Goal: Task Accomplishment & Management: Manage account settings

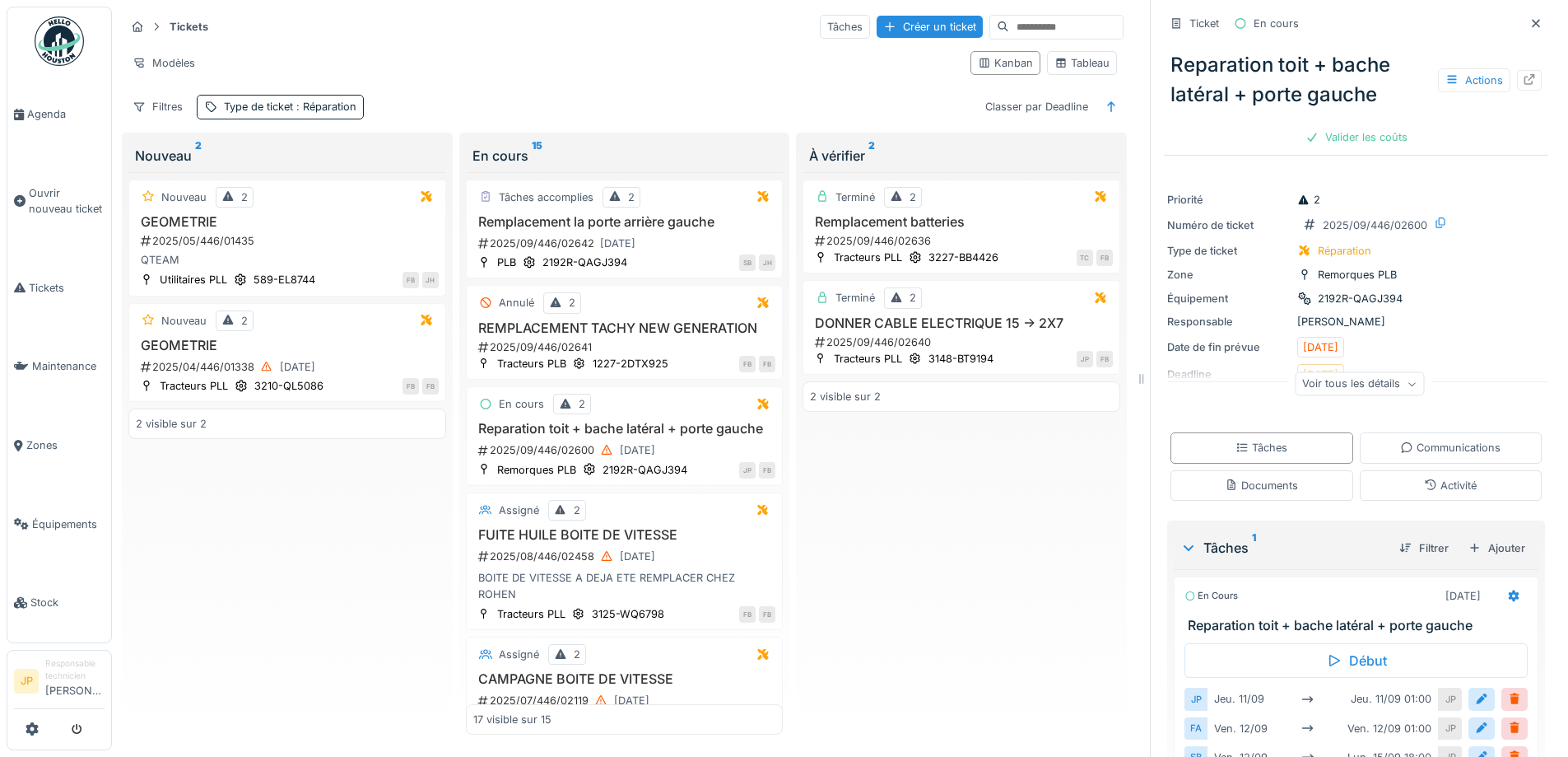
scroll to position [136, 0]
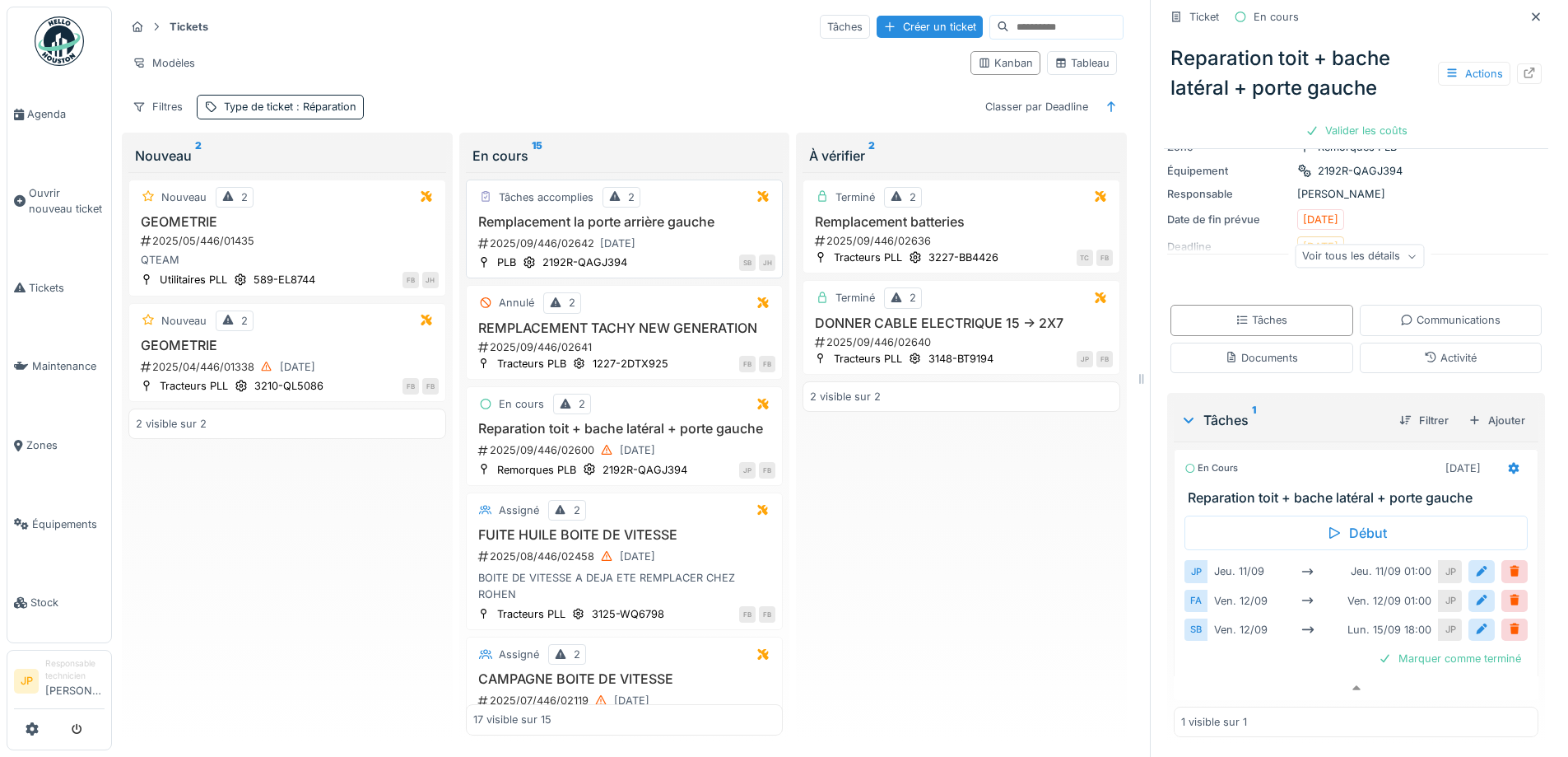
click at [657, 214] on h3 "Remplacement la porte arrière gauche" at bounding box center [625, 222] width 303 height 16
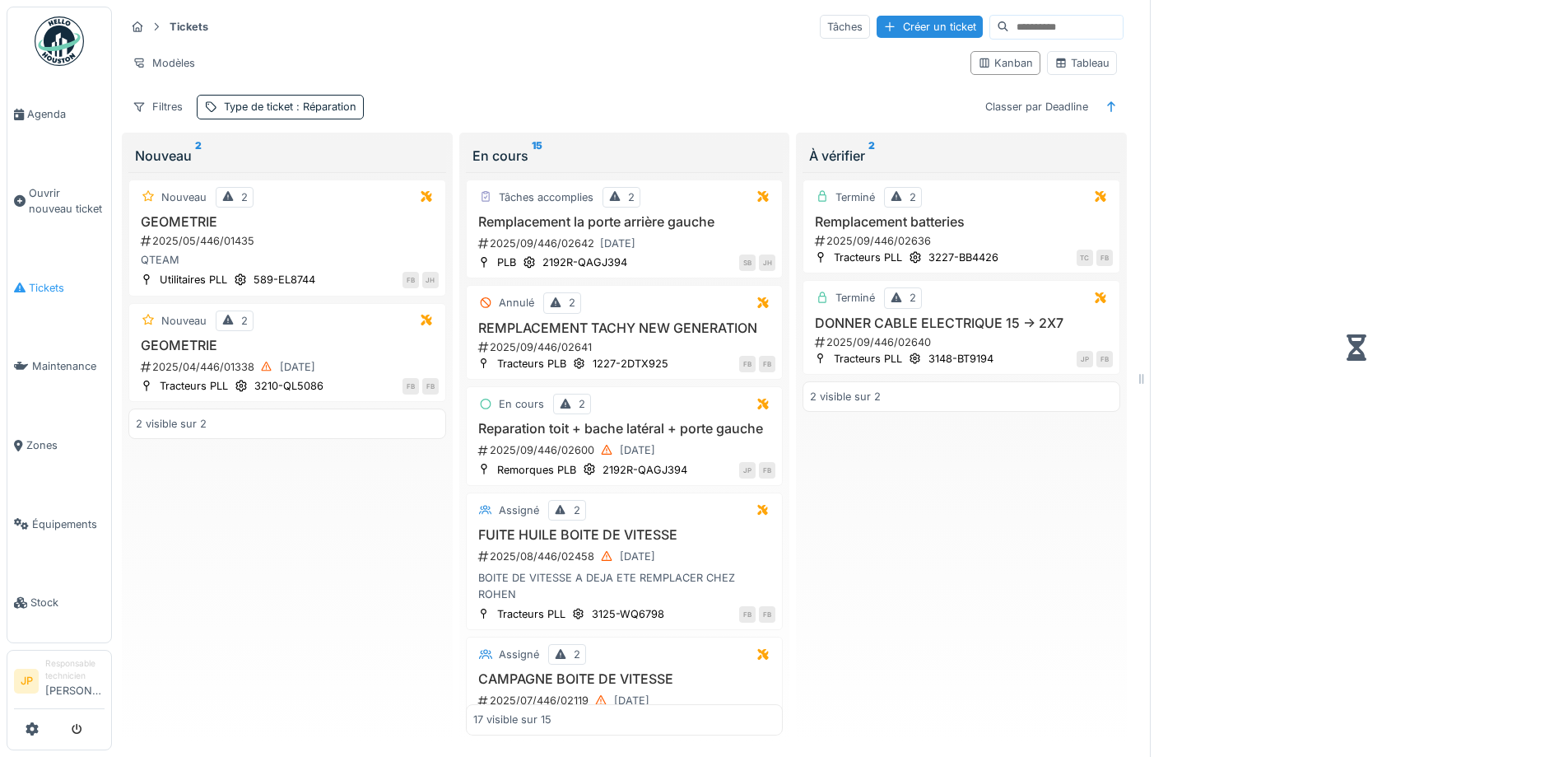
click at [29, 280] on span "Tickets" at bounding box center [66, 288] width 75 height 16
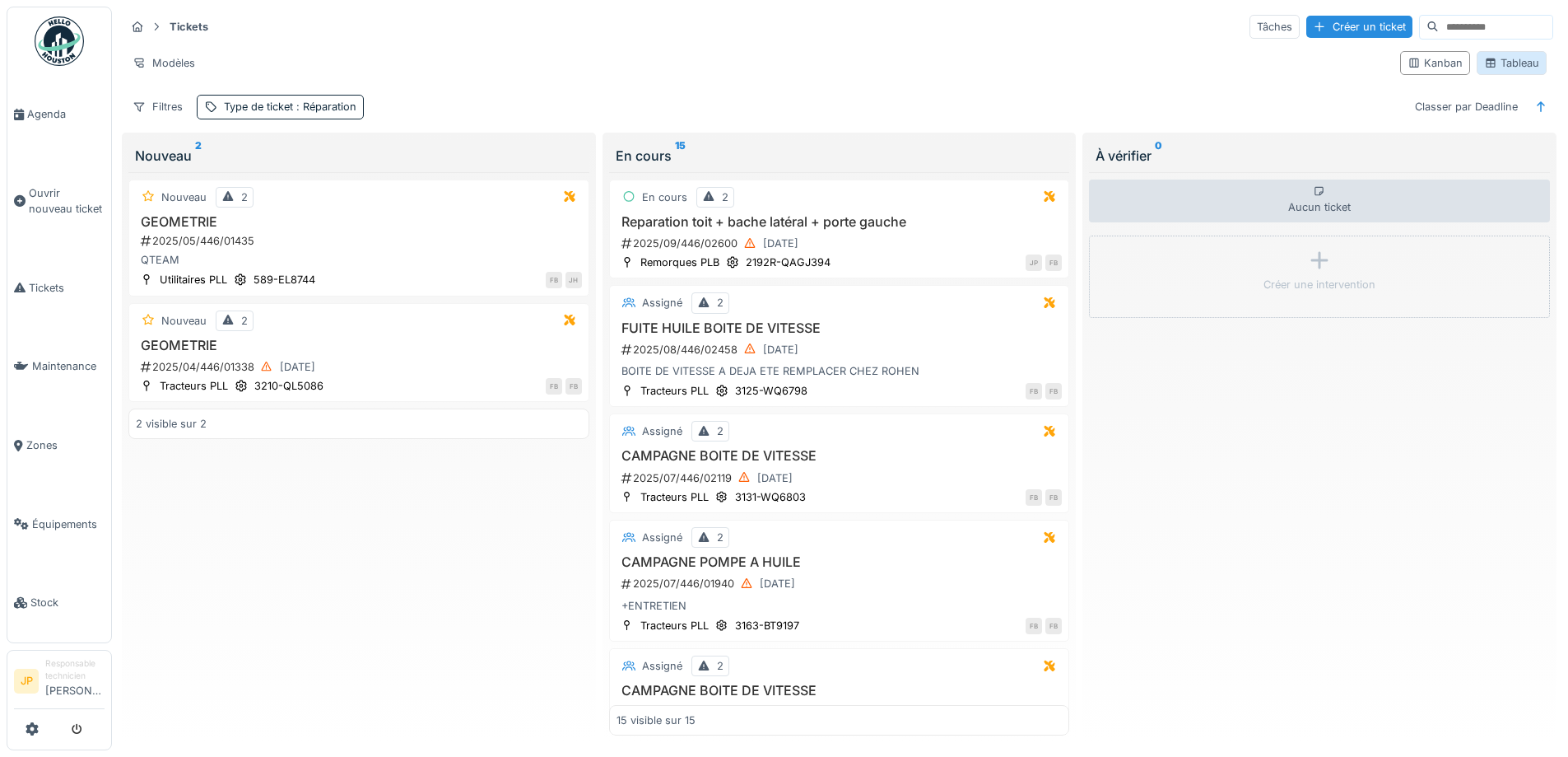
click at [1500, 63] on div "Tableau" at bounding box center [1511, 63] width 55 height 16
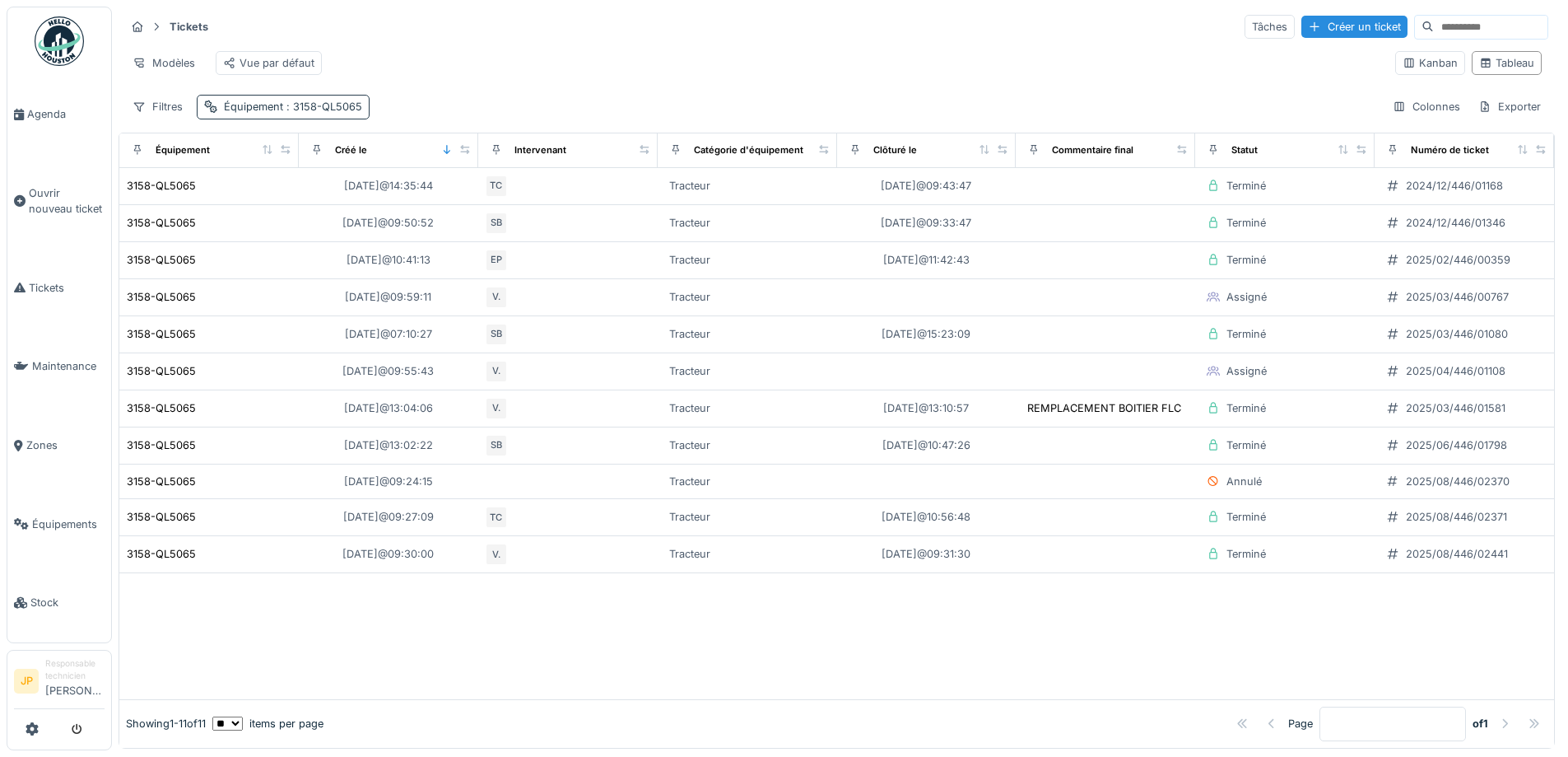
click at [296, 119] on div "Équipement : 3158-QL5065" at bounding box center [283, 106] width 173 height 24
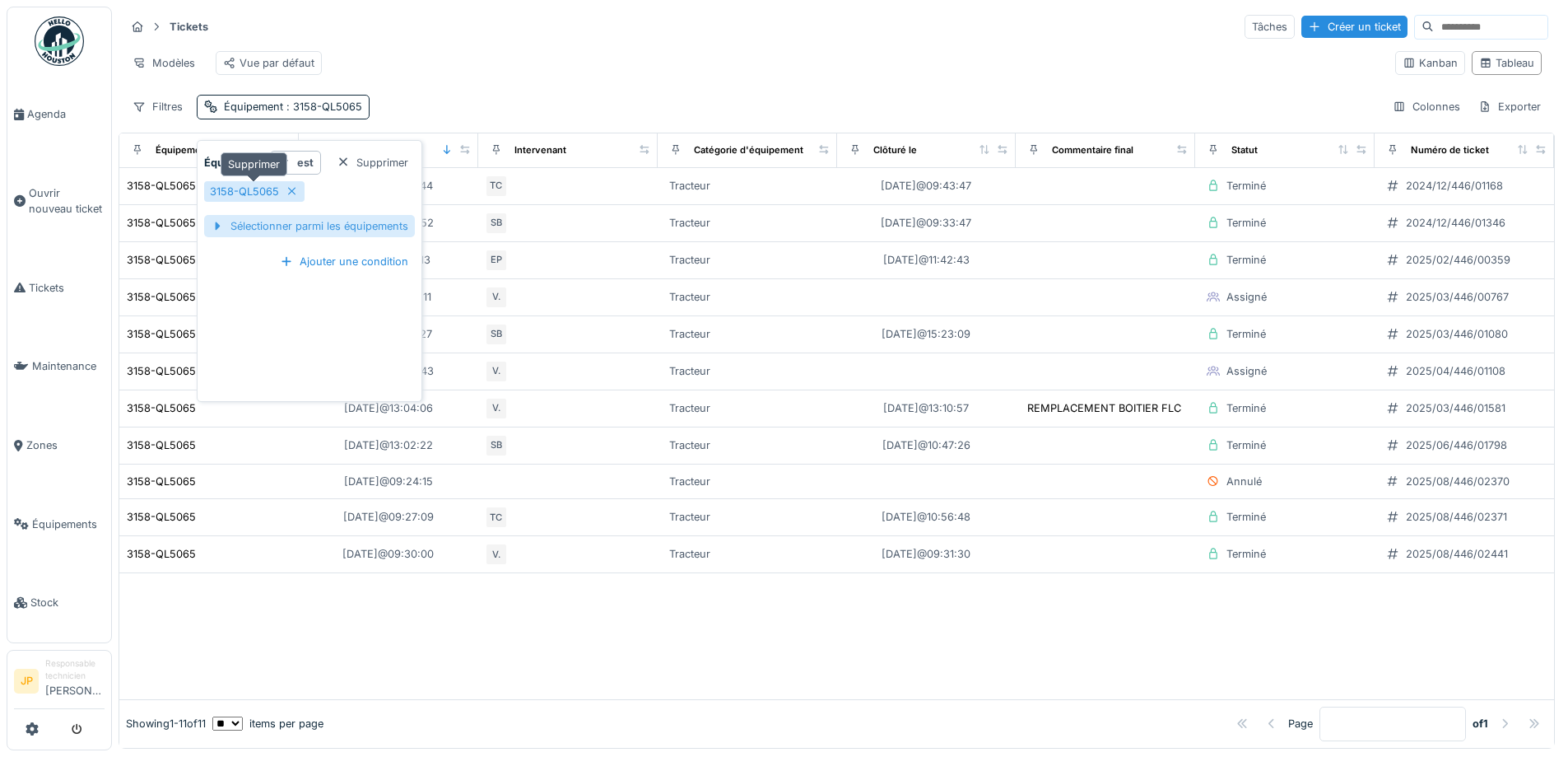
click at [302, 194] on div "3158-QL5065" at bounding box center [254, 191] width 100 height 20
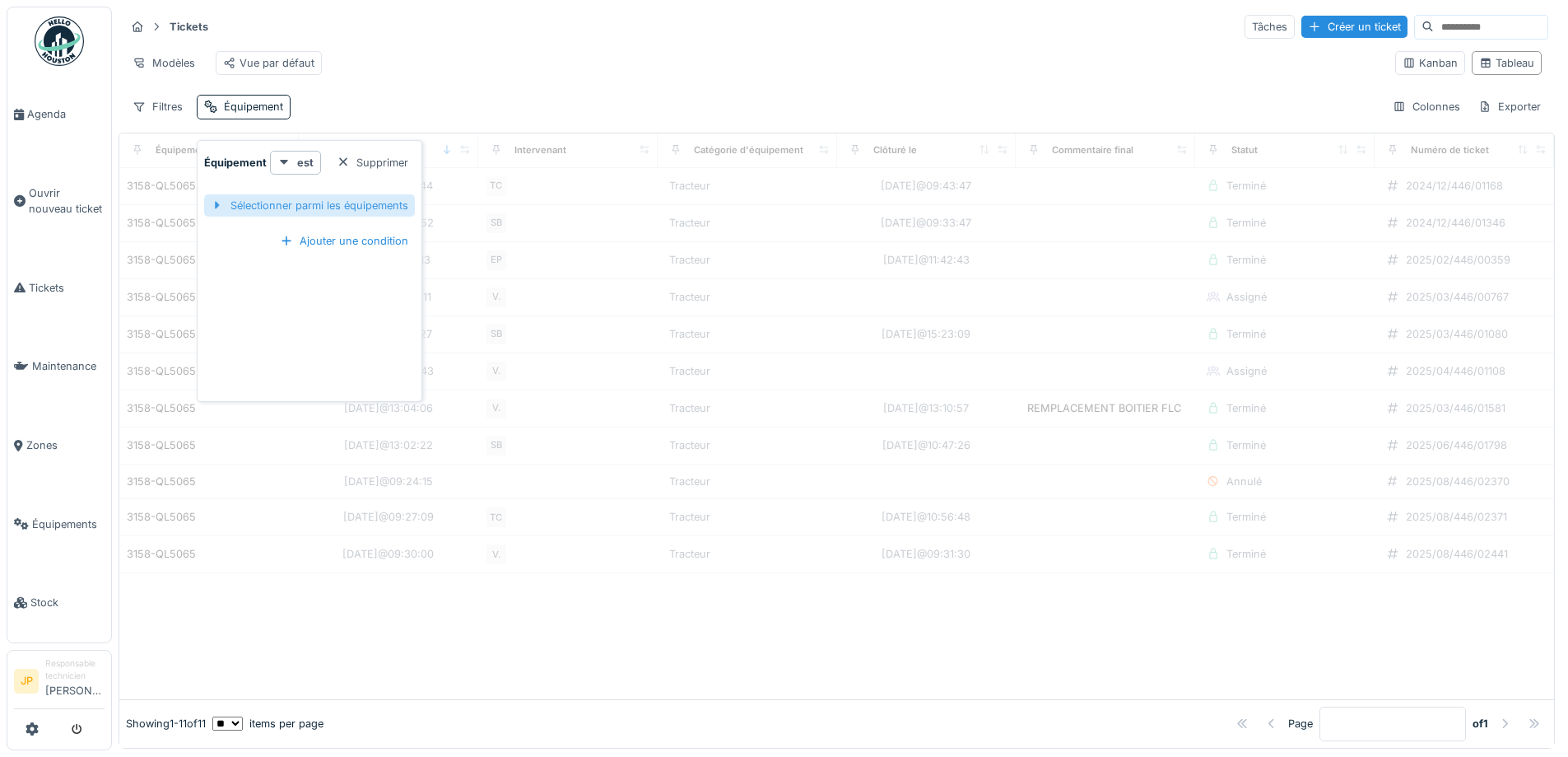
click at [301, 213] on div "Sélectionner parmi les équipements" at bounding box center [310, 205] width 211 height 22
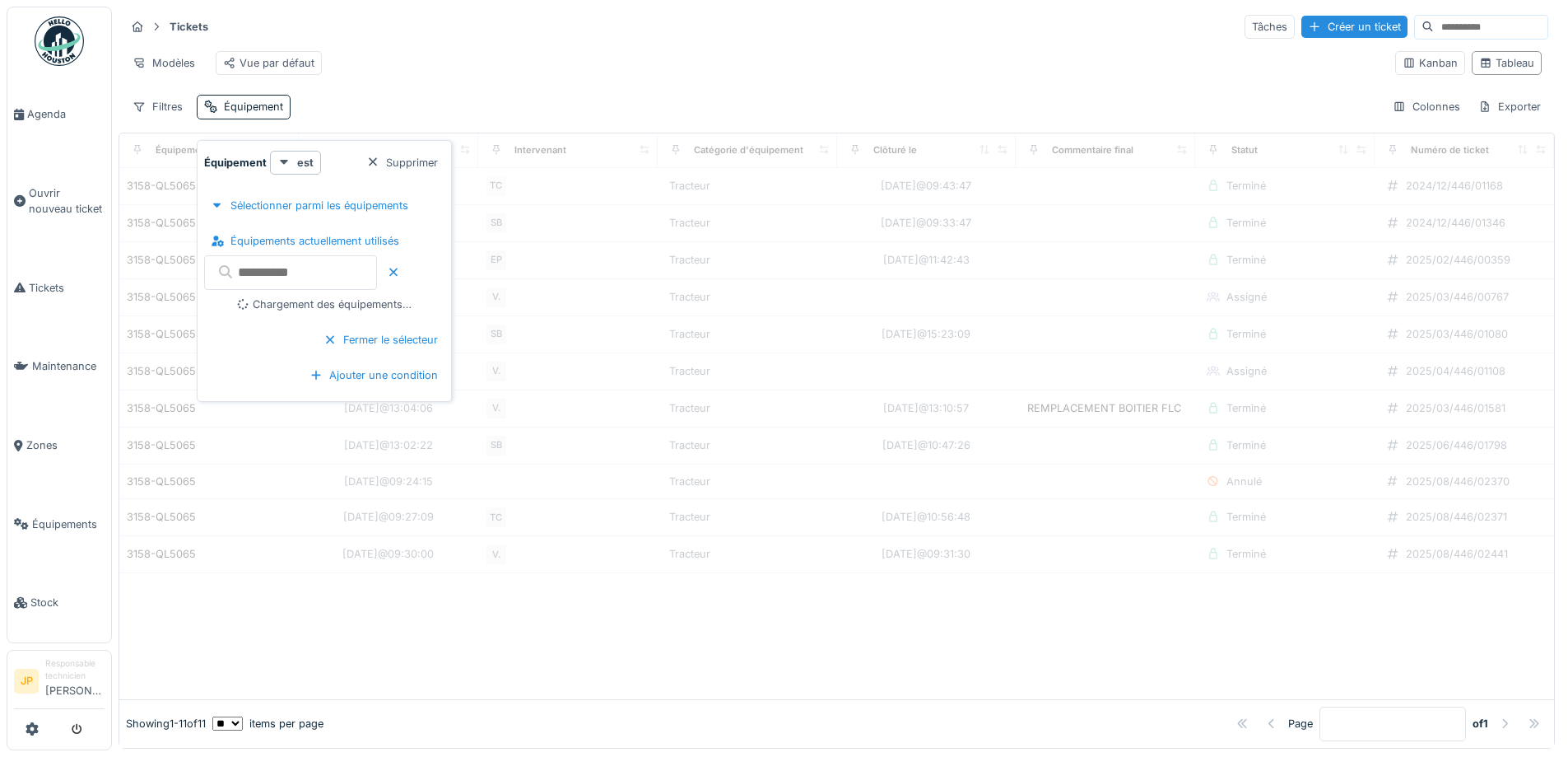
click at [315, 264] on input "text" at bounding box center [290, 272] width 173 height 35
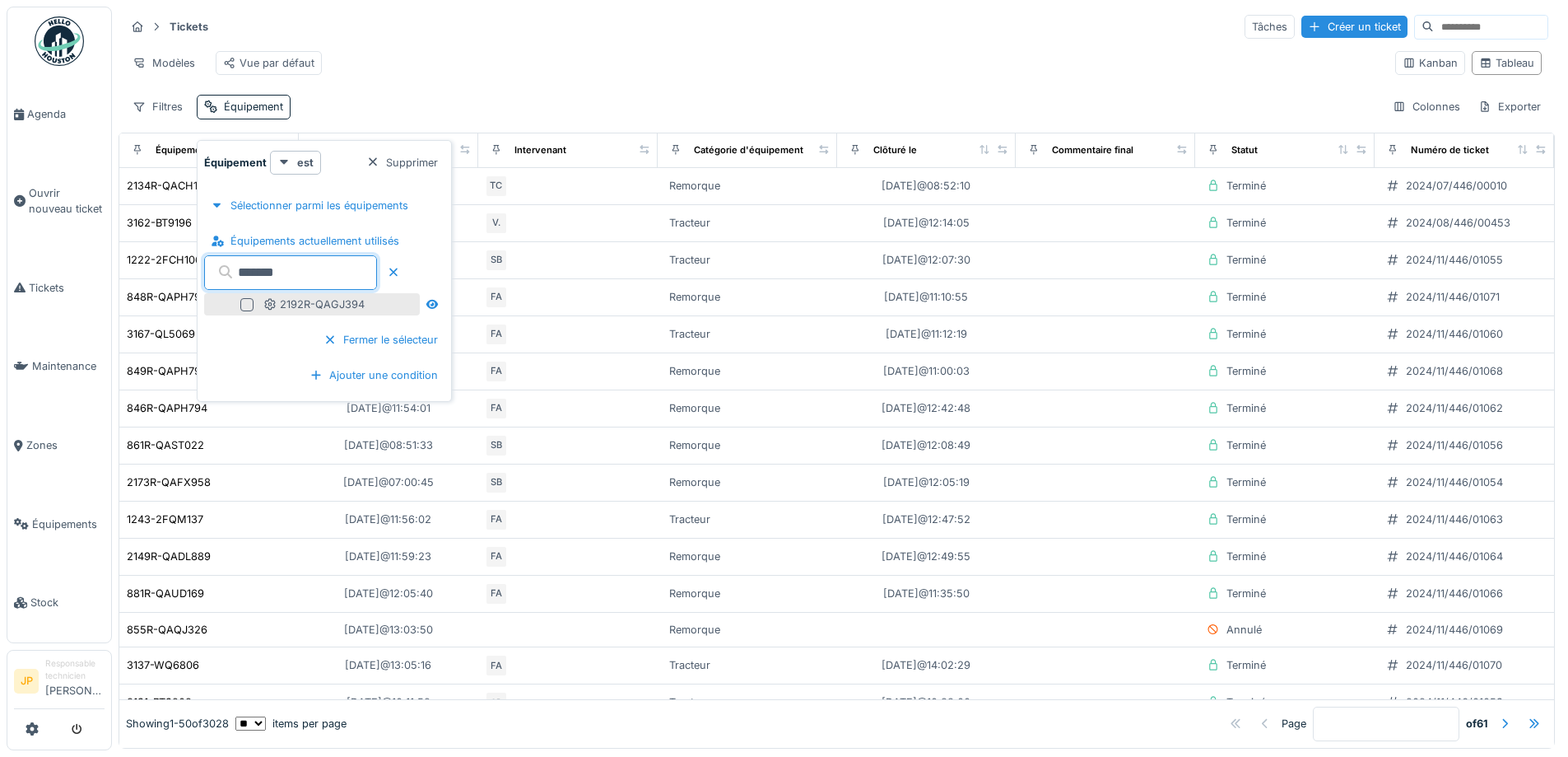
type input "*******"
click at [244, 311] on div at bounding box center [247, 304] width 13 height 13
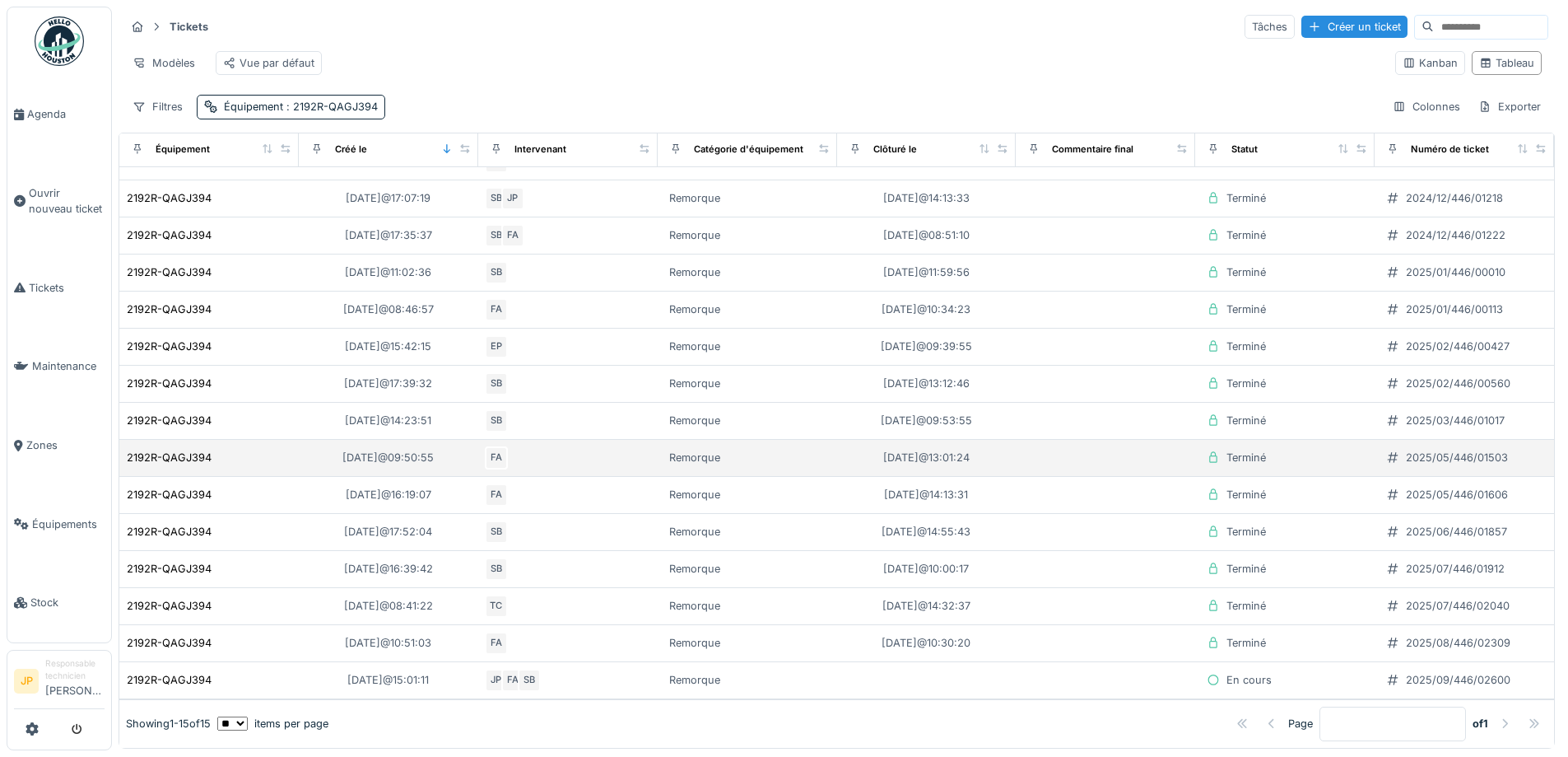
scroll to position [62, 0]
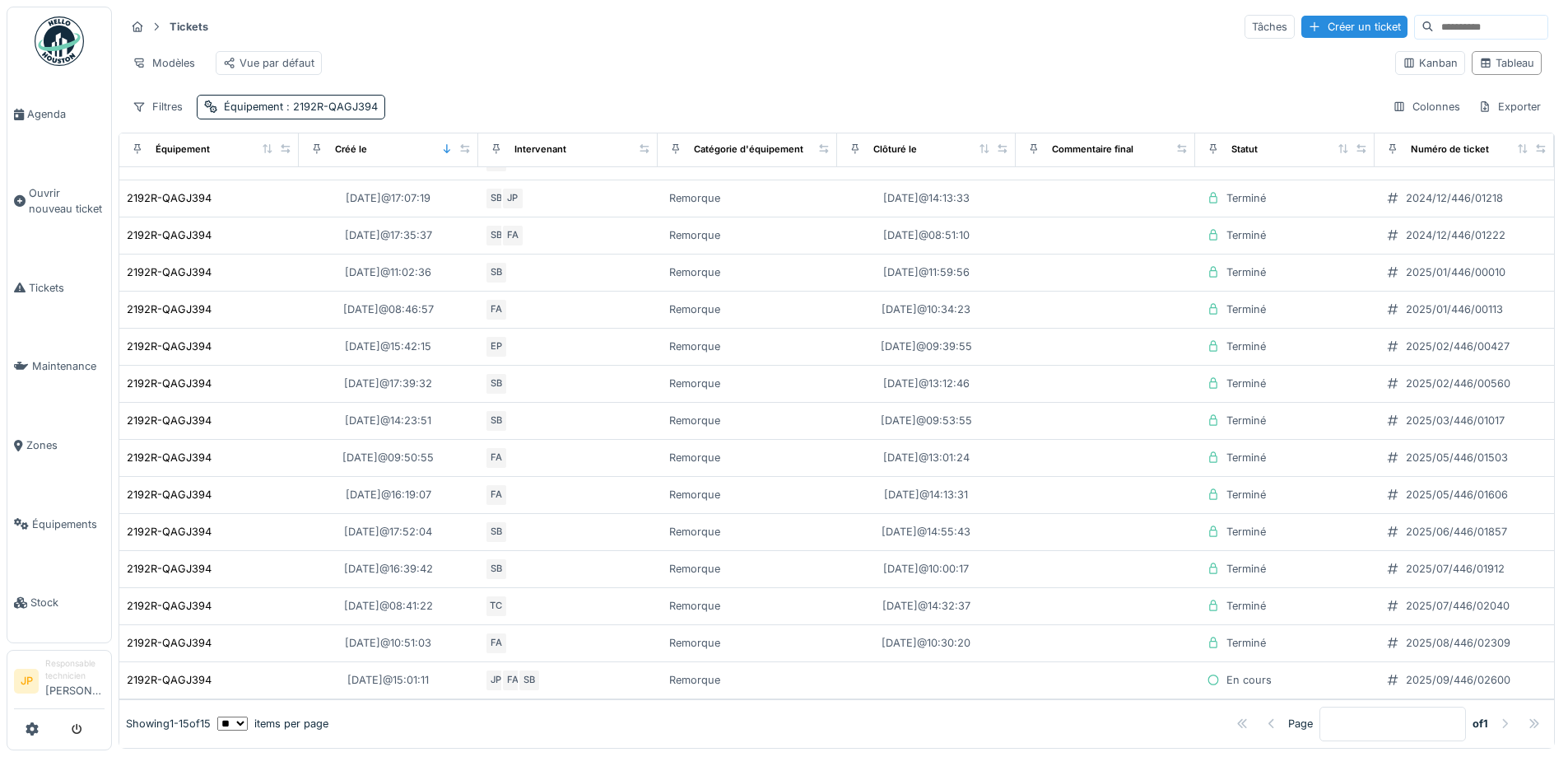
click at [1498, 716] on div at bounding box center [1504, 724] width 13 height 16
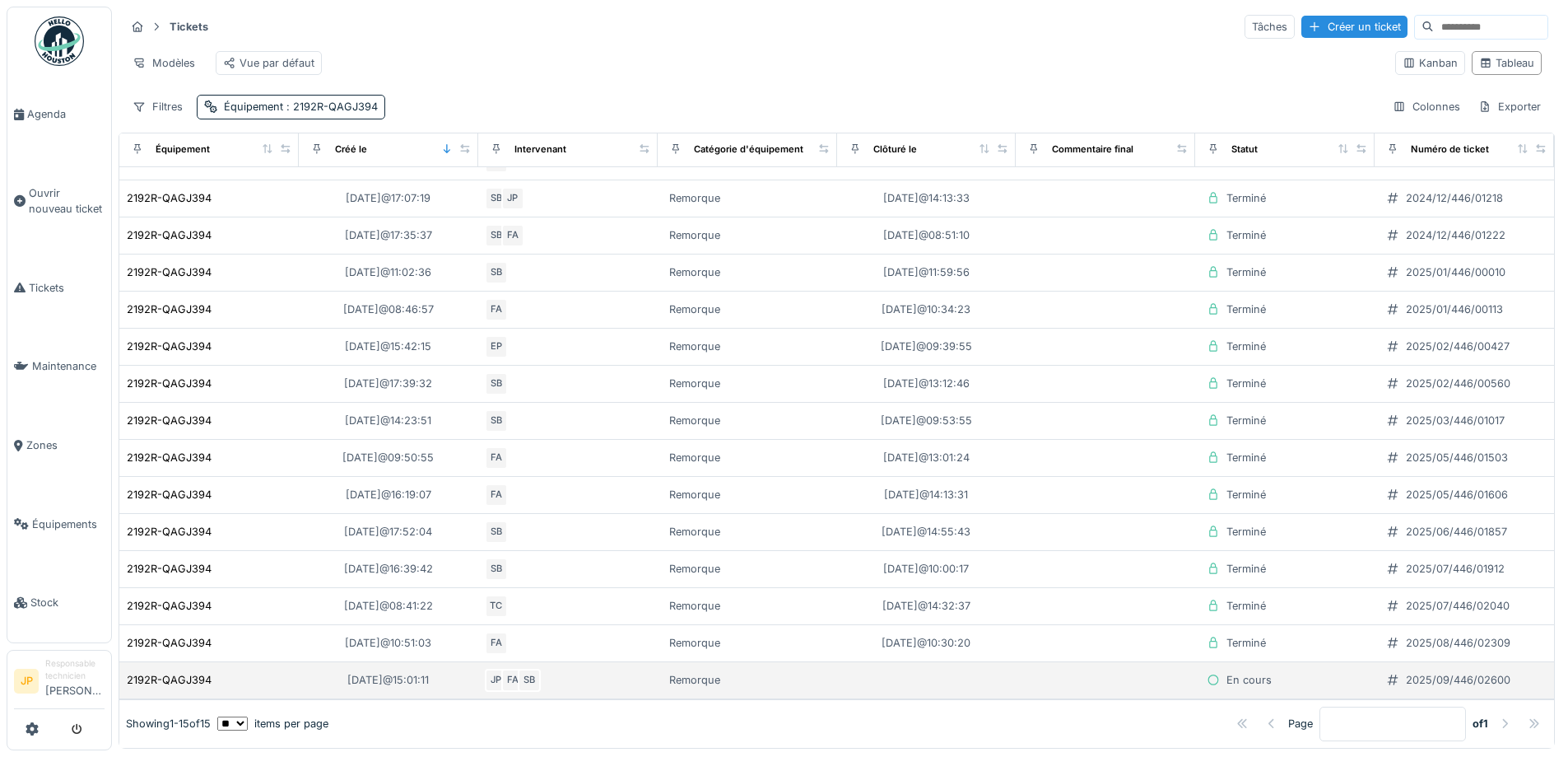
click at [183, 665] on td "2192R-QAGJ394" at bounding box center [209, 681] width 179 height 37
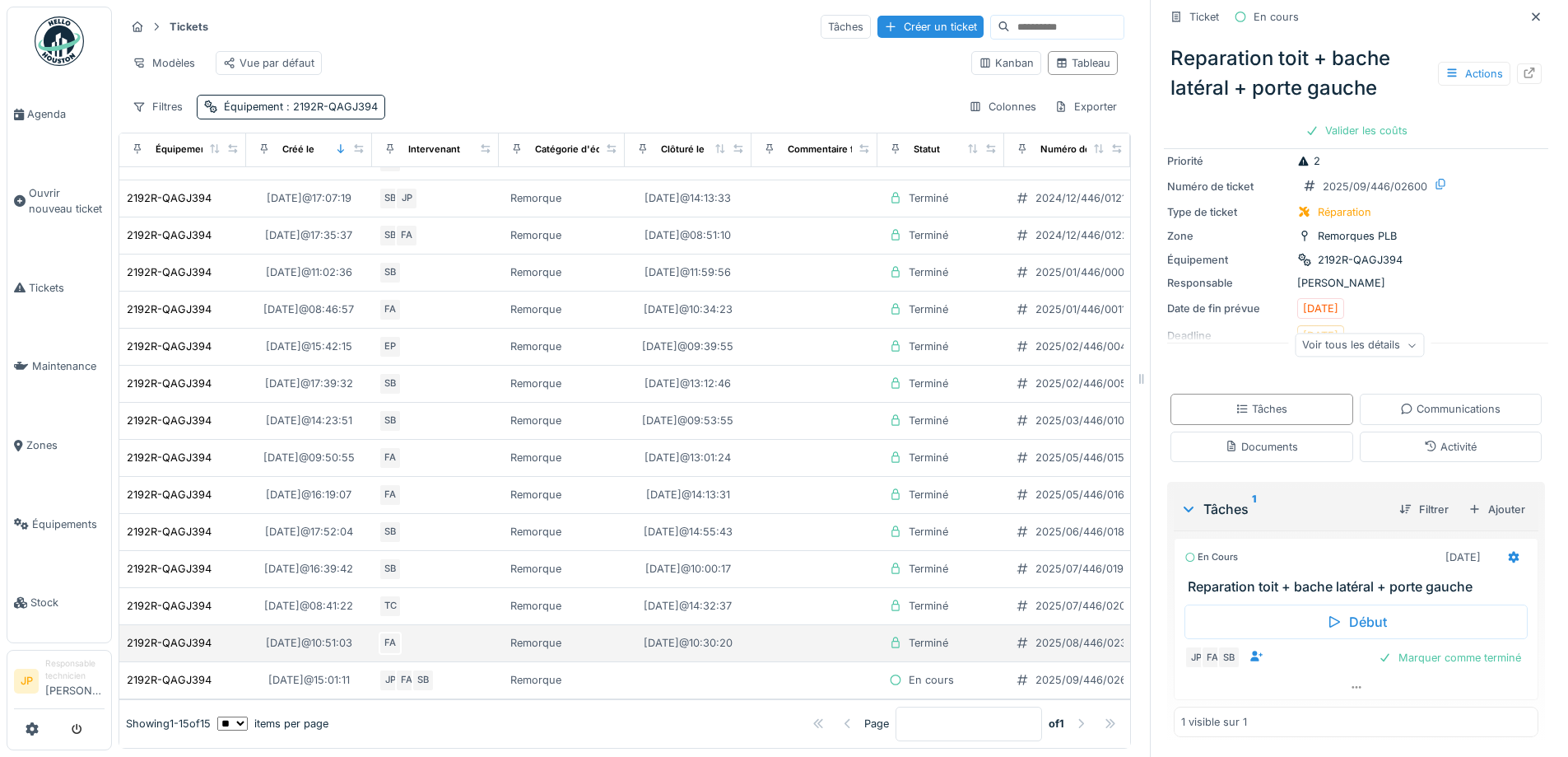
scroll to position [12, 0]
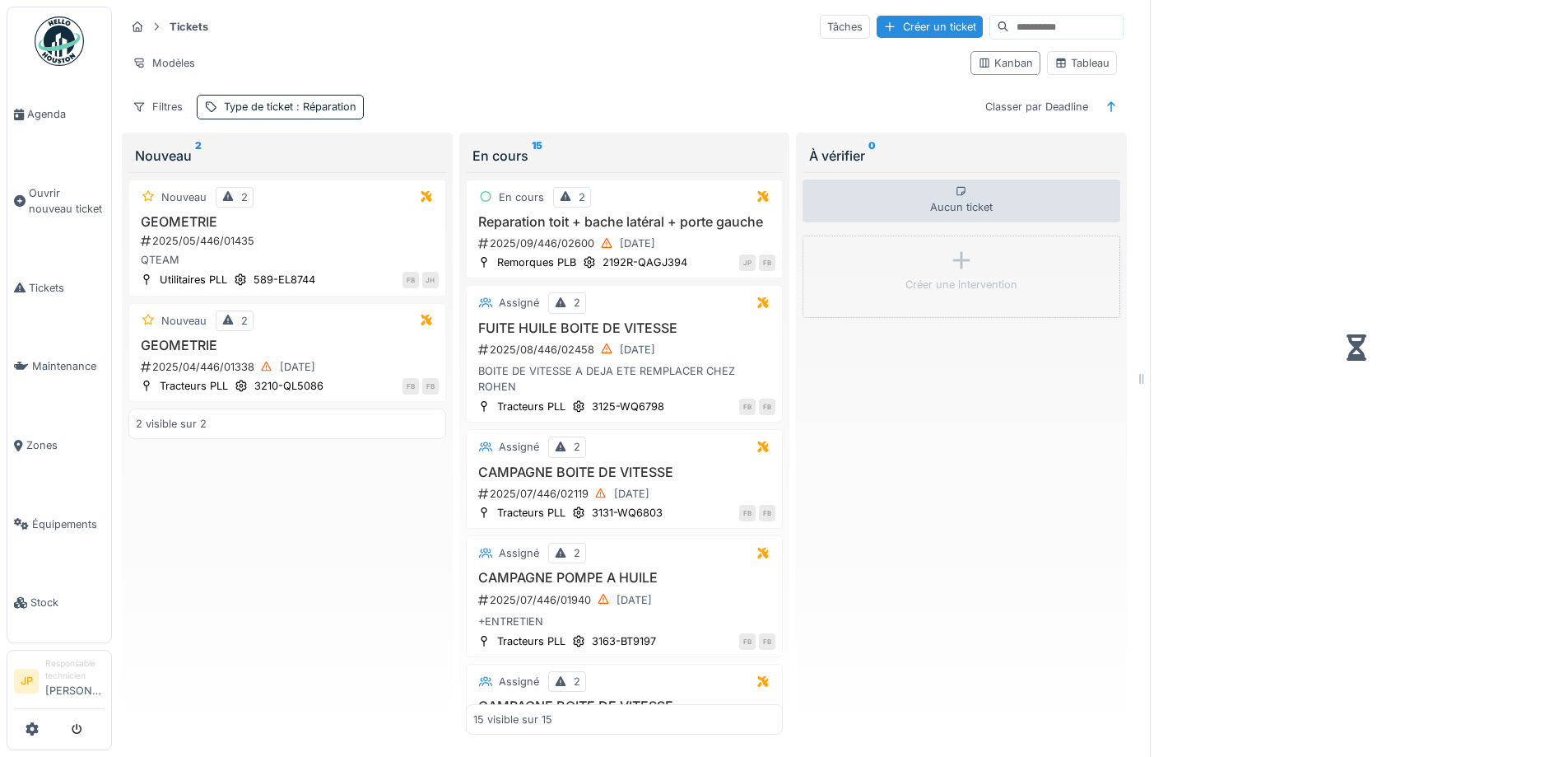
scroll to position [12, 0]
click at [669, 215] on h3 "Reparation toit + bache latéral + porte gauche" at bounding box center [625, 222] width 303 height 16
click at [507, 214] on h3 "Reparation toit + bache latéral + porte gauche" at bounding box center [625, 222] width 303 height 16
click at [36, 285] on span "Tickets" at bounding box center [66, 288] width 75 height 16
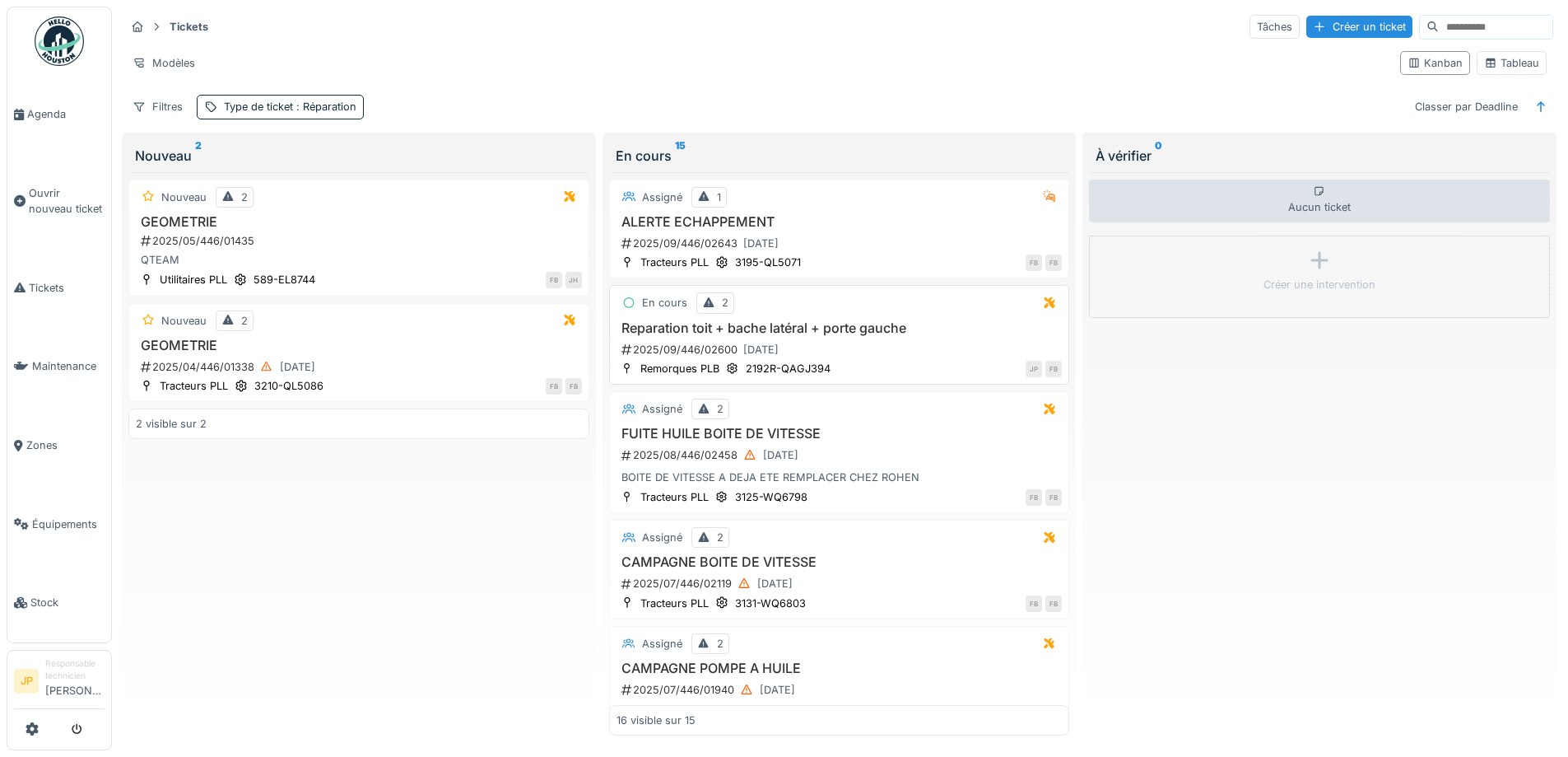
click at [725, 327] on h3 "Reparation toit + bache latéral + porte gauche" at bounding box center [839, 328] width 446 height 16
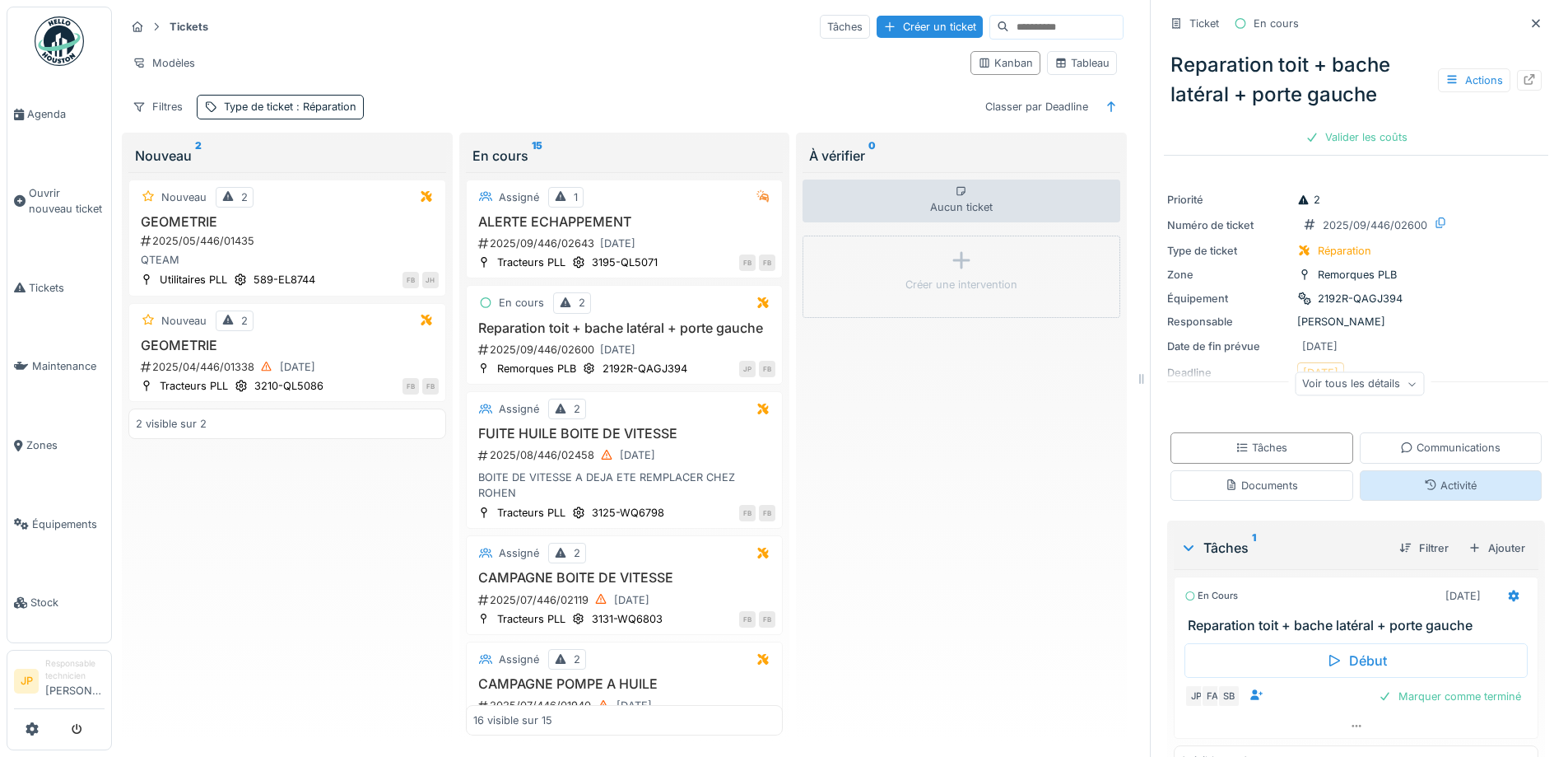
click at [1424, 490] on div "Activité" at bounding box center [1450, 485] width 52 height 16
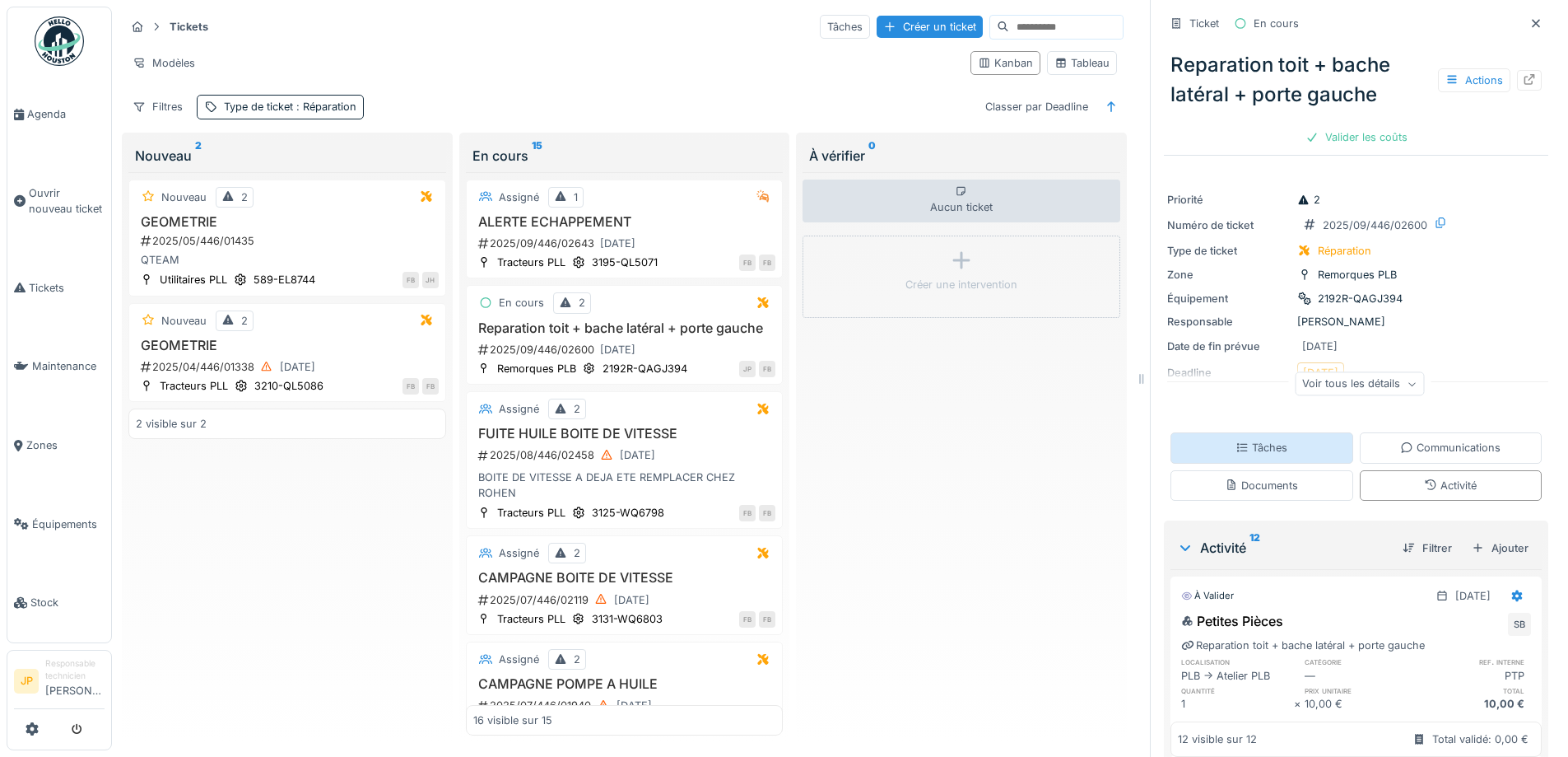
click at [1274, 432] on div "Tâches" at bounding box center [1262, 447] width 183 height 30
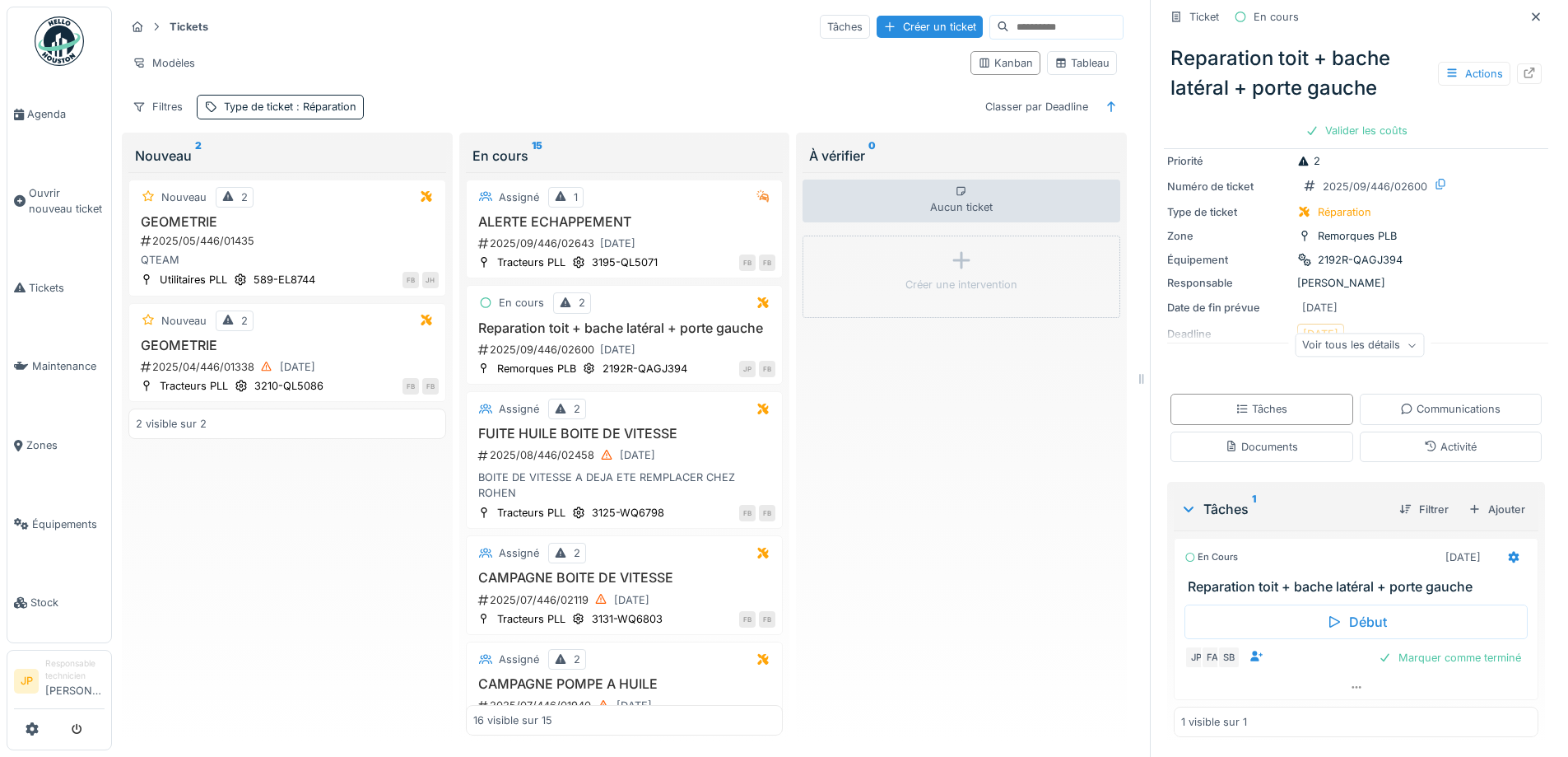
scroll to position [41, 0]
click at [1507, 549] on div at bounding box center [1513, 557] width 13 height 16
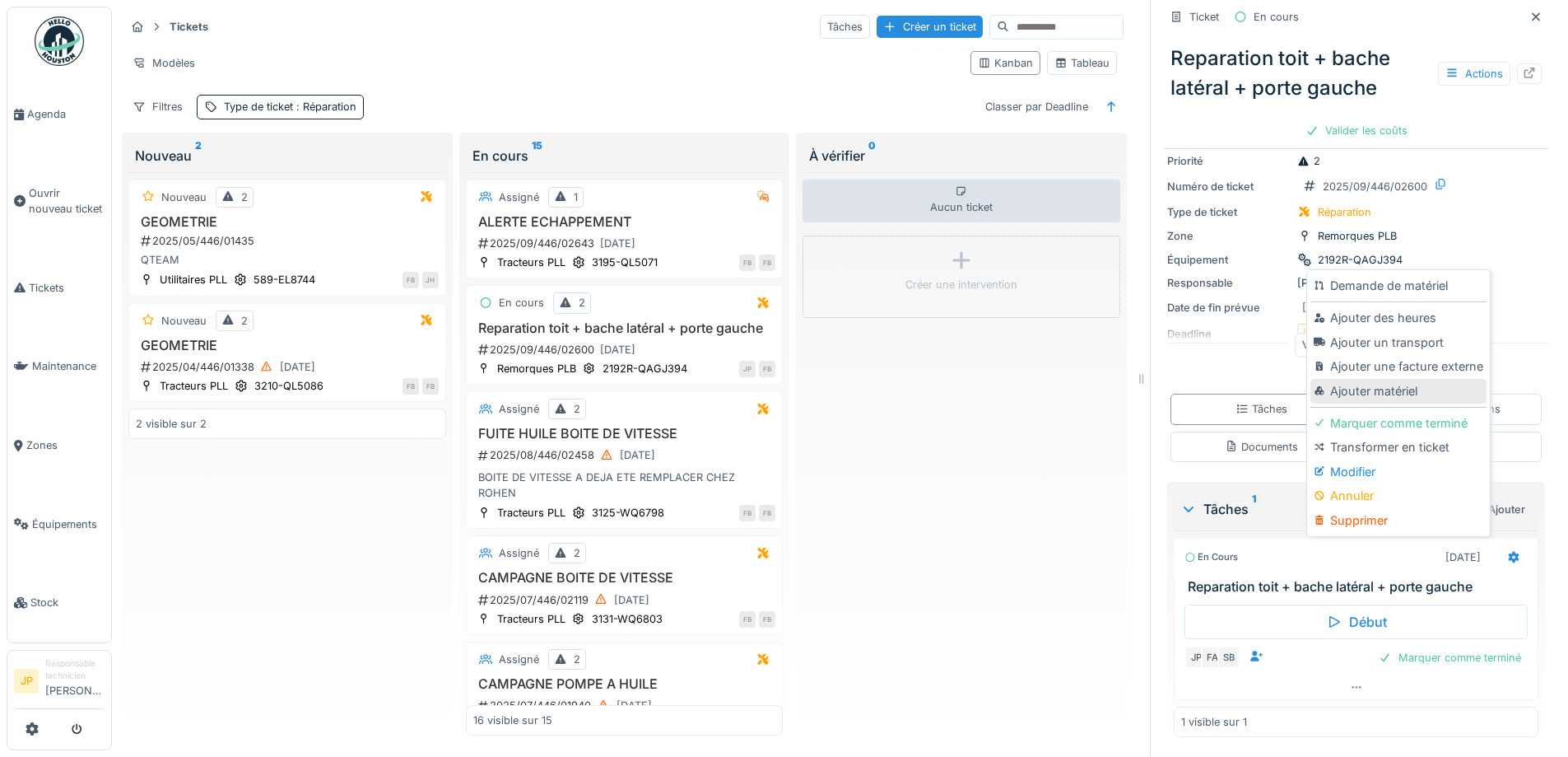
click at [1382, 386] on div "Ajouter matériel" at bounding box center [1399, 391] width 176 height 25
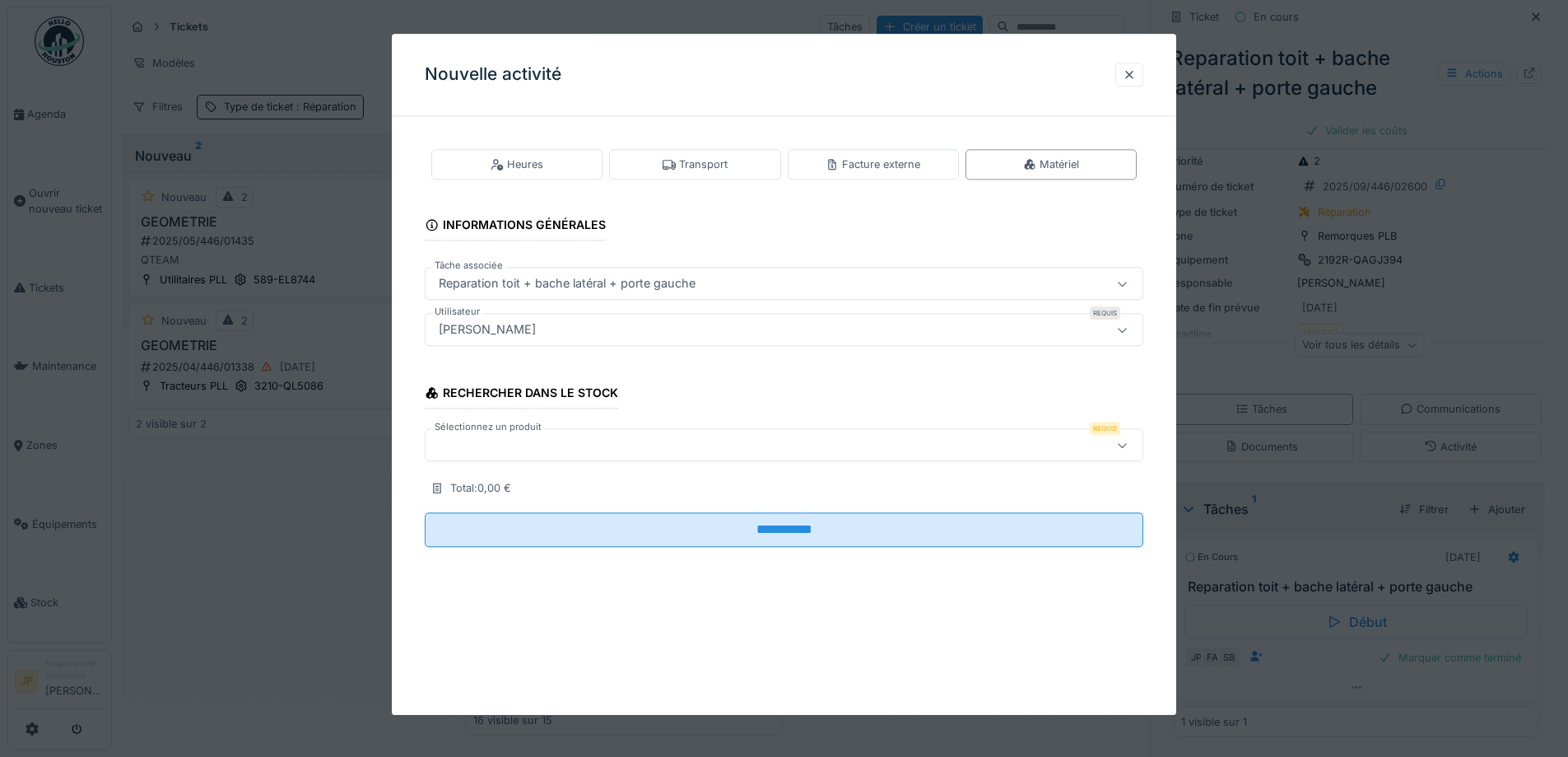
click at [628, 462] on div "Sélectionnez un produit Requis" at bounding box center [784, 446] width 718 height 40
click at [613, 458] on div at bounding box center [784, 446] width 718 height 33
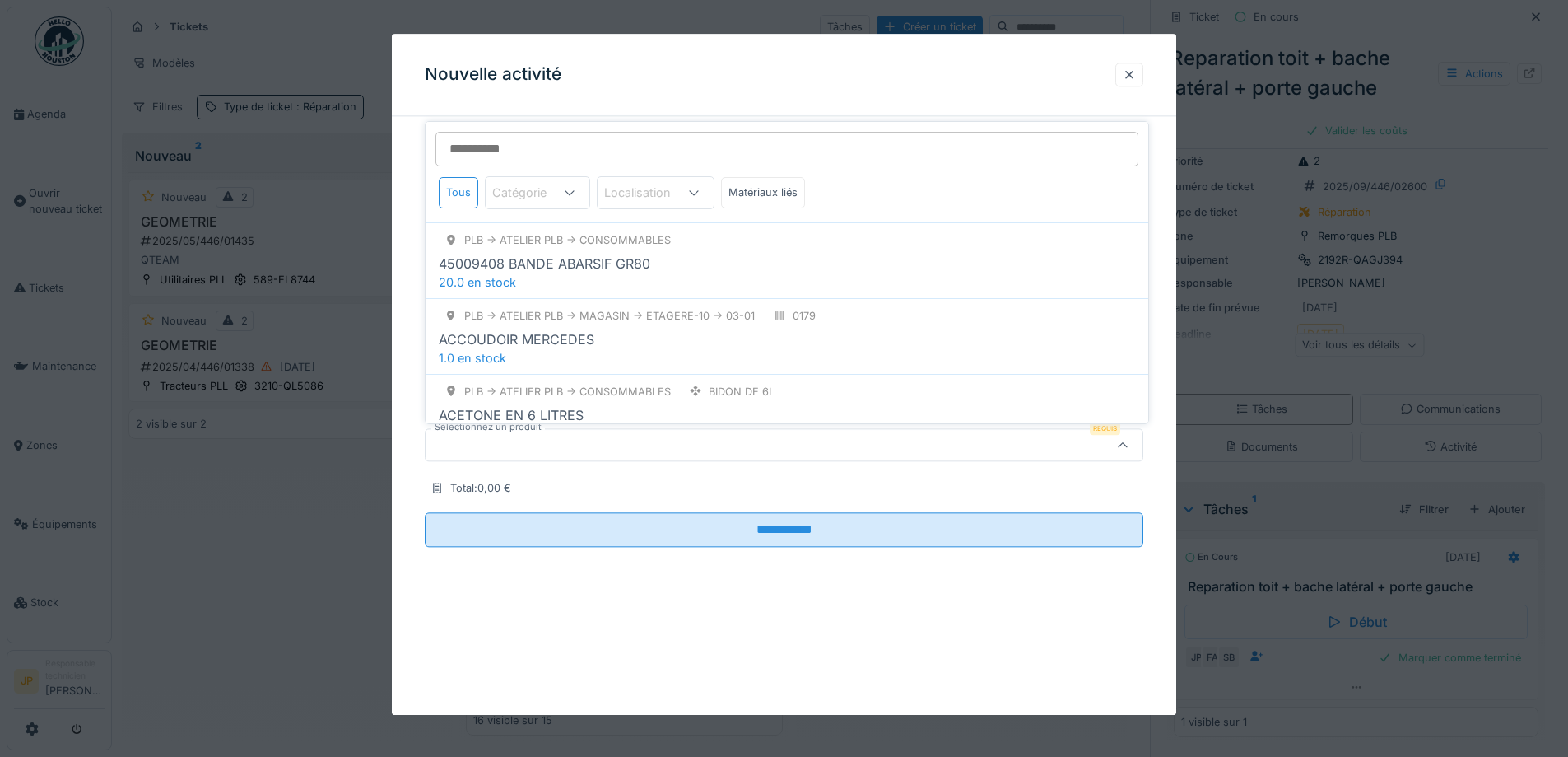
click at [534, 144] on input "Sélectionnez un produit" at bounding box center [787, 148] width 703 height 35
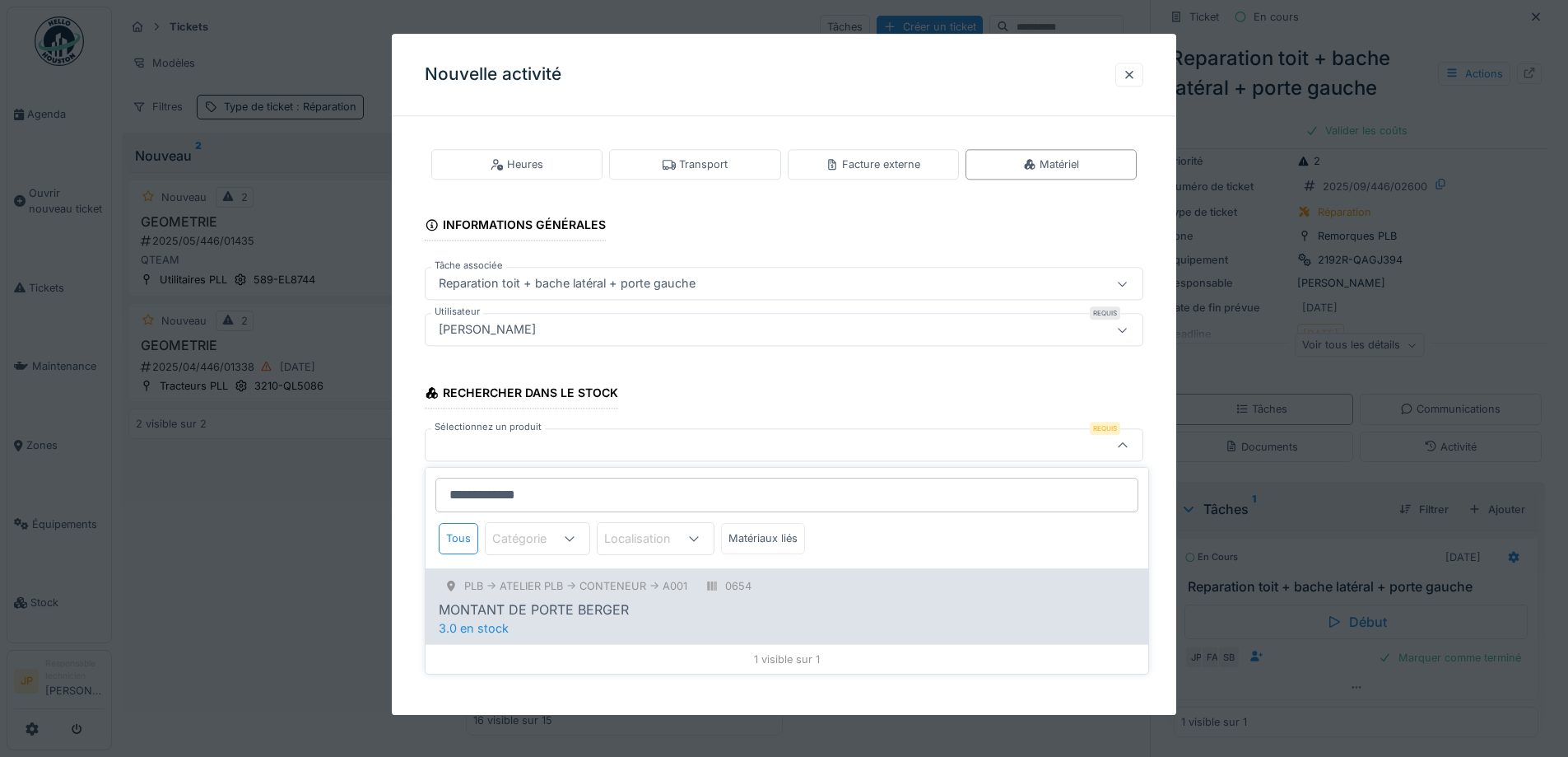
type input "**********"
click at [584, 604] on div "MONTANT DE PORTE BERGER" at bounding box center [534, 610] width 190 height 20
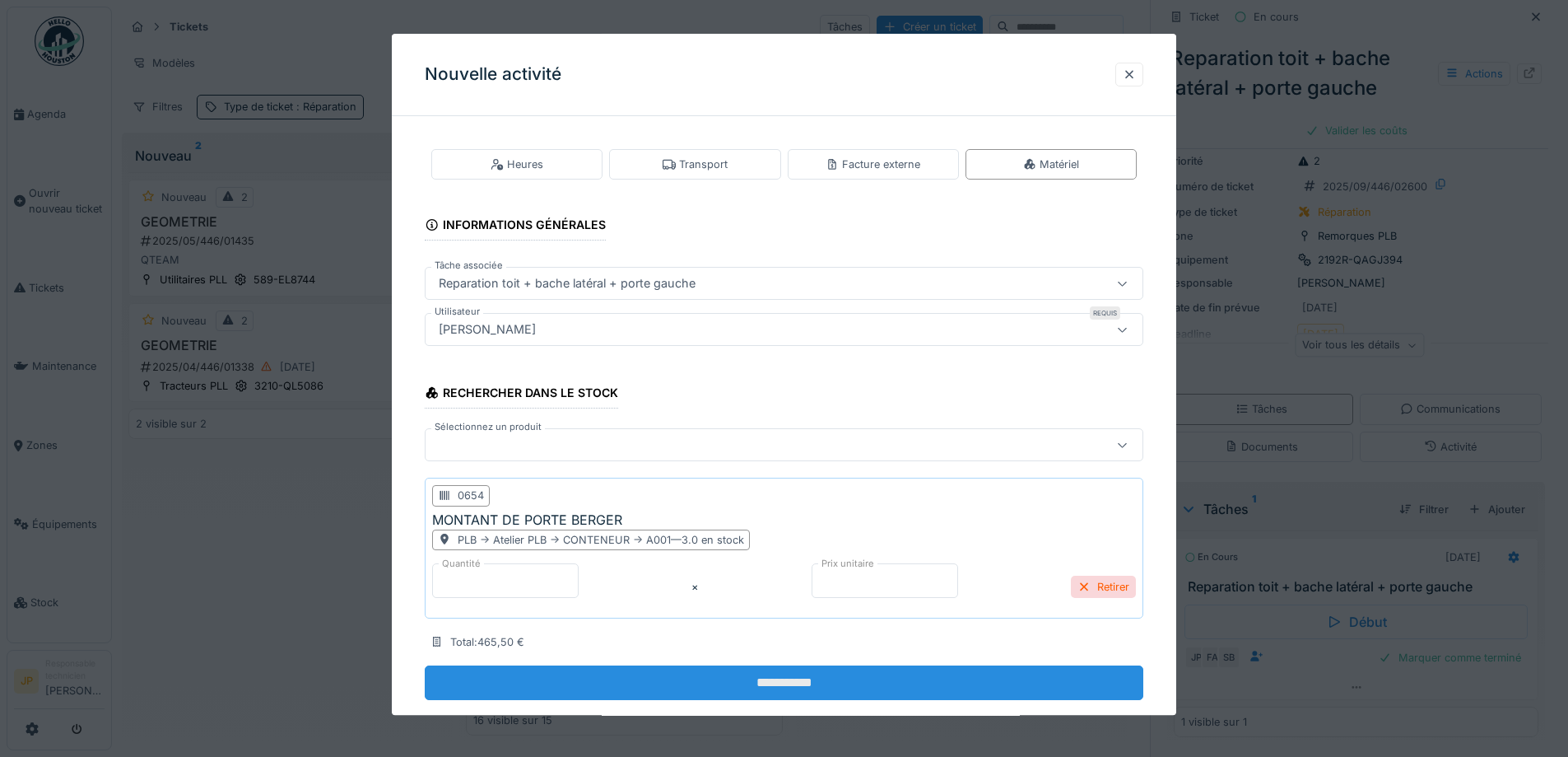
click at [773, 673] on input "**********" at bounding box center [784, 682] width 718 height 35
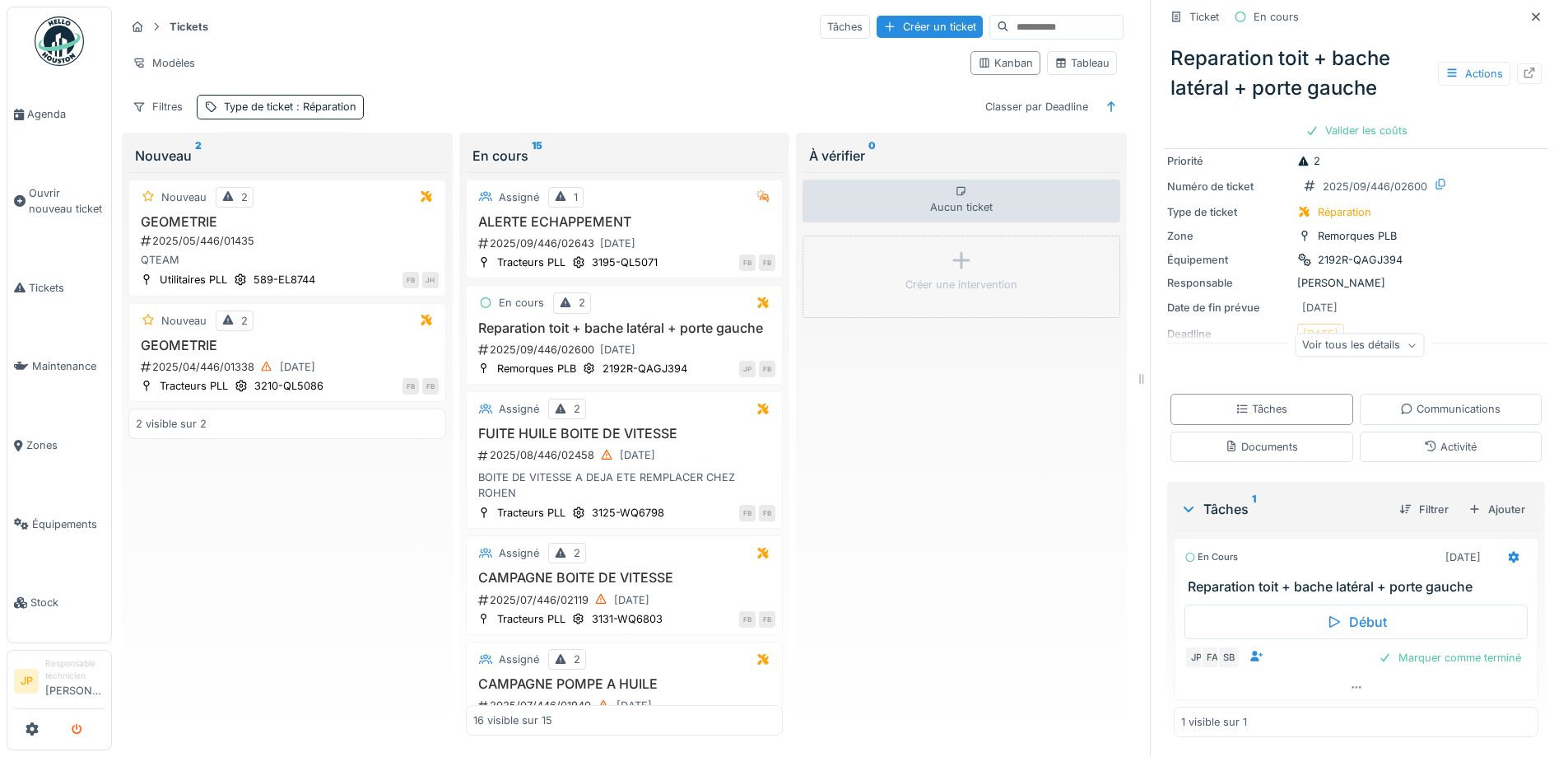
click at [85, 737] on button "submit" at bounding box center [77, 729] width 32 height 28
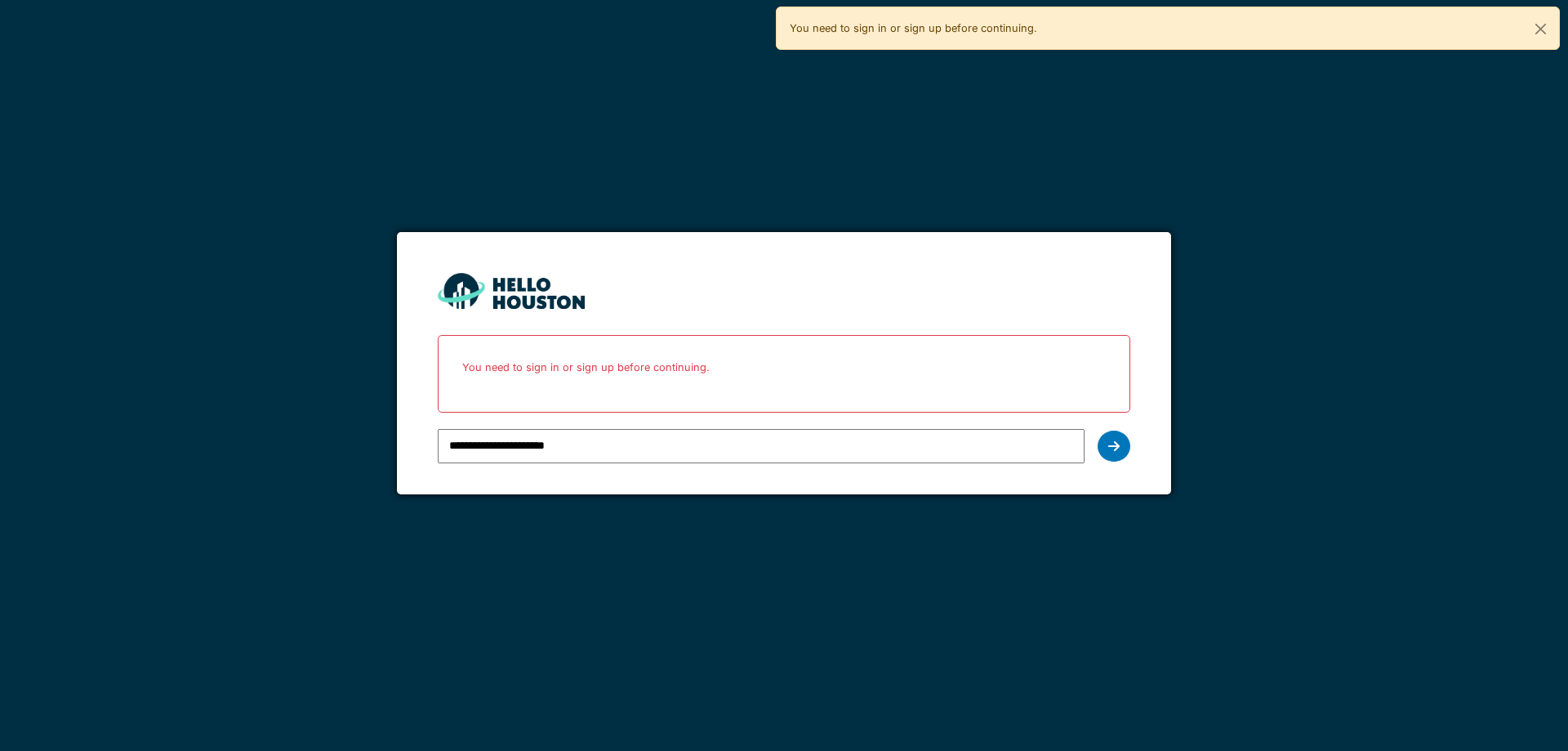
type input "**********"
click at [1116, 445] on icon at bounding box center [1113, 445] width 11 height 13
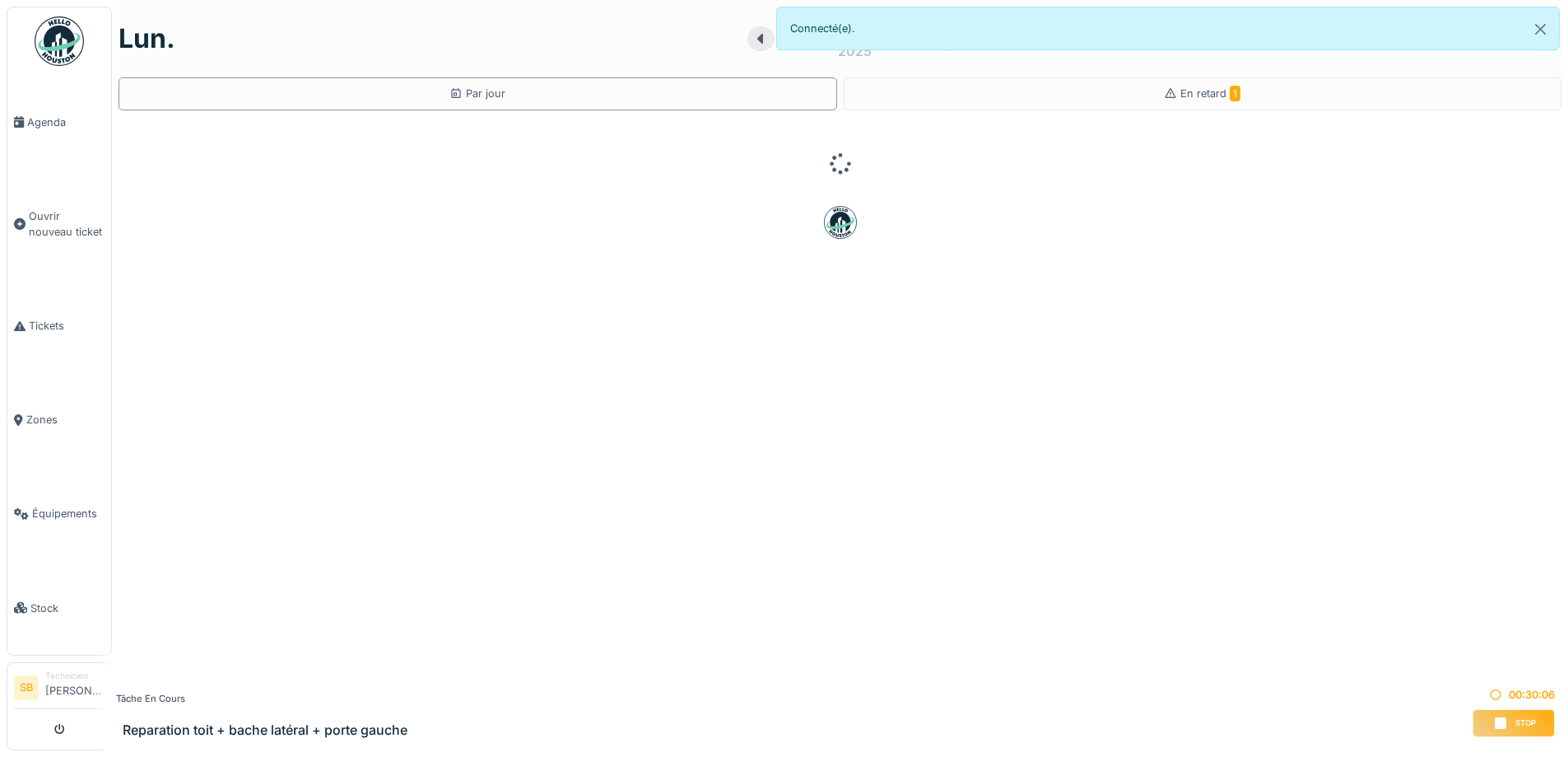
click at [1494, 722] on icon at bounding box center [1500, 722] width 12 height 12
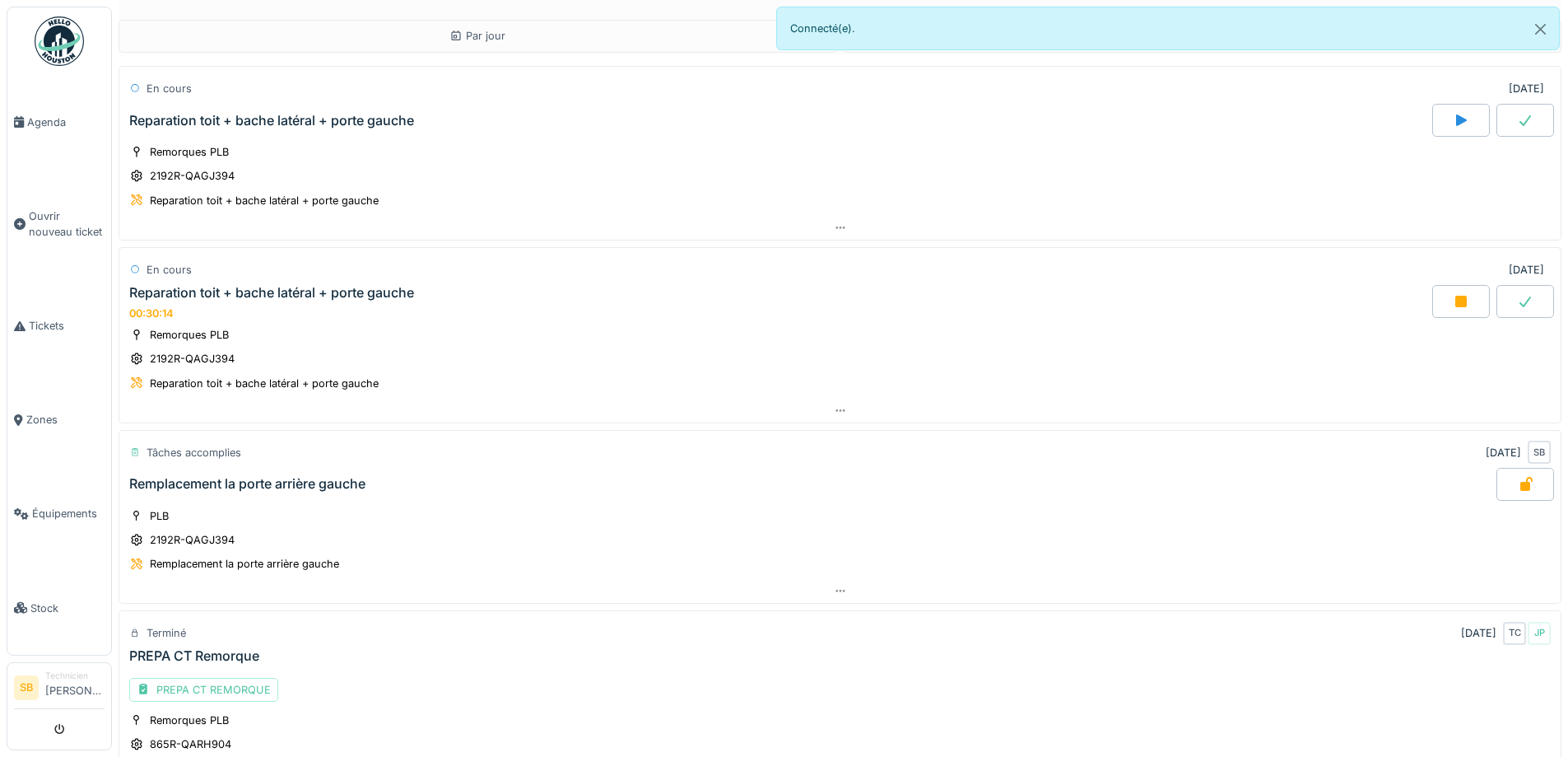
click at [1455, 301] on icon at bounding box center [1461, 301] width 12 height 12
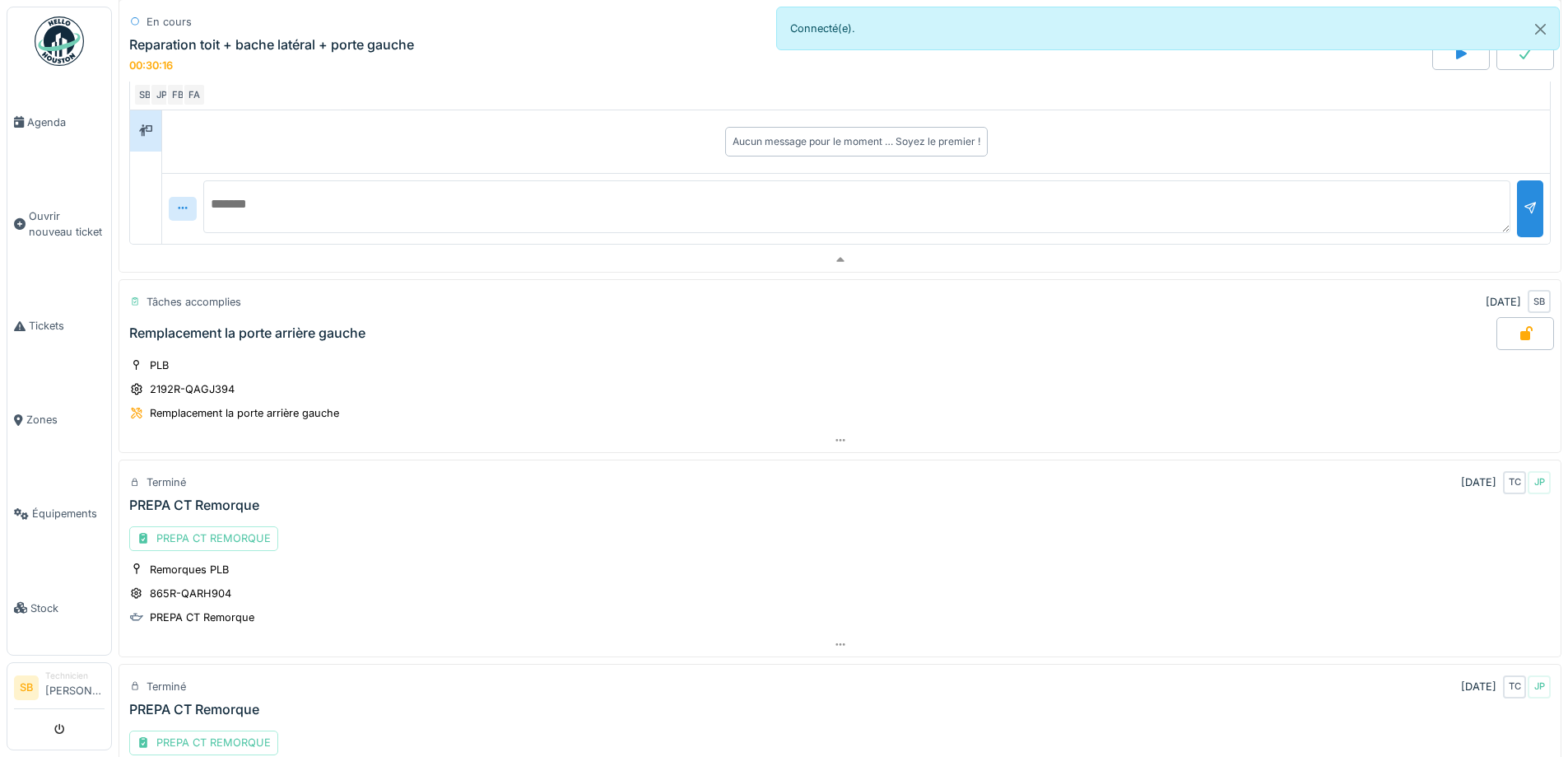
scroll to position [577, 0]
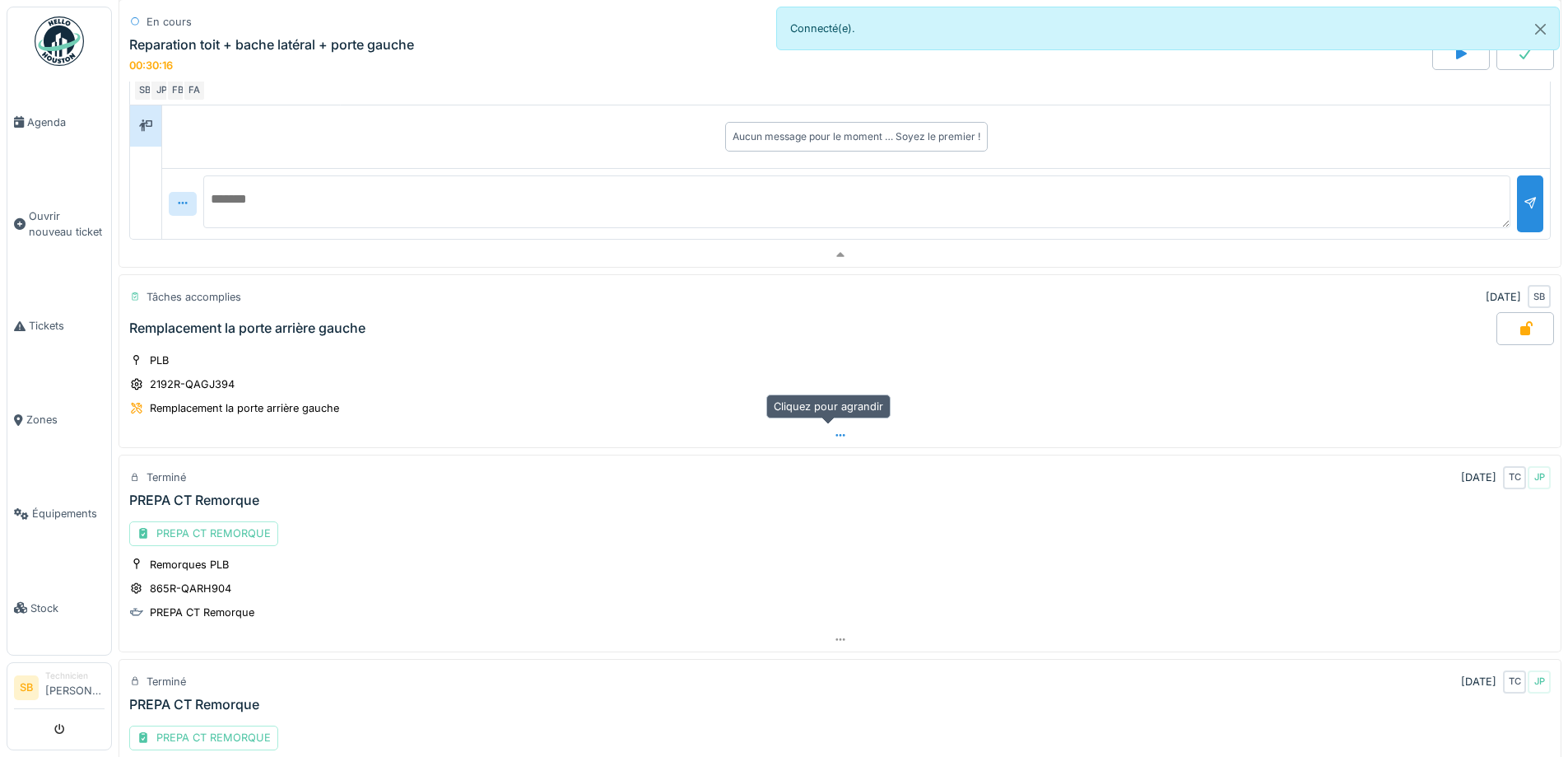
click at [837, 442] on div at bounding box center [840, 435] width 1441 height 24
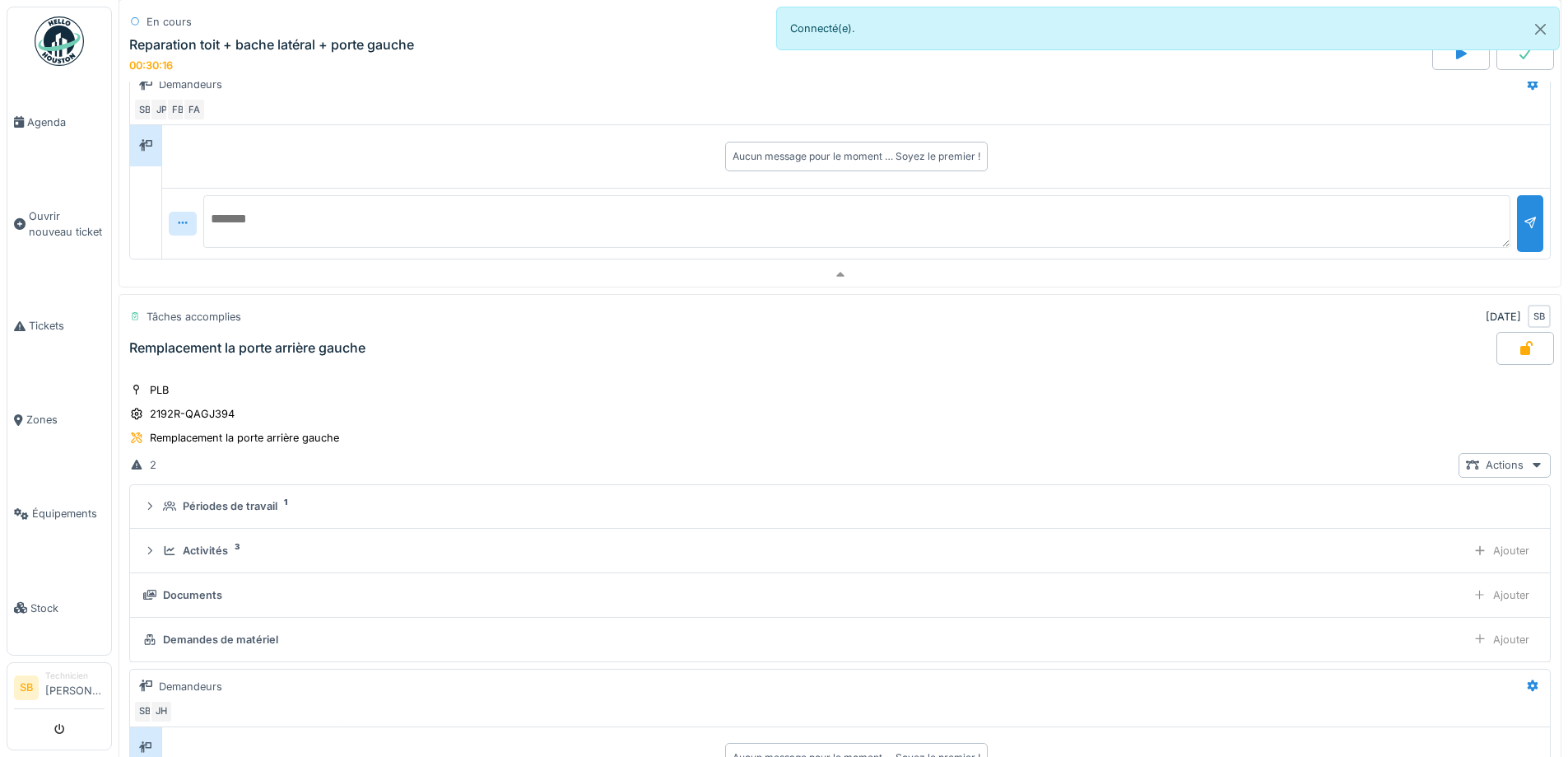
scroll to position [538, 0]
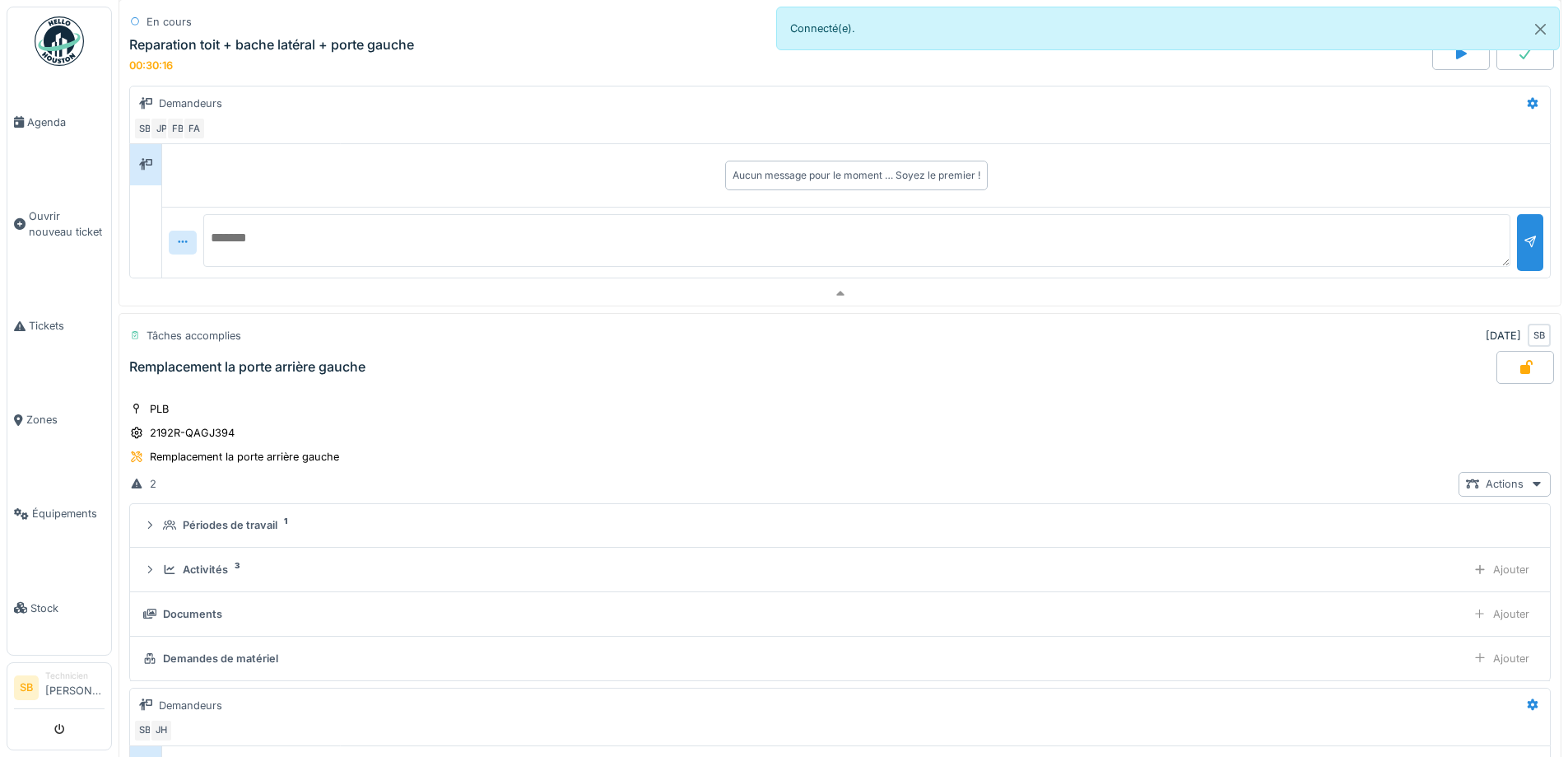
click at [1517, 361] on icon at bounding box center [1525, 367] width 17 height 13
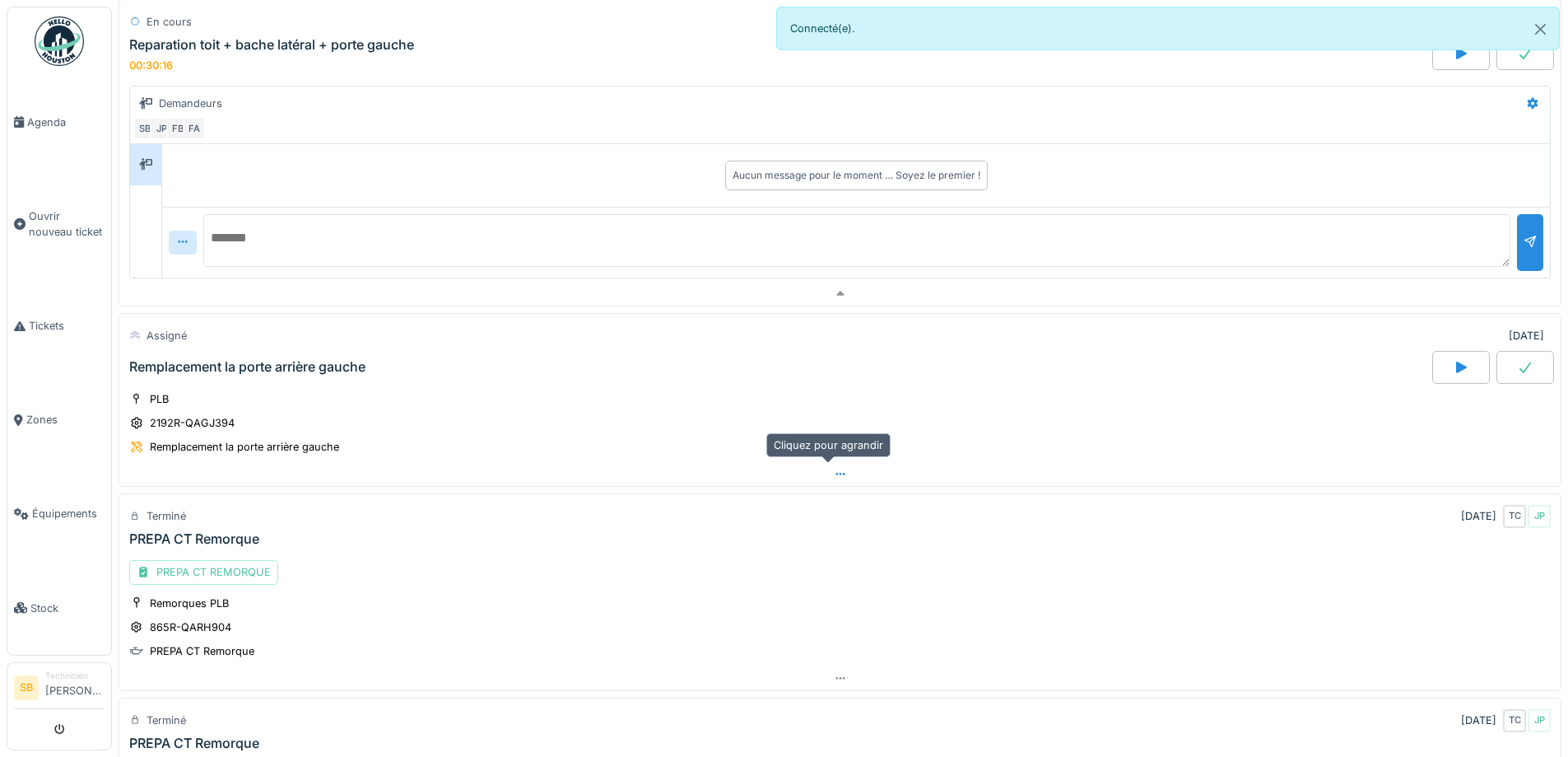
click at [835, 473] on icon at bounding box center [840, 474] width 9 height 3
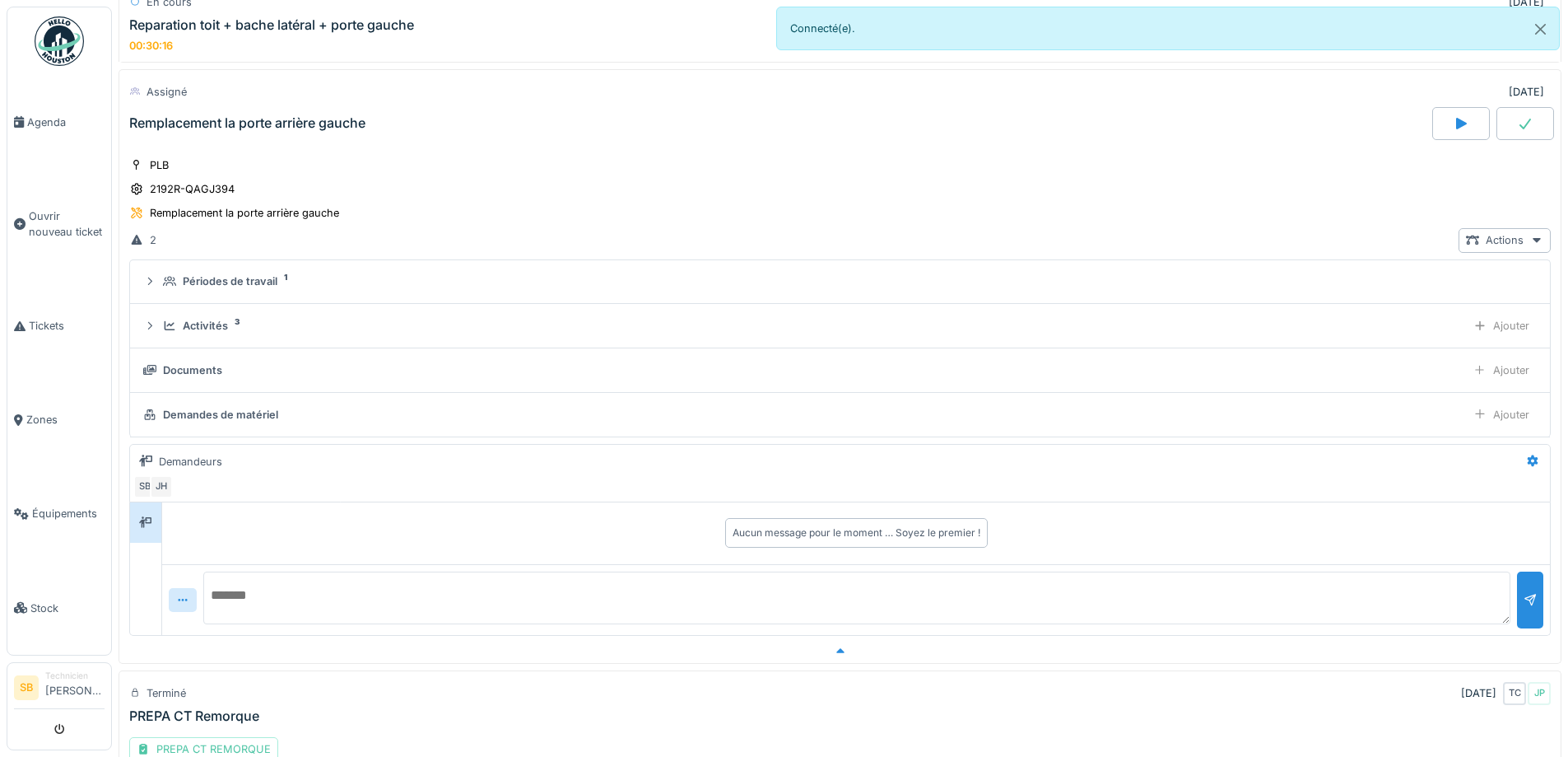
scroll to position [785, 0]
click at [1499, 237] on div "Actions" at bounding box center [1505, 236] width 92 height 24
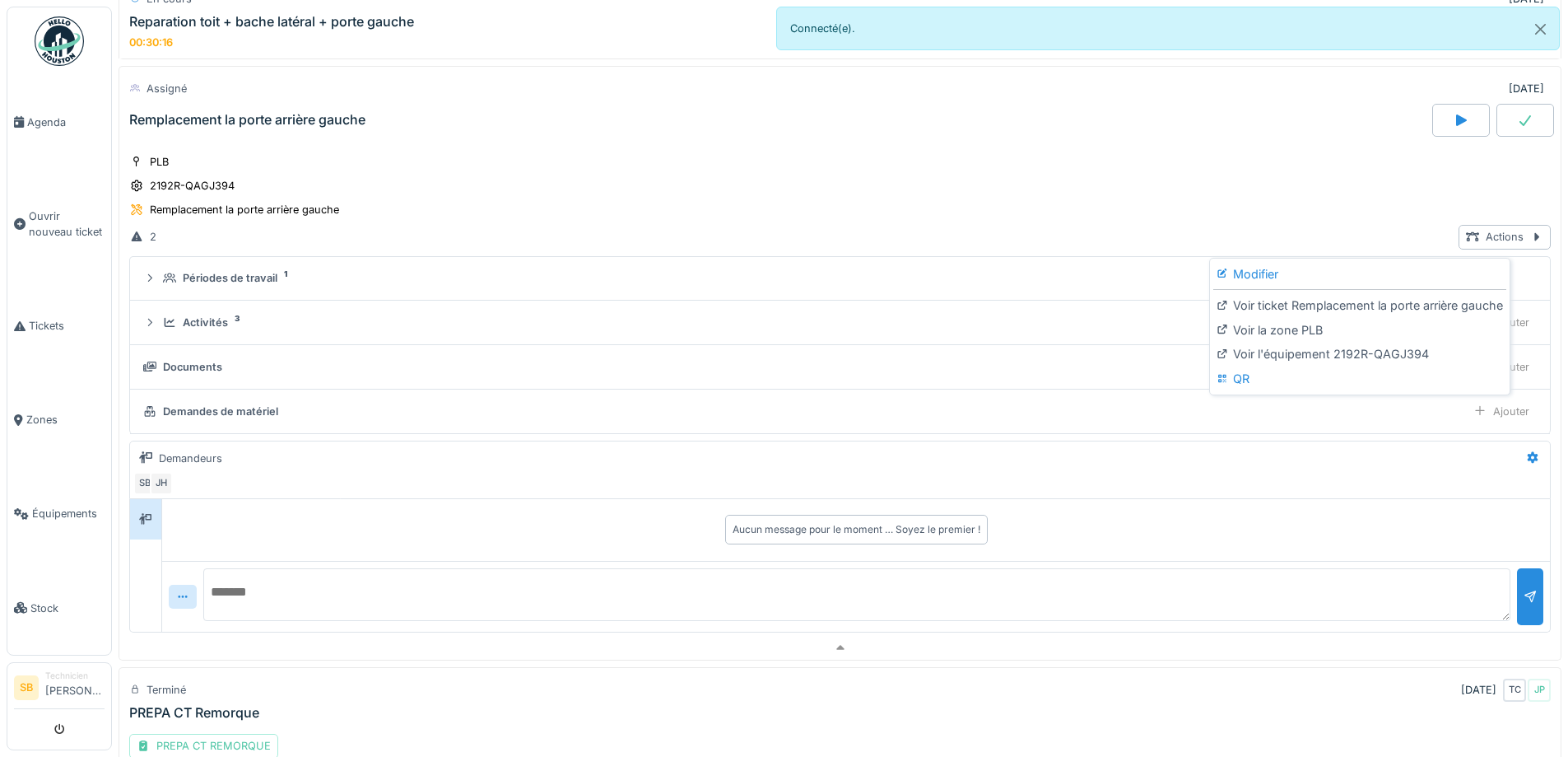
click at [1242, 183] on div "PLB 2192R-QAGJ394 Remplacement la porte arrière gauche" at bounding box center [840, 186] width 1422 height 66
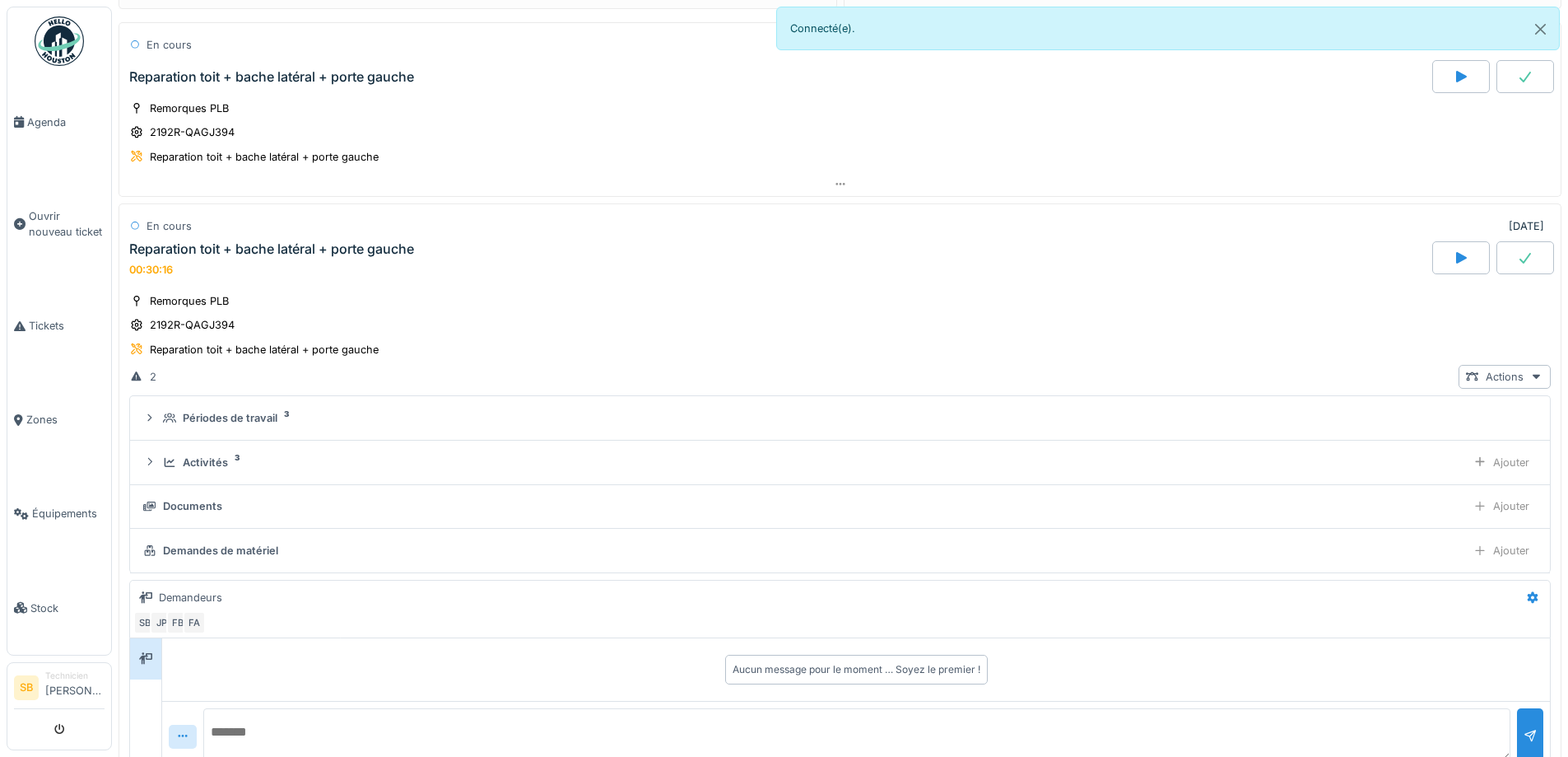
scroll to position [455, 0]
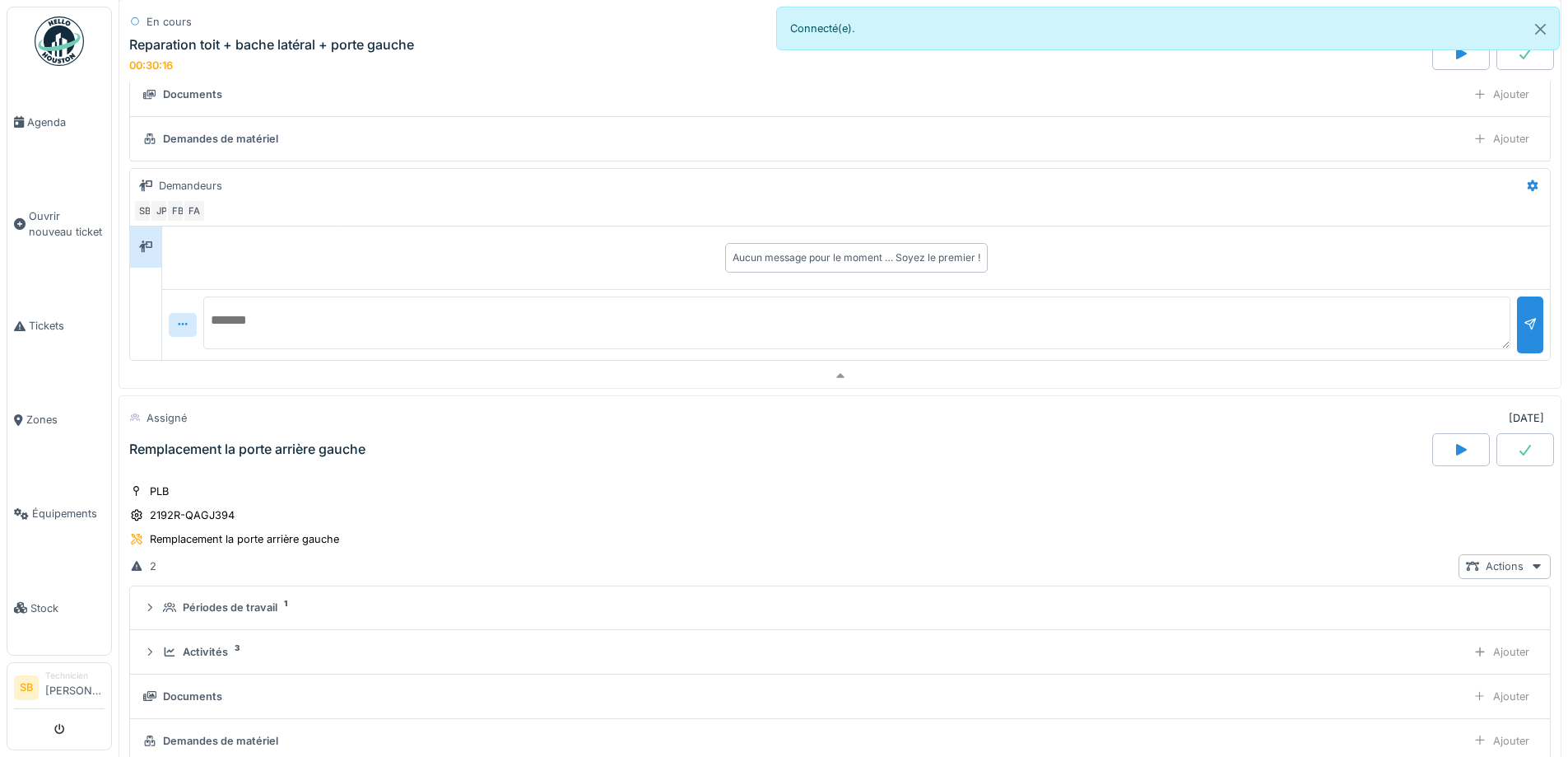
click at [1513, 448] on div at bounding box center [1525, 449] width 58 height 33
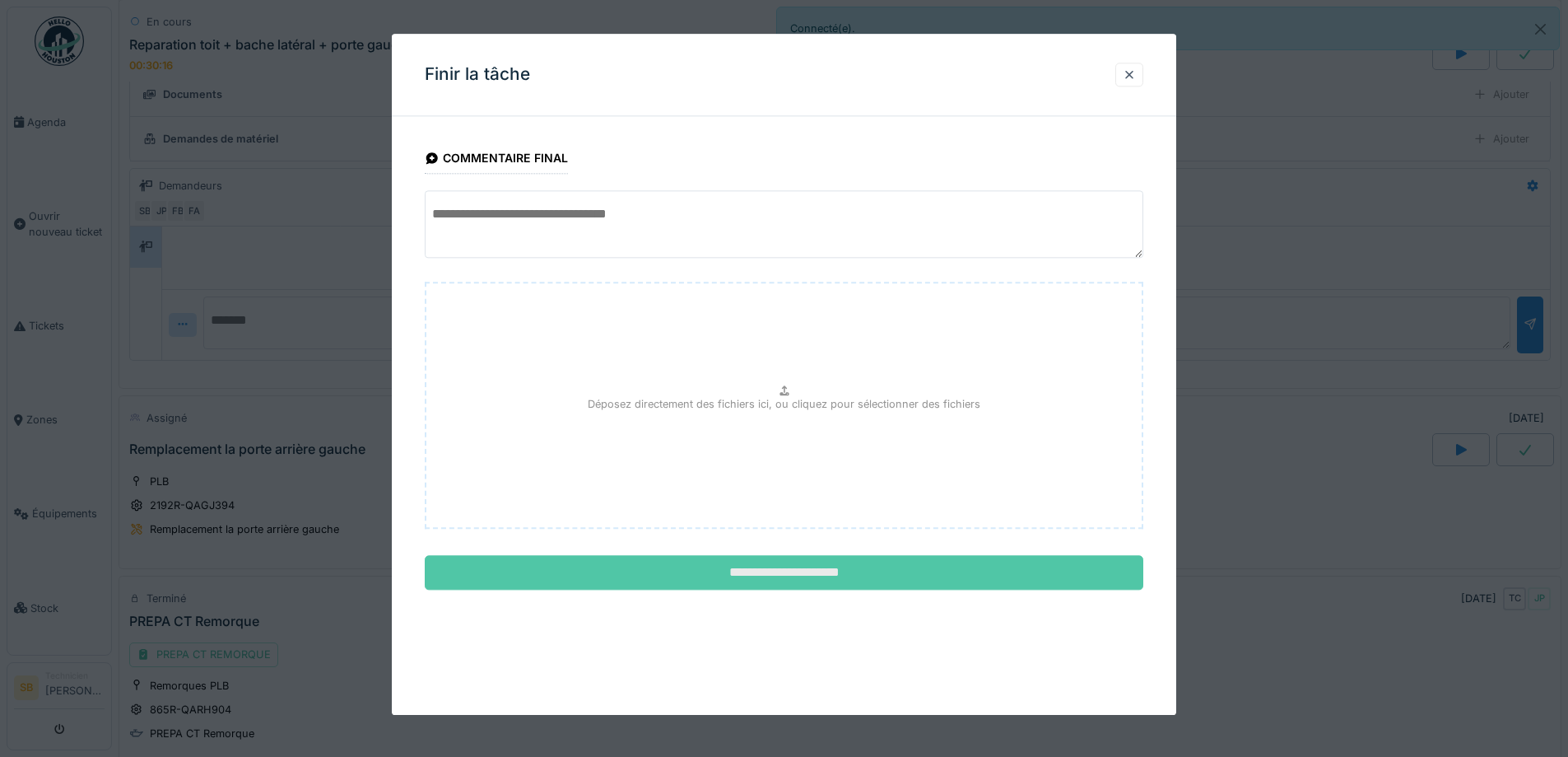
click at [780, 581] on input "**********" at bounding box center [784, 572] width 718 height 35
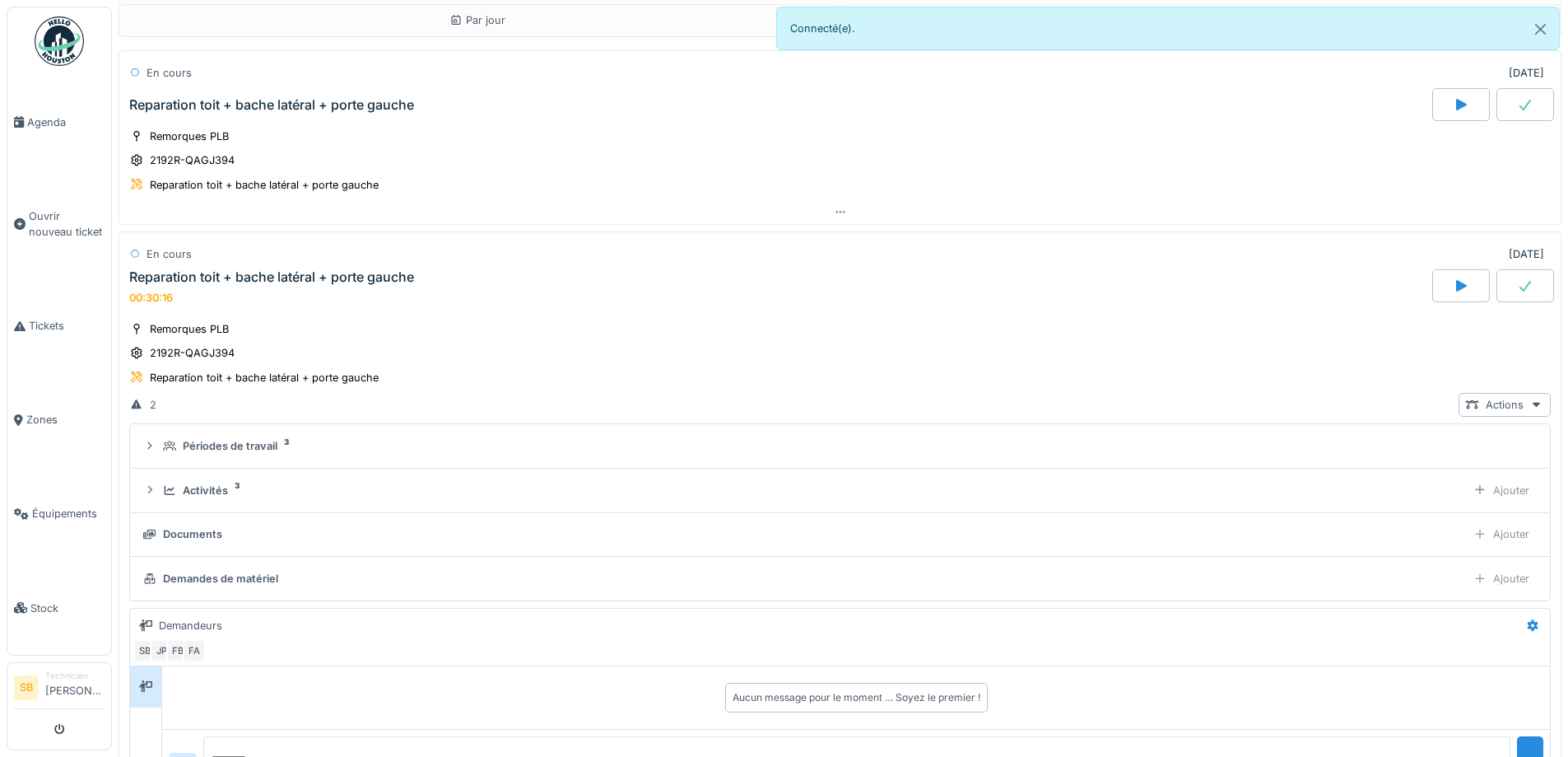
scroll to position [0, 0]
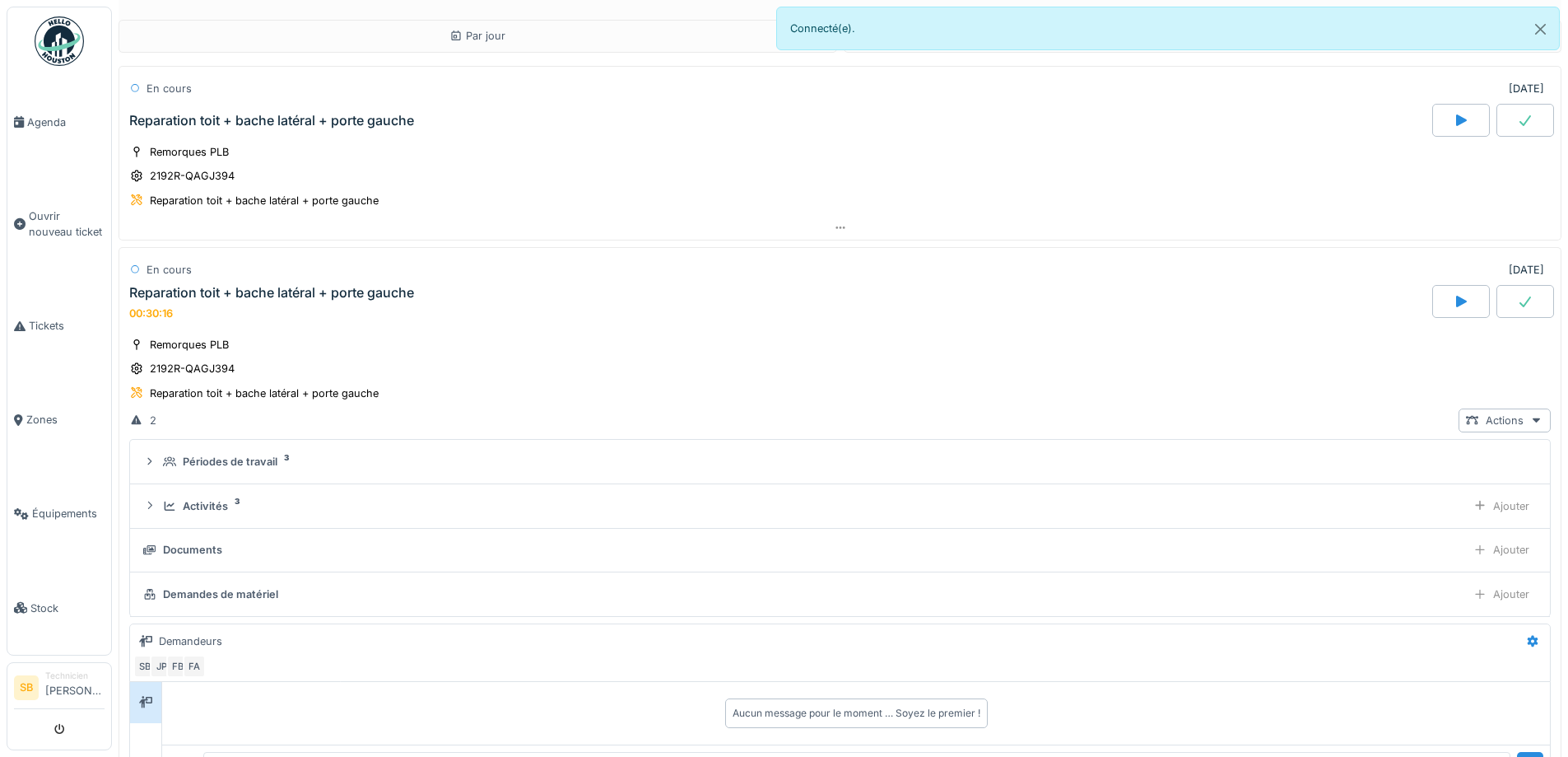
click at [1496, 311] on div at bounding box center [1525, 301] width 58 height 33
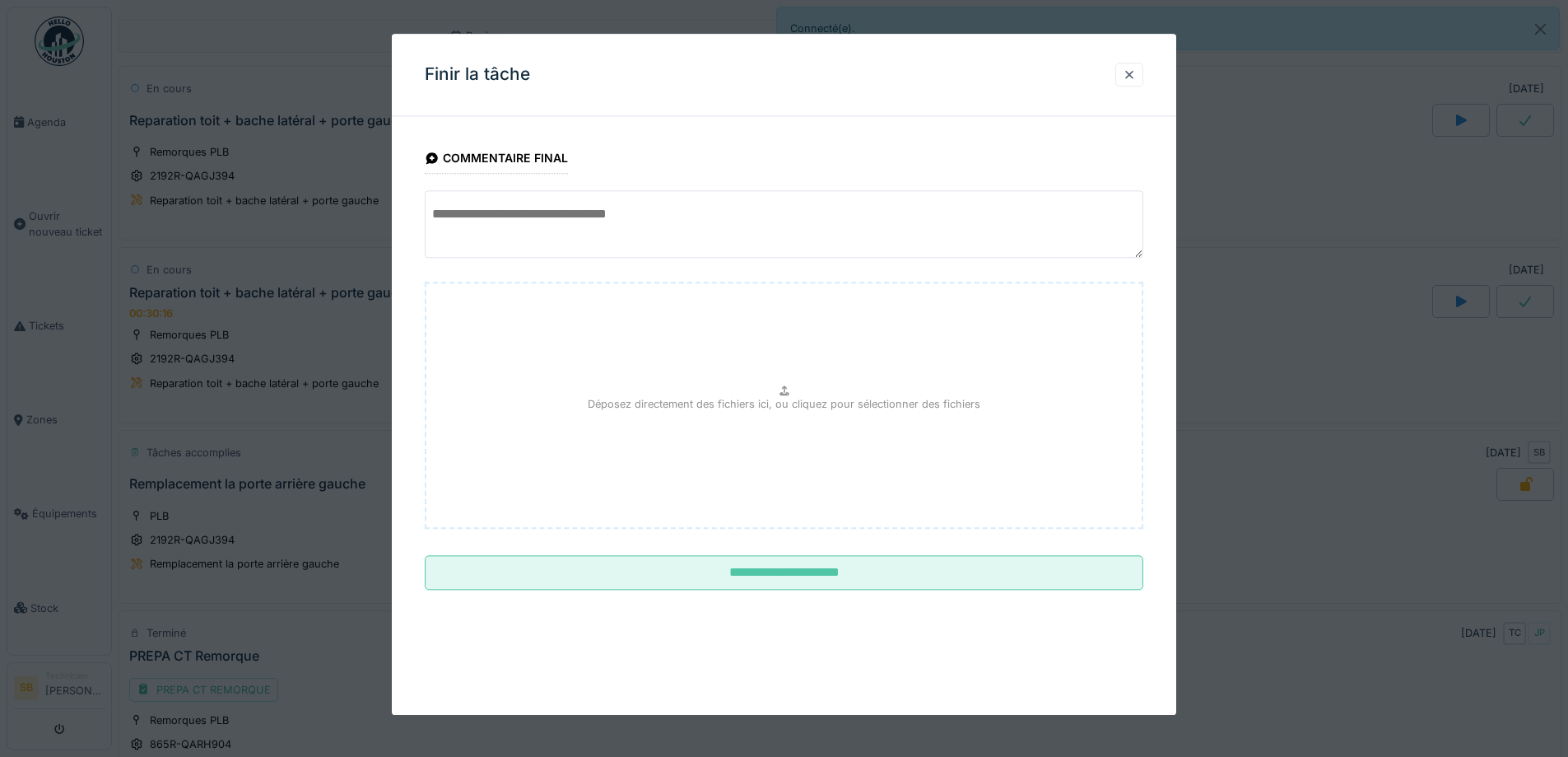
click at [758, 555] on fieldset "**********" at bounding box center [784, 367] width 718 height 474
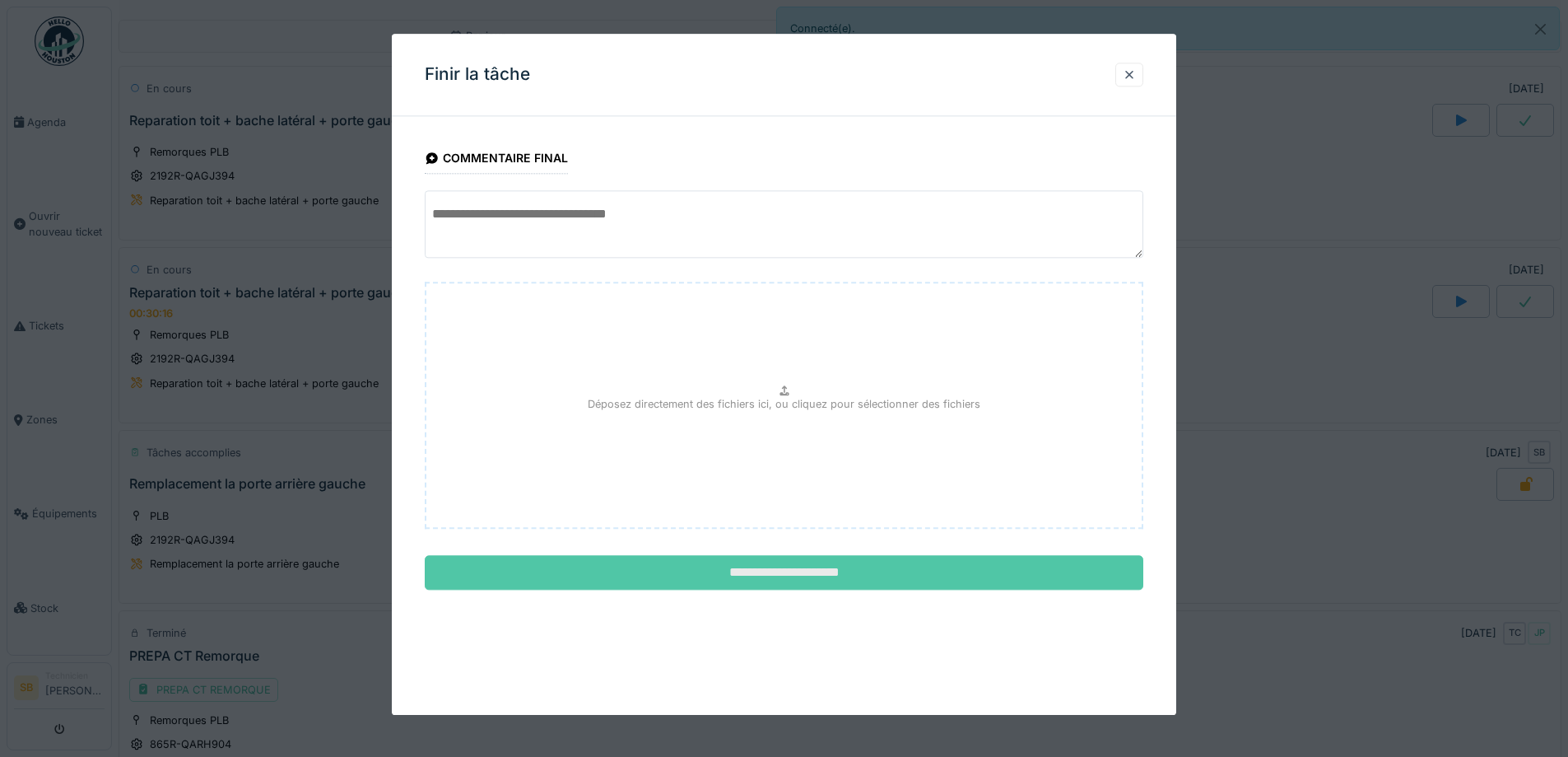
click at [772, 572] on input "**********" at bounding box center [784, 572] width 718 height 35
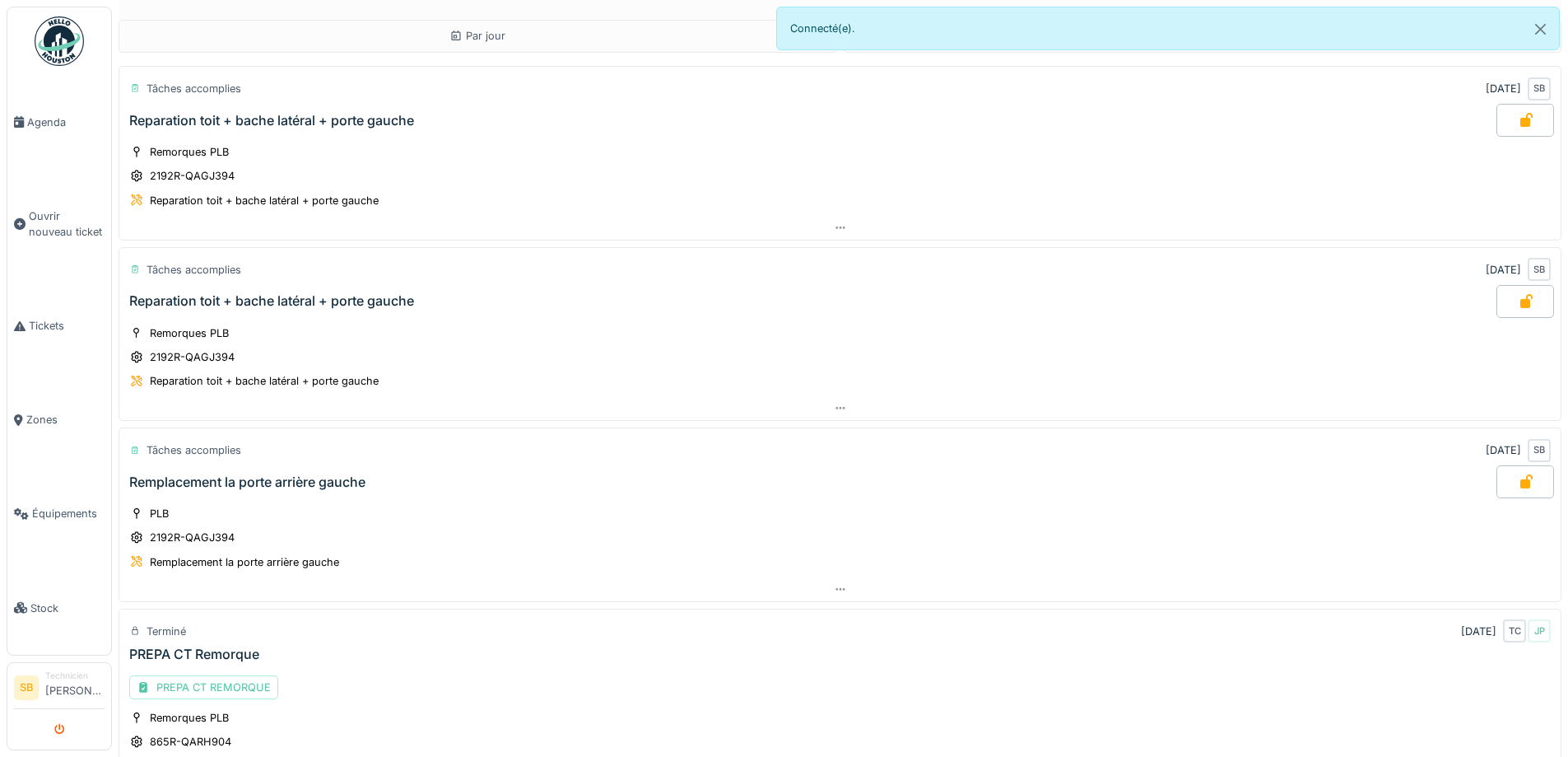
click at [59, 728] on icon "submit" at bounding box center [59, 730] width 11 height 11
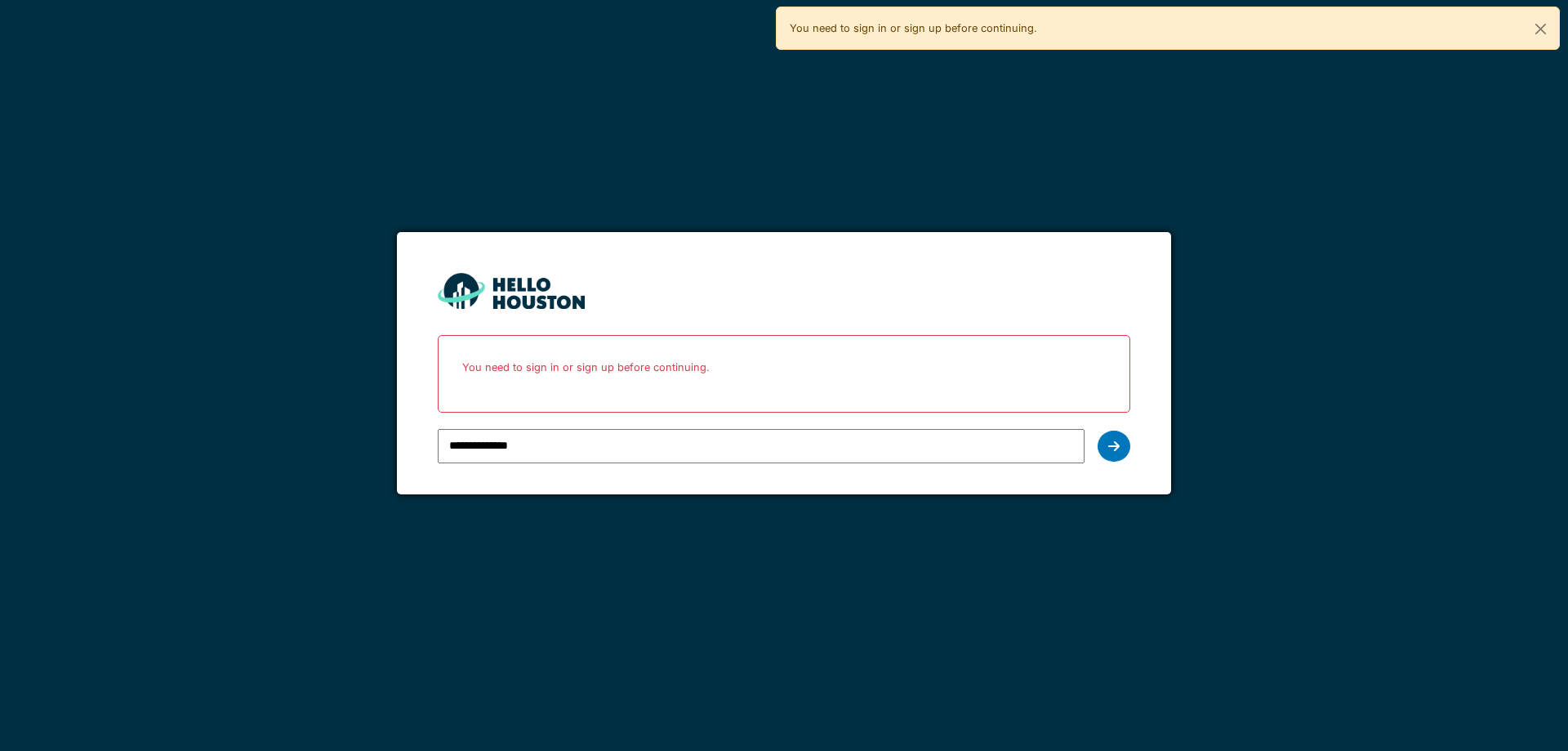
click at [775, 470] on form "**********" at bounding box center [783, 364] width 773 height 262
click at [776, 457] on input "**********" at bounding box center [760, 445] width 646 height 34
type input "**********"
click at [1110, 446] on icon at bounding box center [1113, 445] width 11 height 13
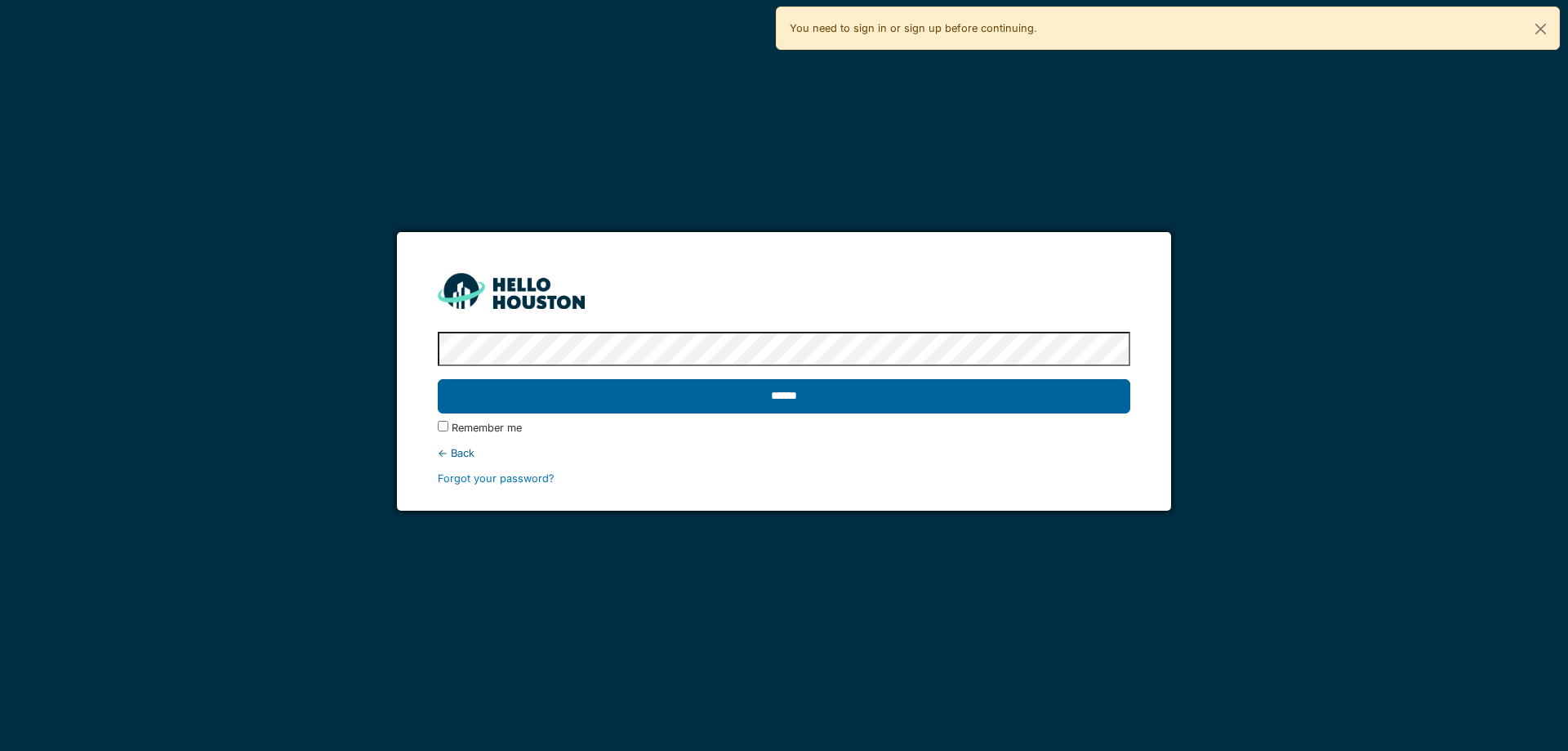
click at [781, 405] on input "******" at bounding box center [783, 396] width 692 height 34
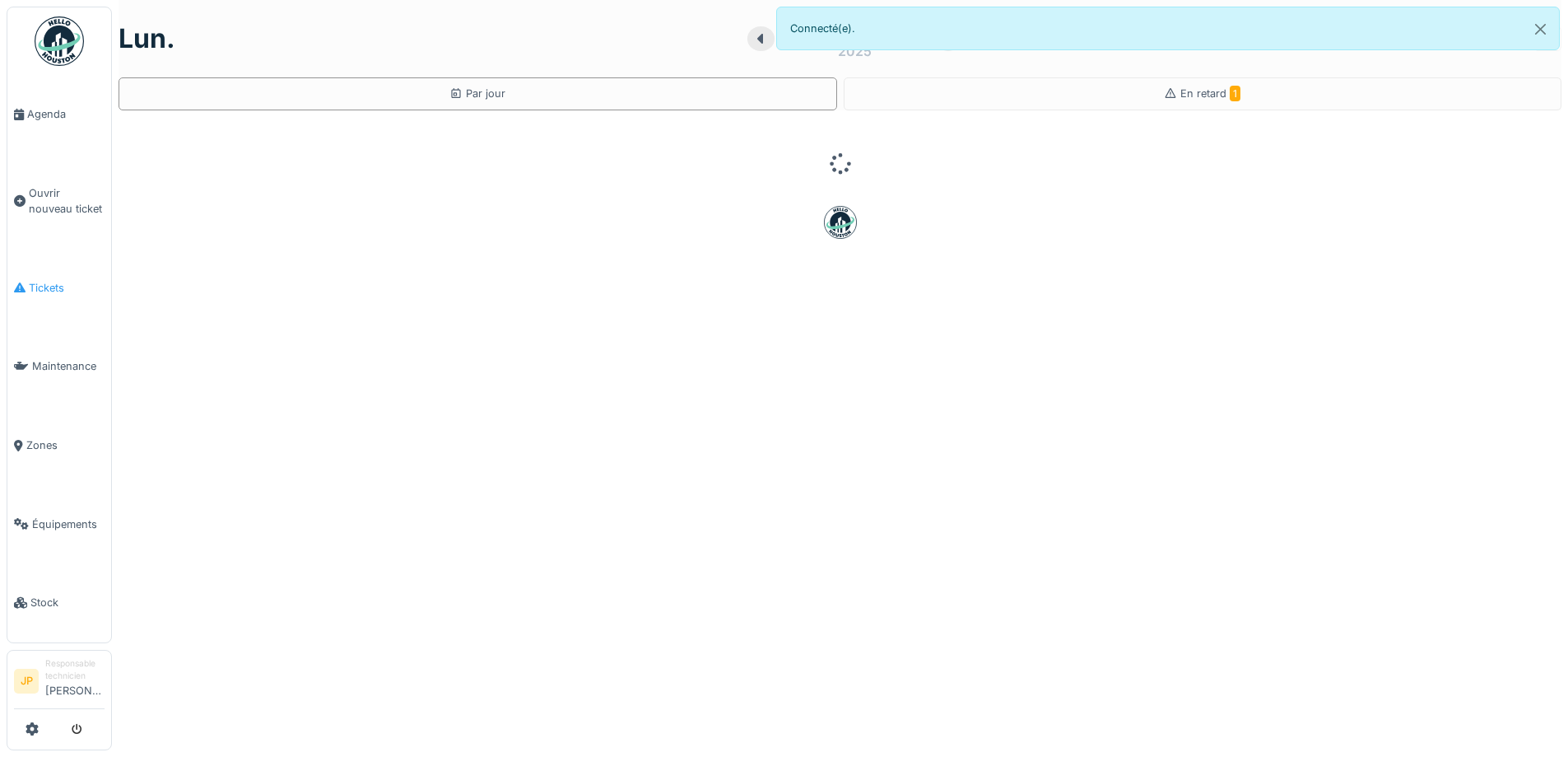
click at [38, 286] on span "Tickets" at bounding box center [66, 288] width 75 height 16
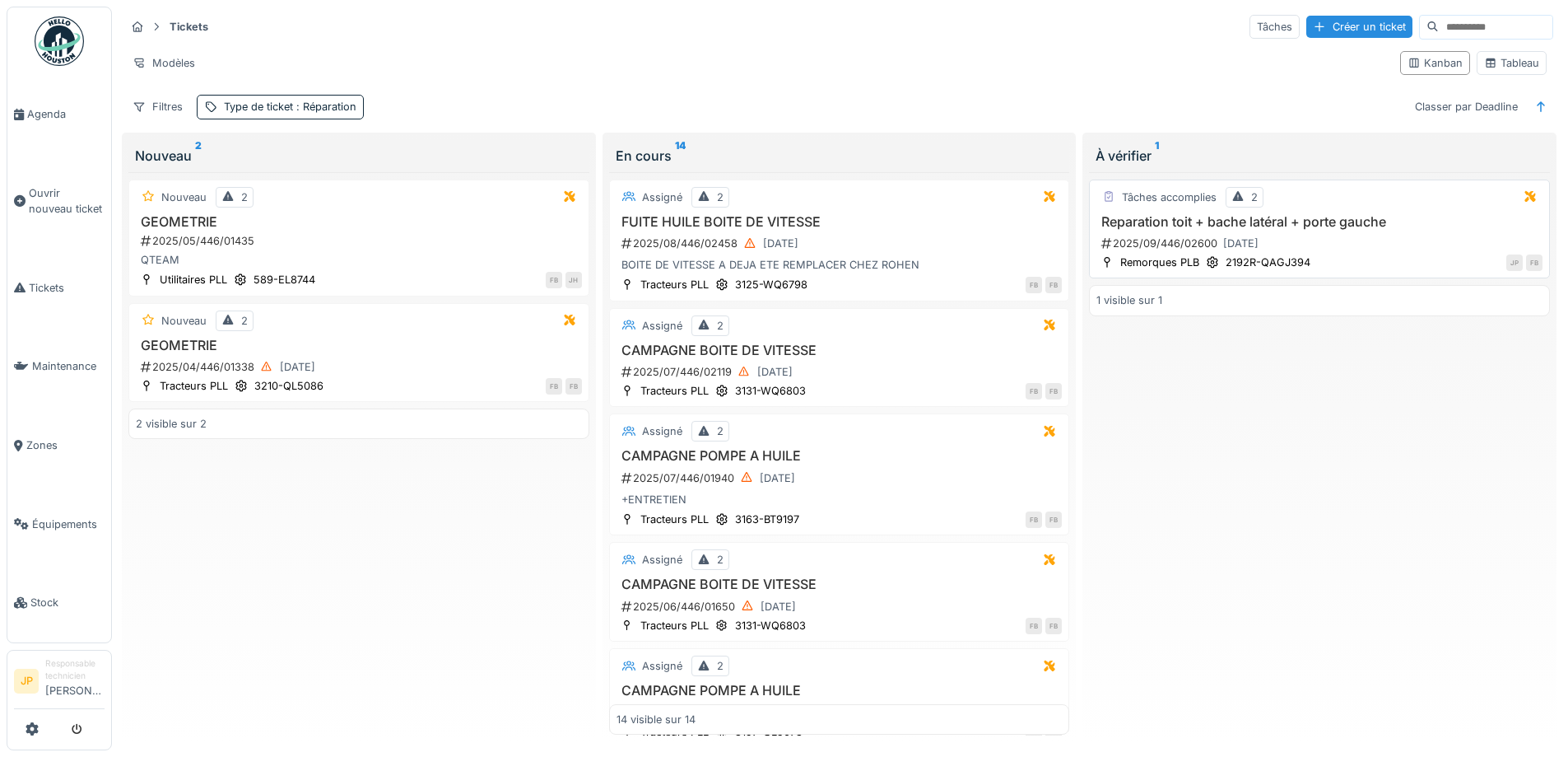
click at [1282, 225] on h3 "Reparation toit + bache latéral + porte gauche" at bounding box center [1319, 222] width 446 height 16
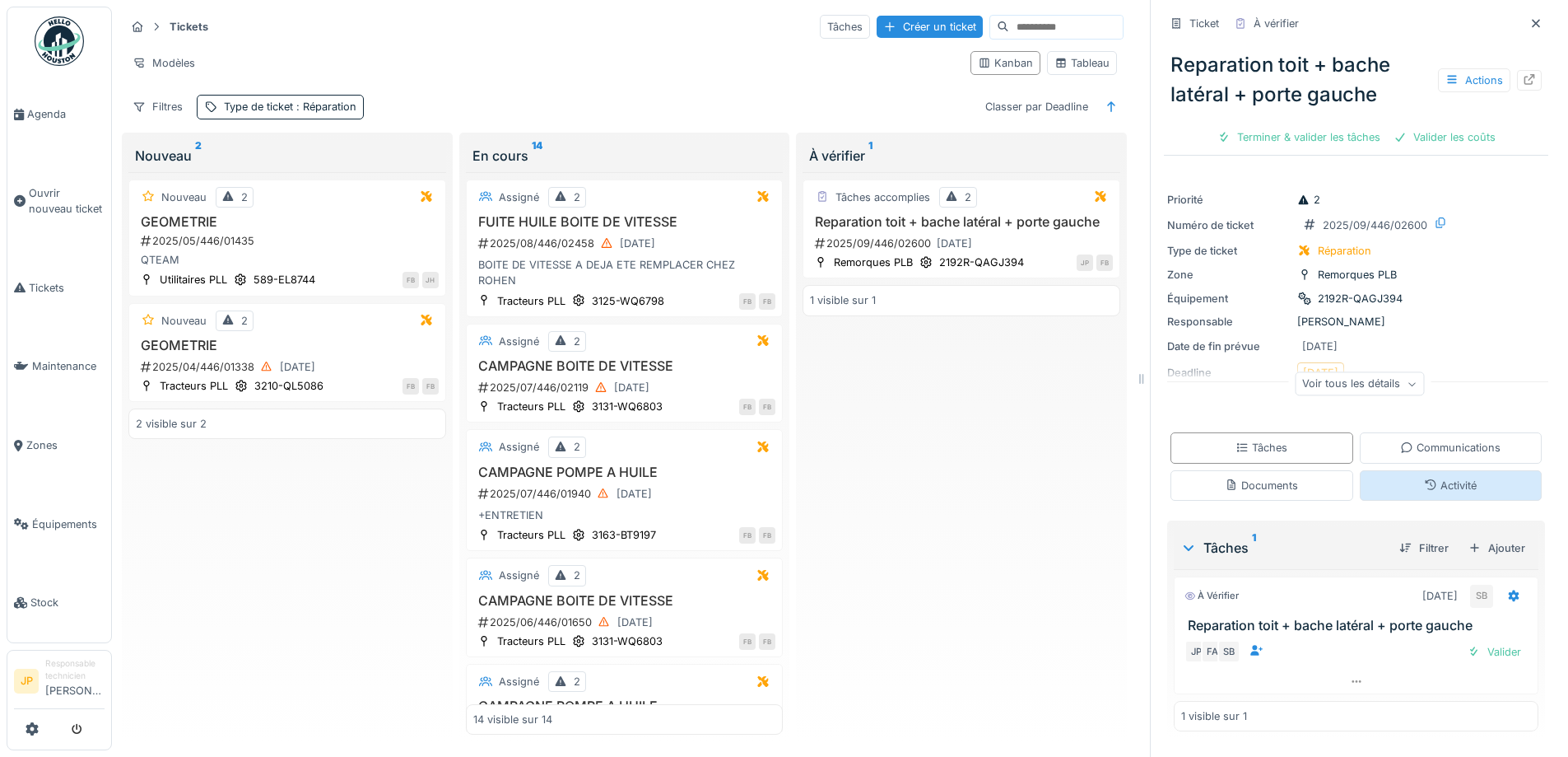
click at [1424, 487] on icon at bounding box center [1431, 485] width 13 height 11
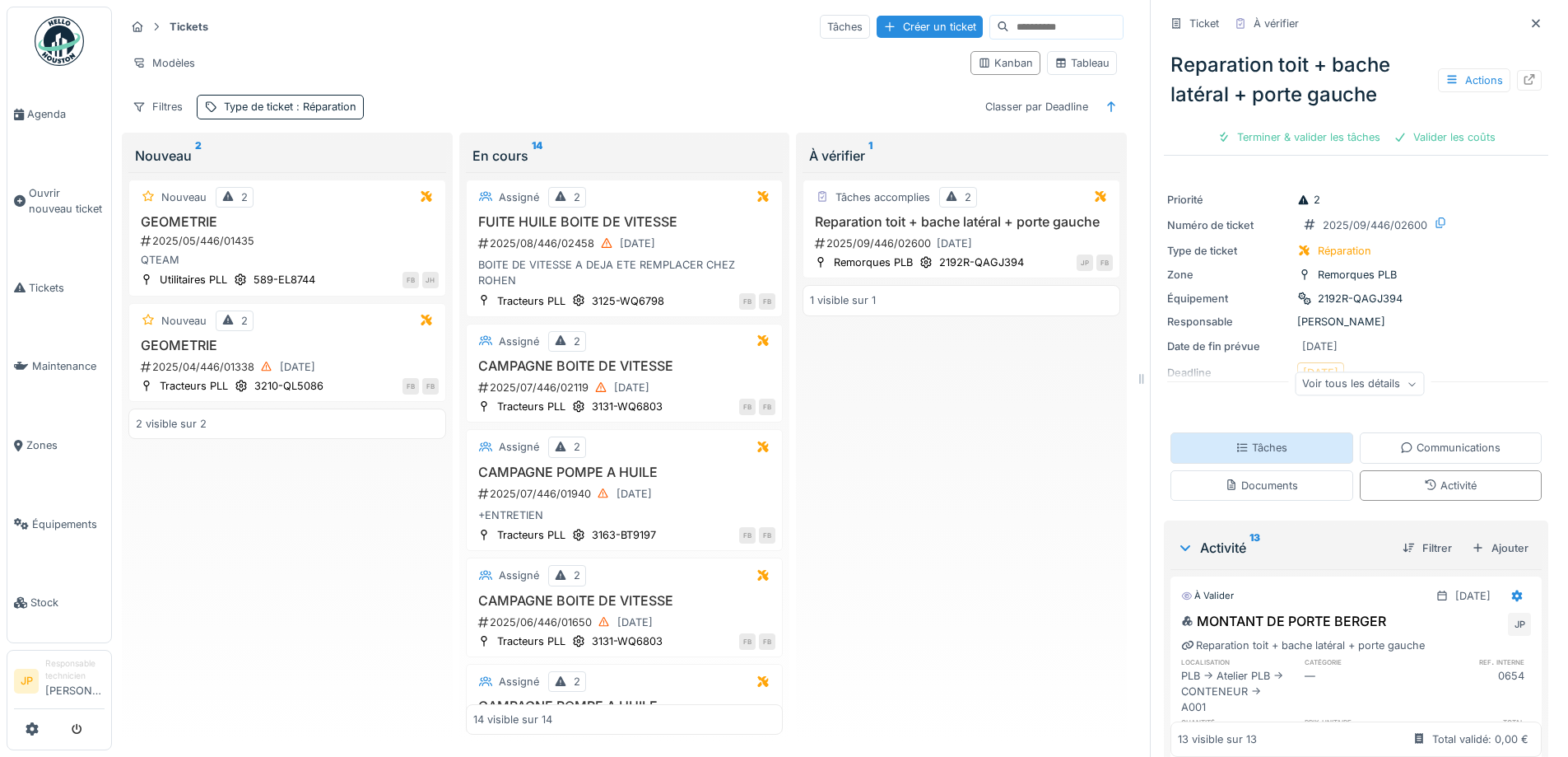
click at [1254, 440] on div "Tâches" at bounding box center [1261, 448] width 51 height 16
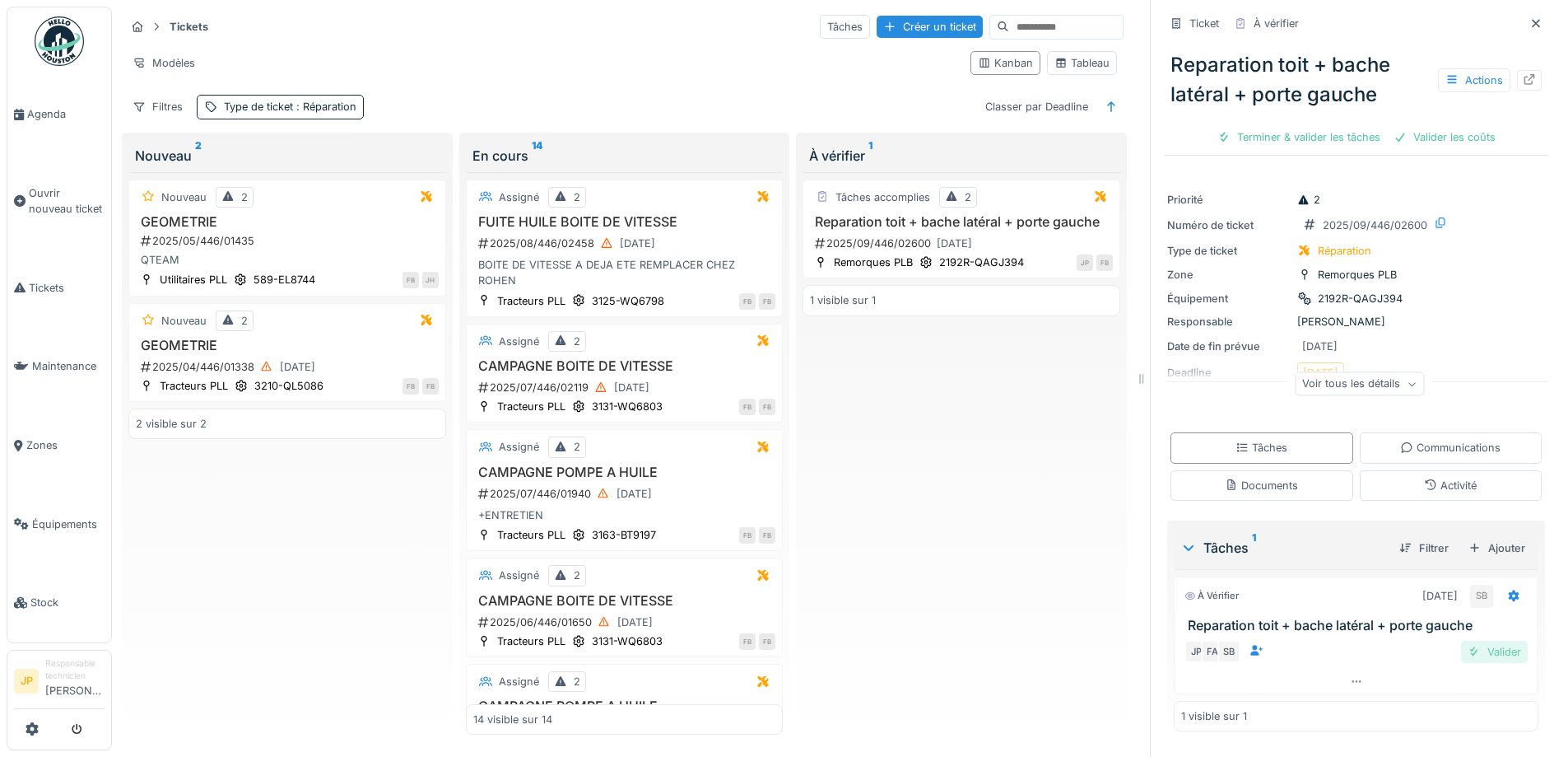
click at [1463, 648] on div "Valider" at bounding box center [1494, 651] width 67 height 22
click at [1307, 141] on div "Valider les coûts" at bounding box center [1357, 137] width 115 height 22
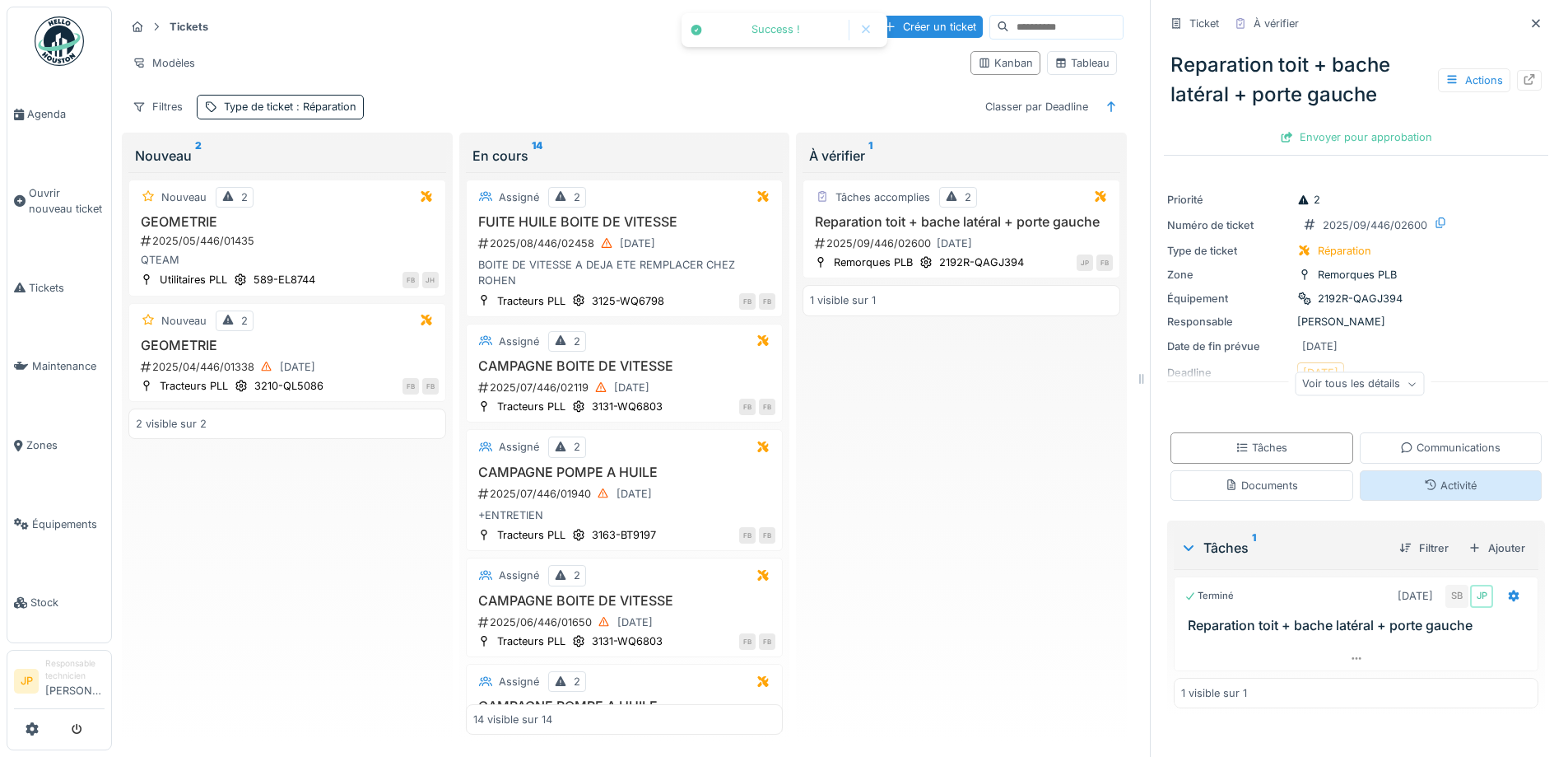
click at [1425, 486] on div "Activité" at bounding box center [1450, 485] width 52 height 16
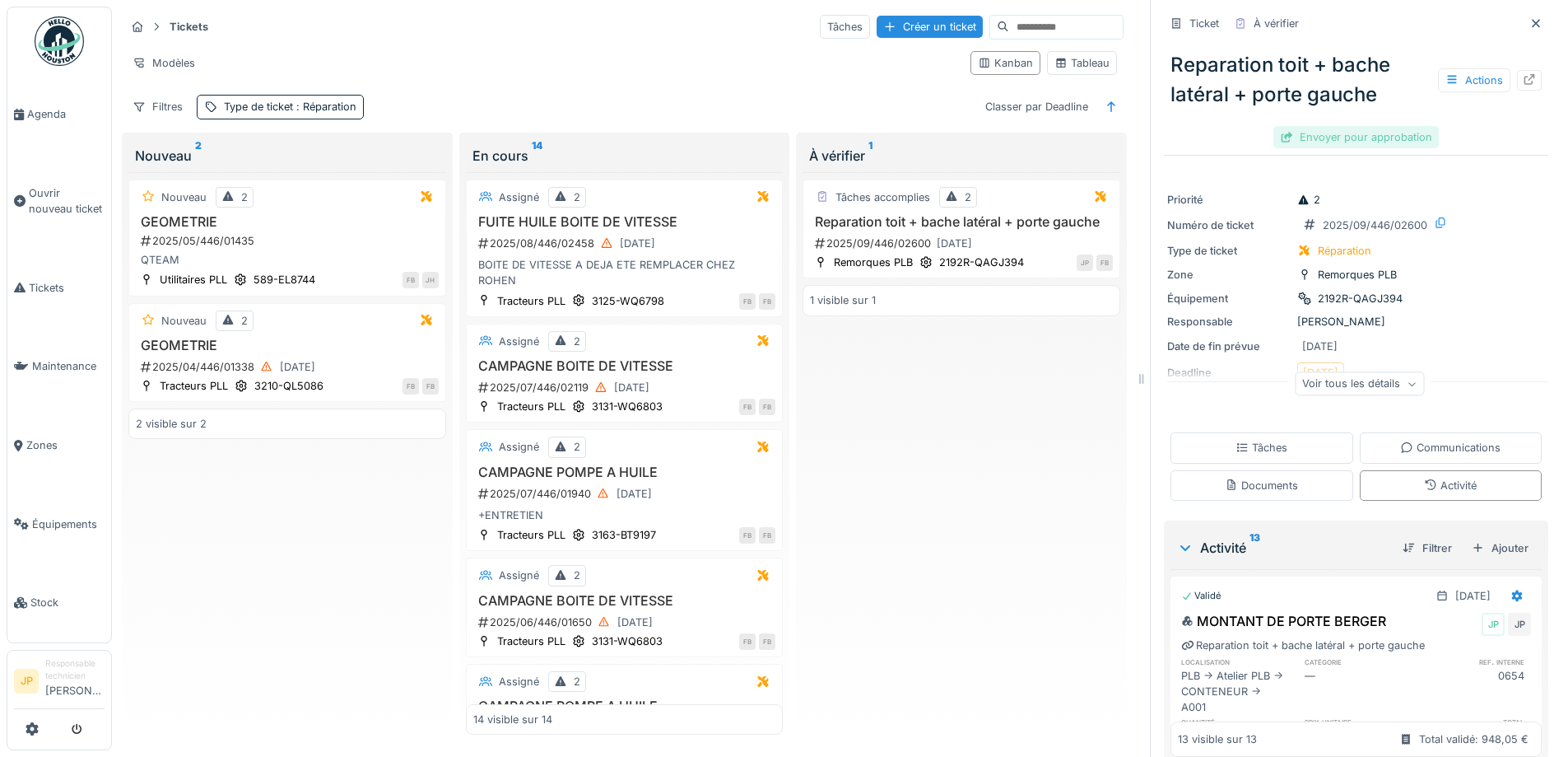
click at [1312, 126] on div "Envoyer pour approbation" at bounding box center [1356, 137] width 166 height 22
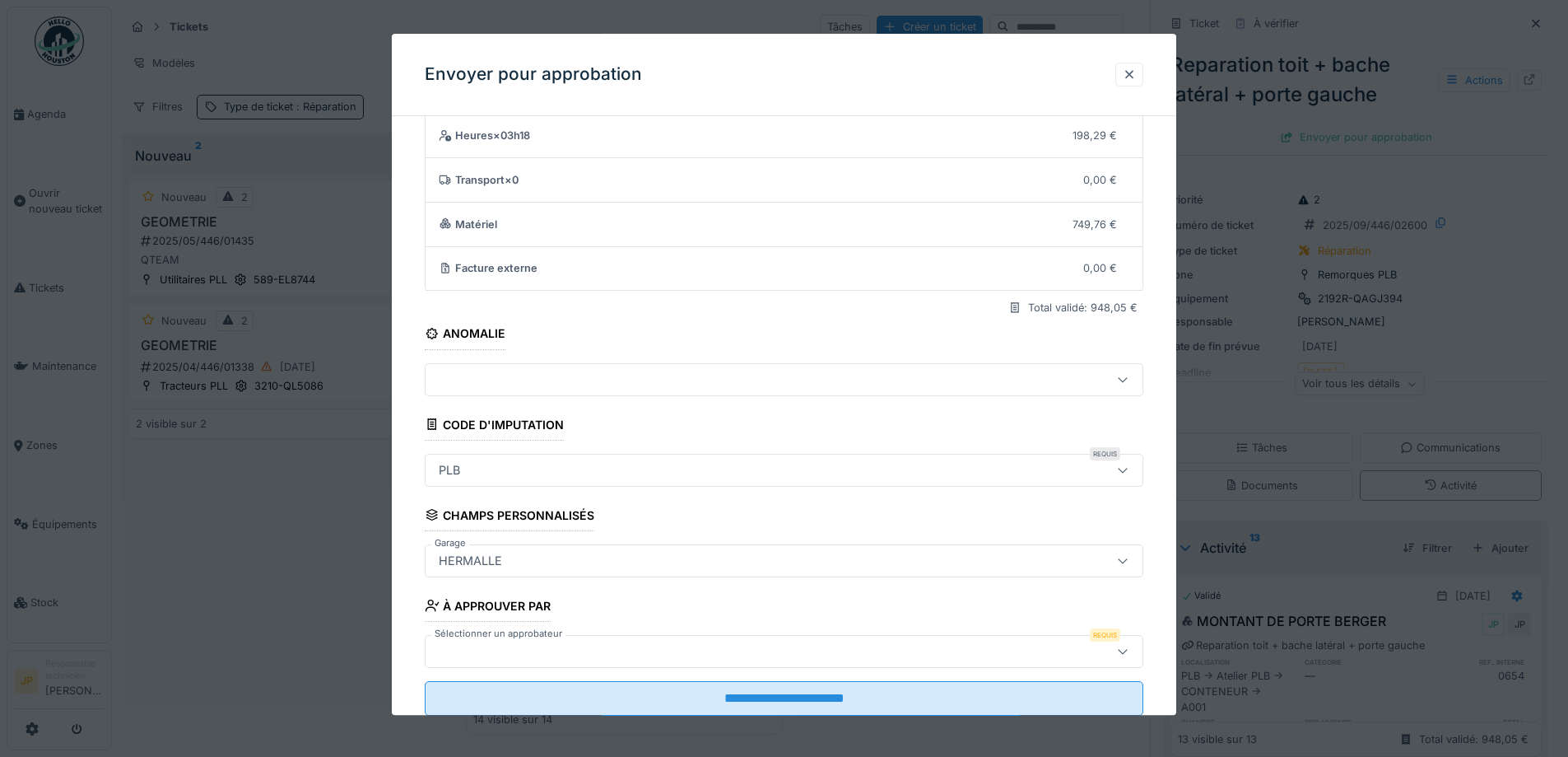
scroll to position [101, 0]
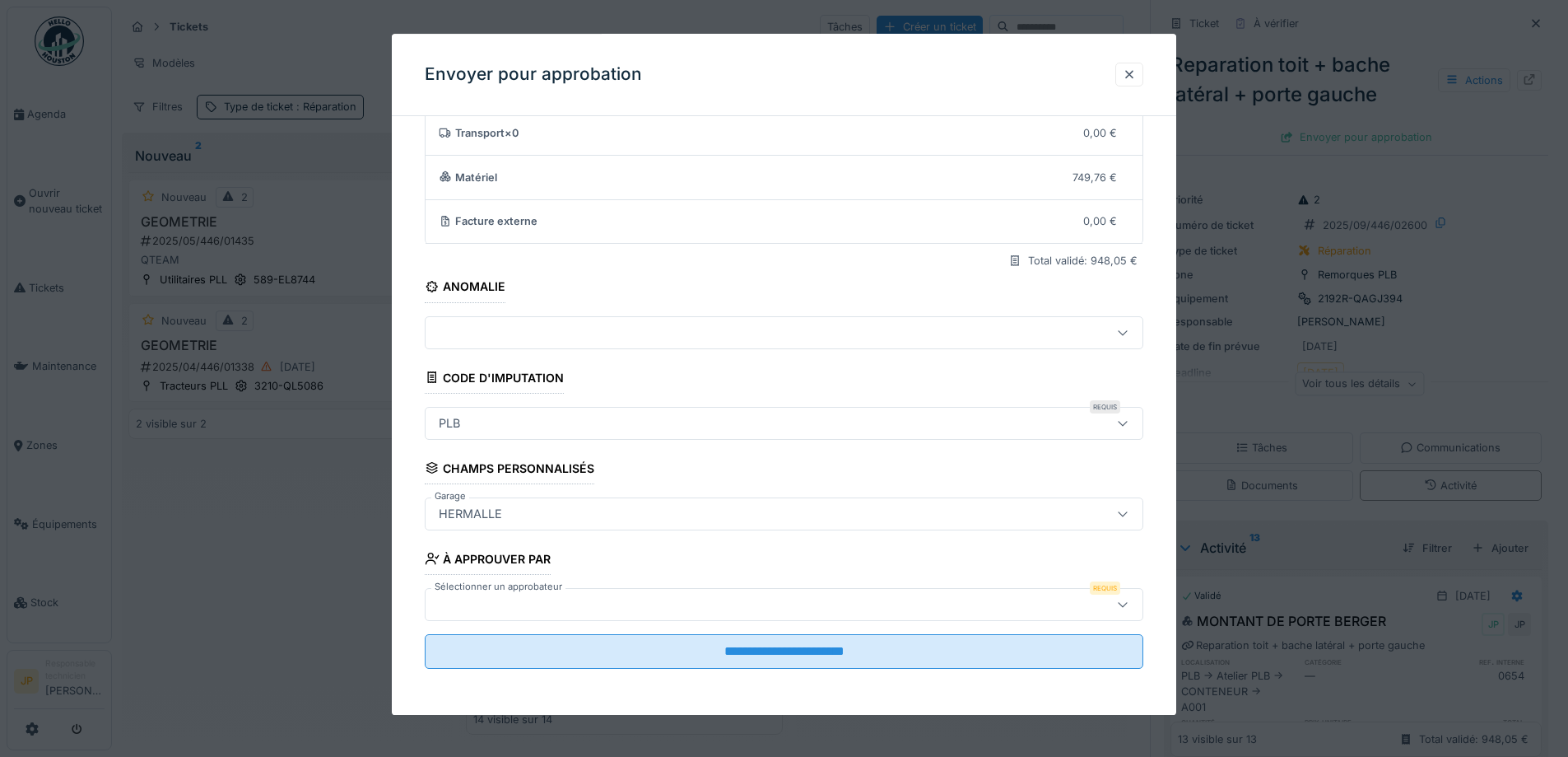
click at [533, 608] on div at bounding box center [741, 604] width 620 height 18
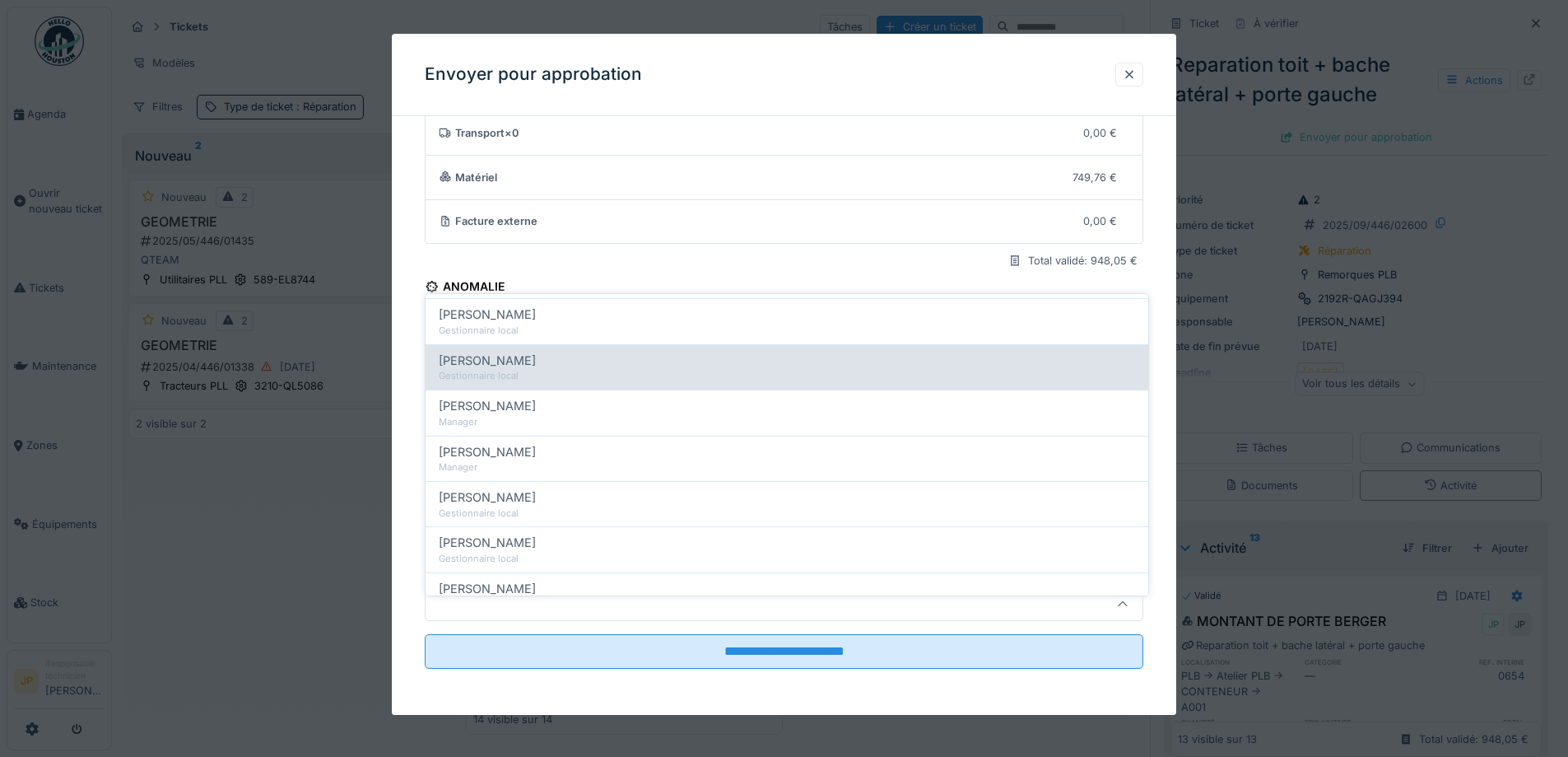
scroll to position [412, 0]
click at [521, 359] on div "[PERSON_NAME]" at bounding box center [787, 364] width 696 height 18
type input "*****"
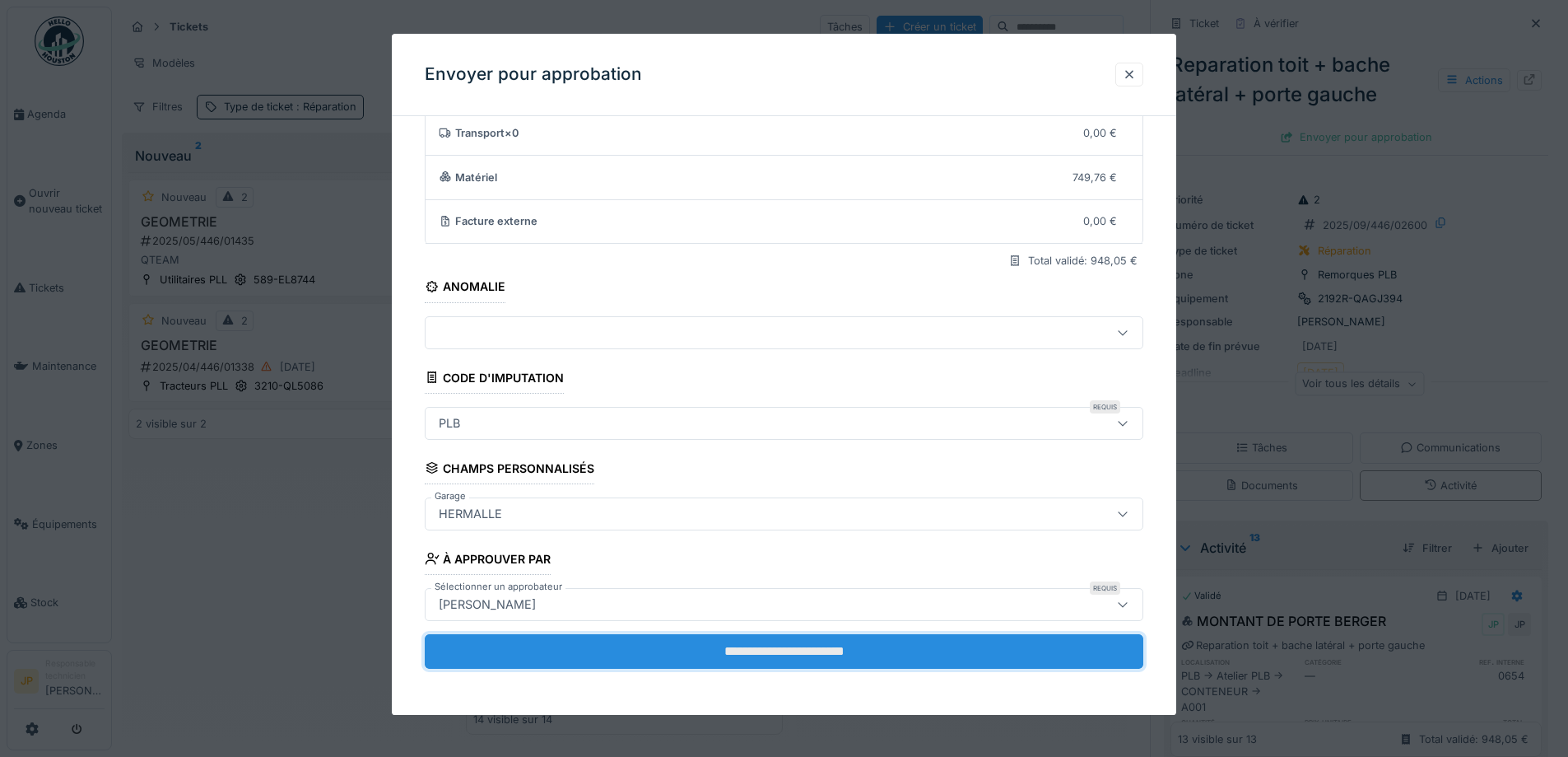
click at [786, 643] on input "**********" at bounding box center [784, 651] width 718 height 35
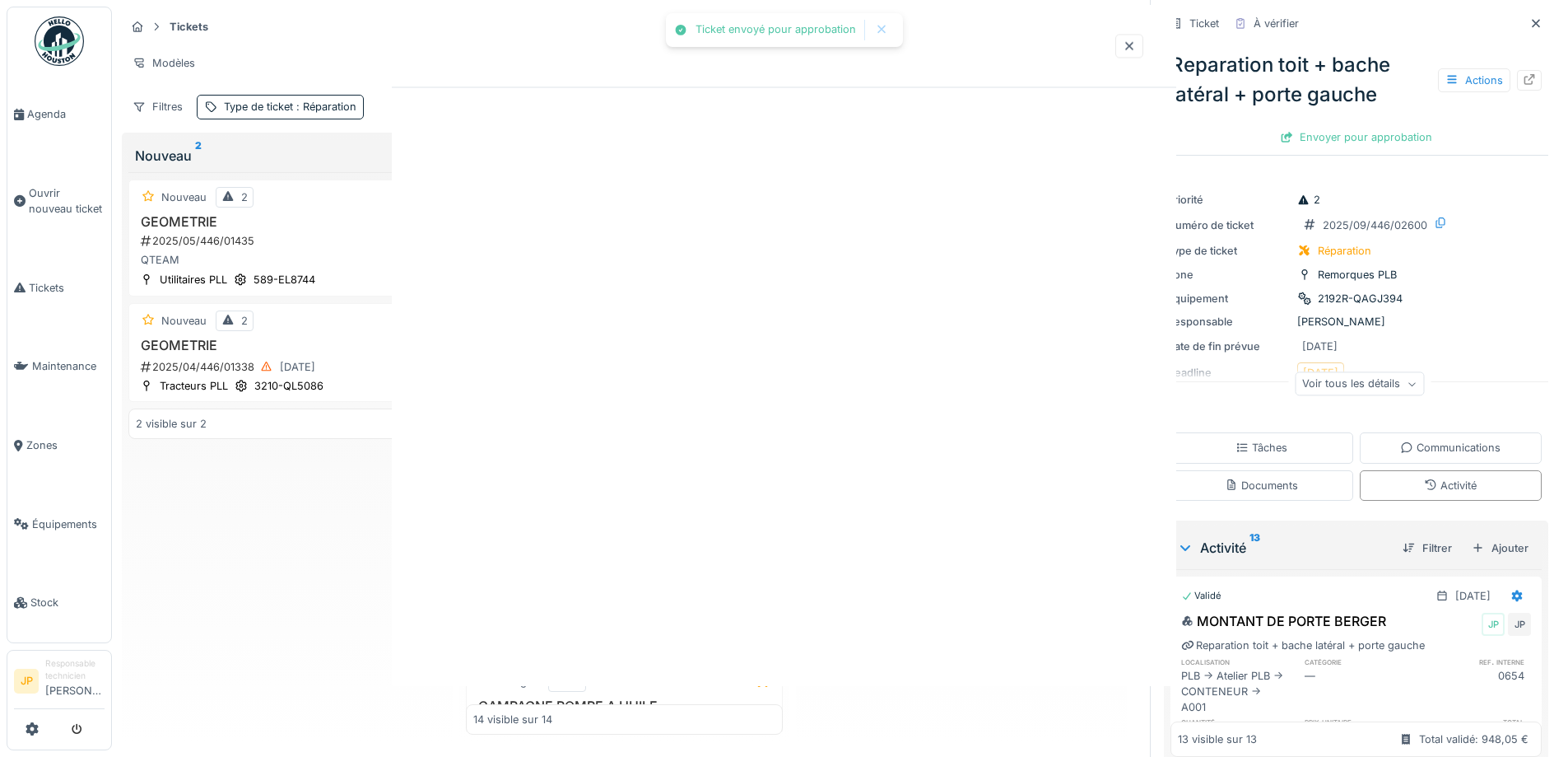
scroll to position [0, 0]
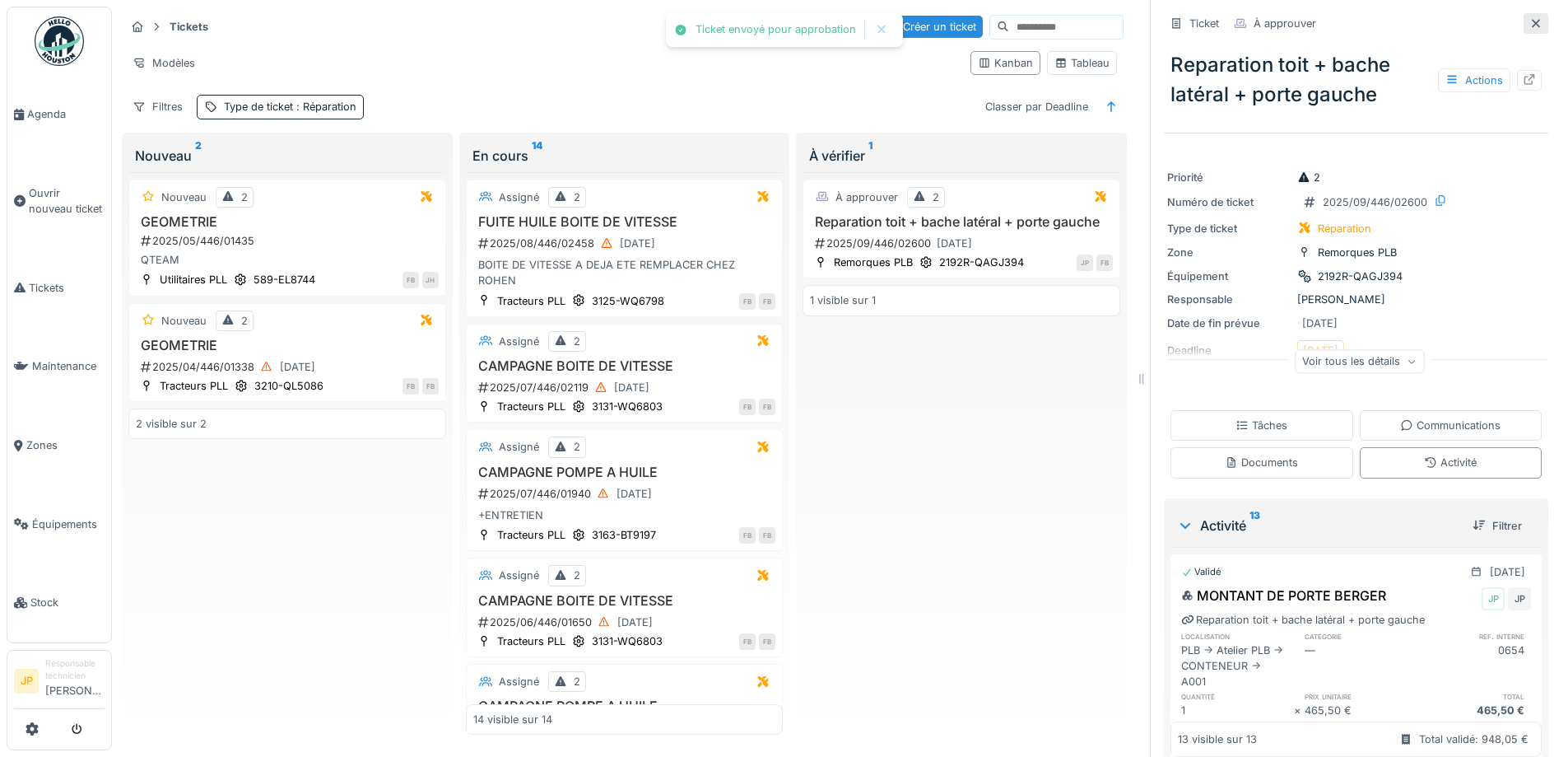
click at [1529, 18] on icon at bounding box center [1535, 23] width 13 height 11
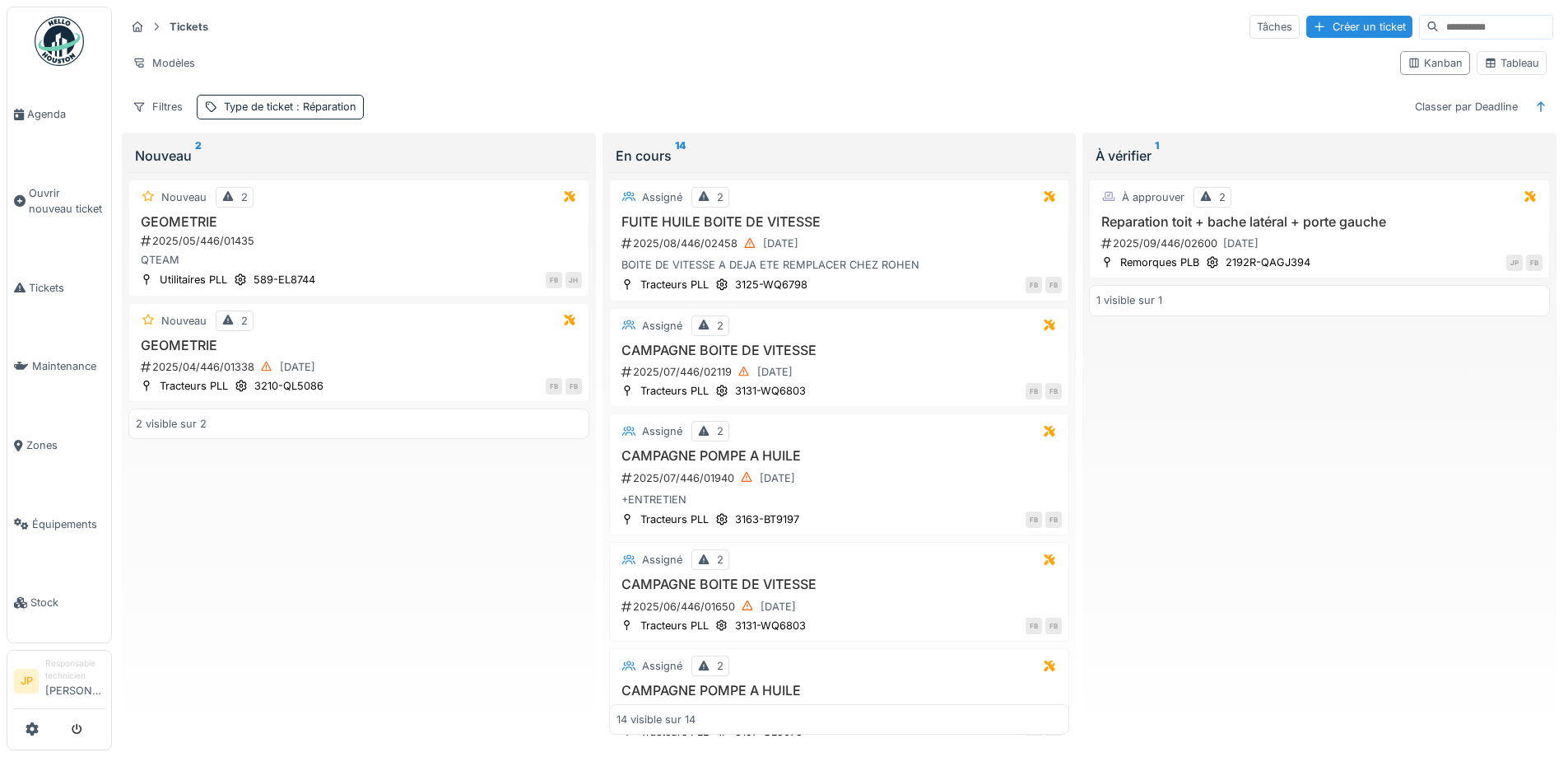
scroll to position [11, 0]
click at [1493, 55] on div "Tableau" at bounding box center [1511, 63] width 55 height 16
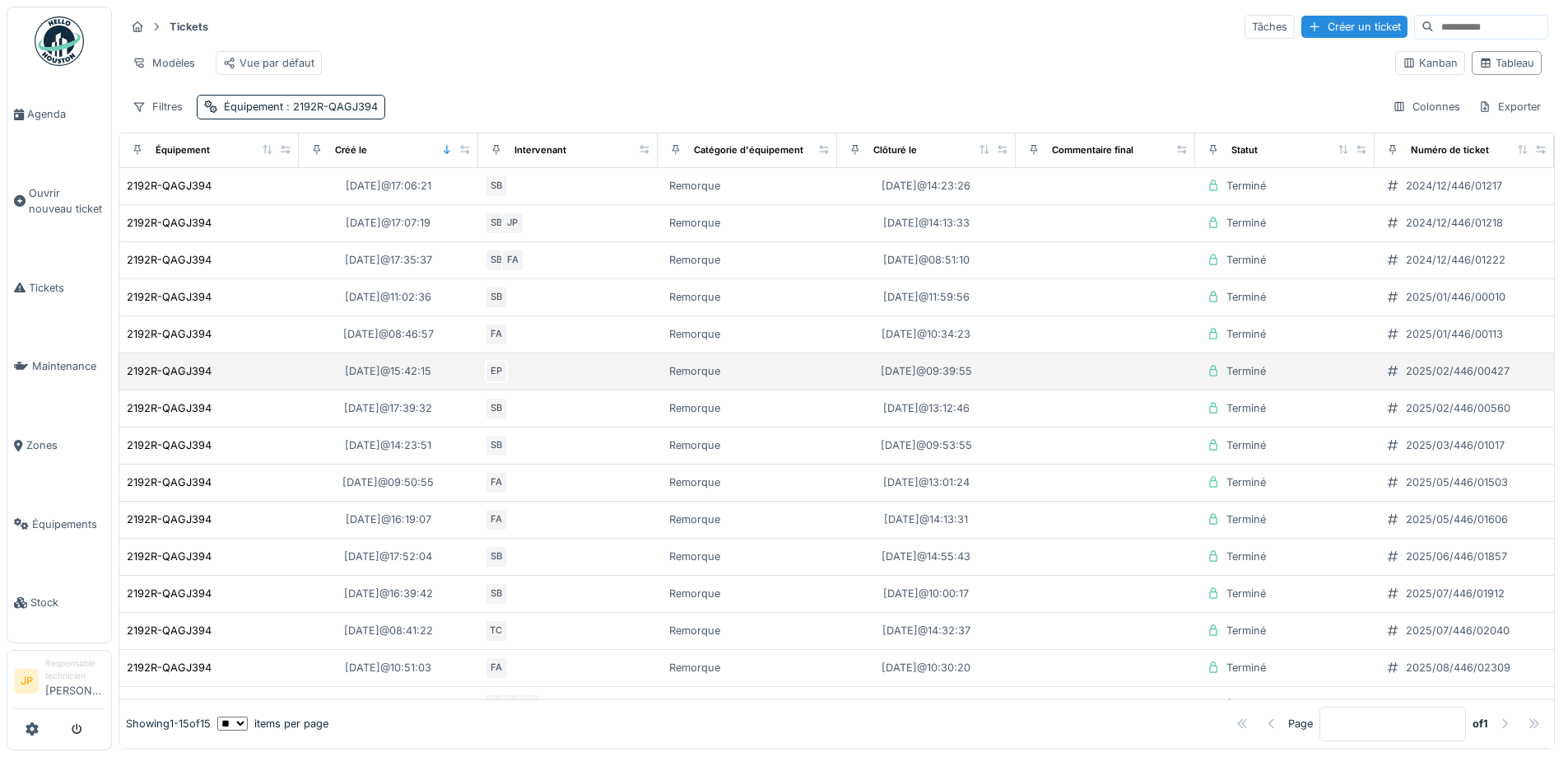
scroll to position [62, 0]
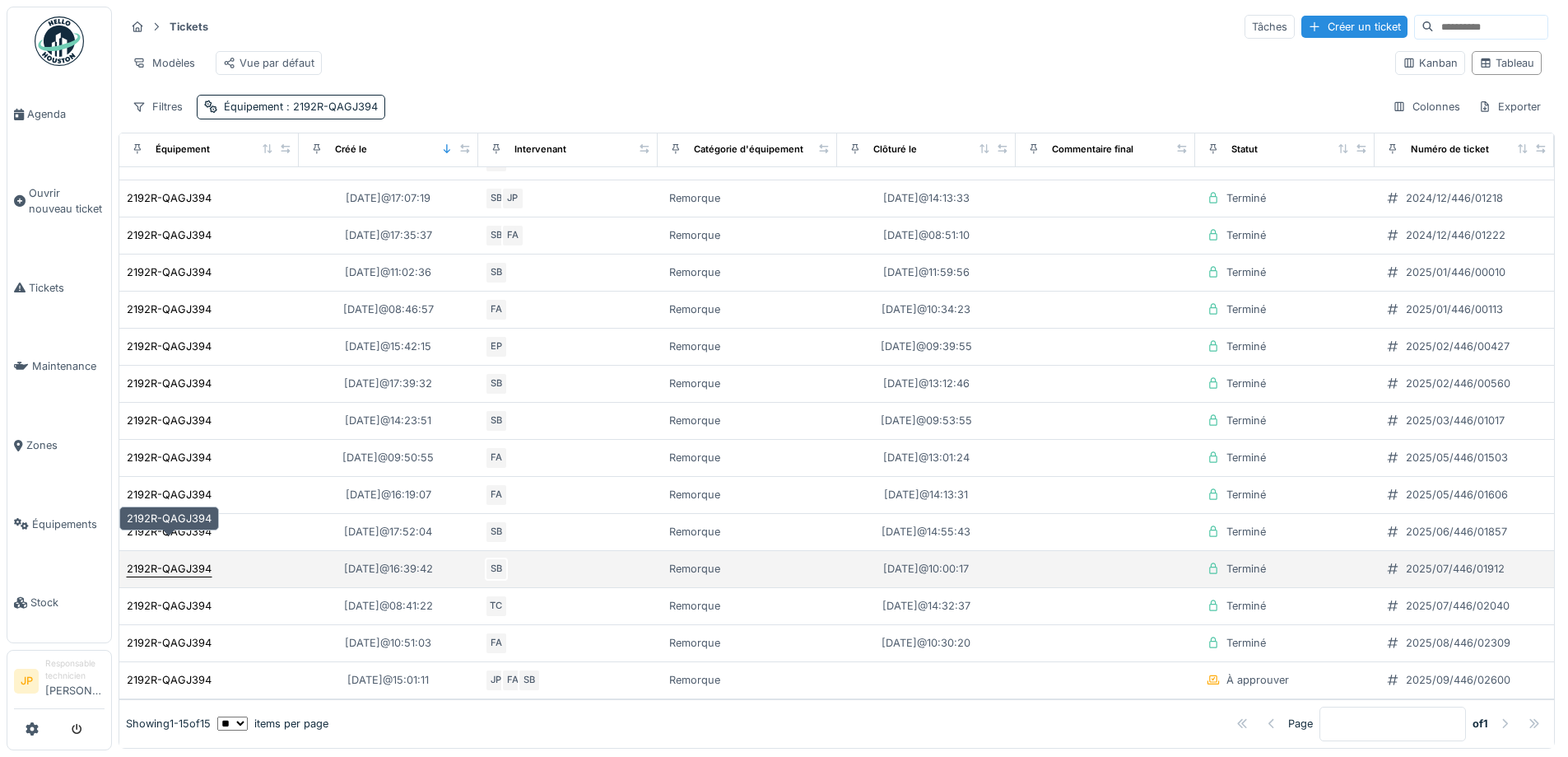
click at [192, 561] on div "2192R-QAGJ394" at bounding box center [169, 569] width 85 height 16
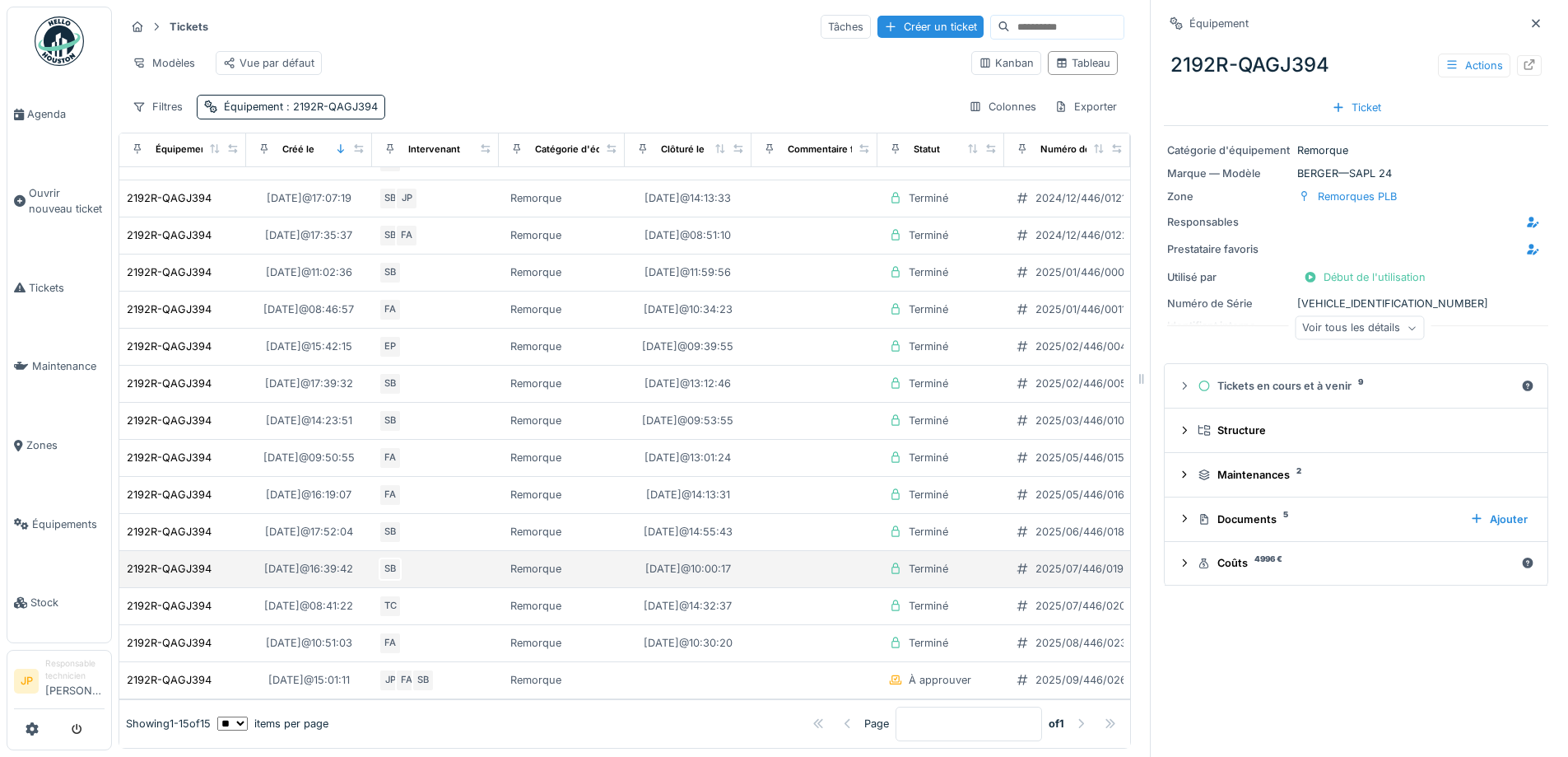
click at [1047, 561] on div "2025/07/446/01912" at bounding box center [1085, 569] width 98 height 16
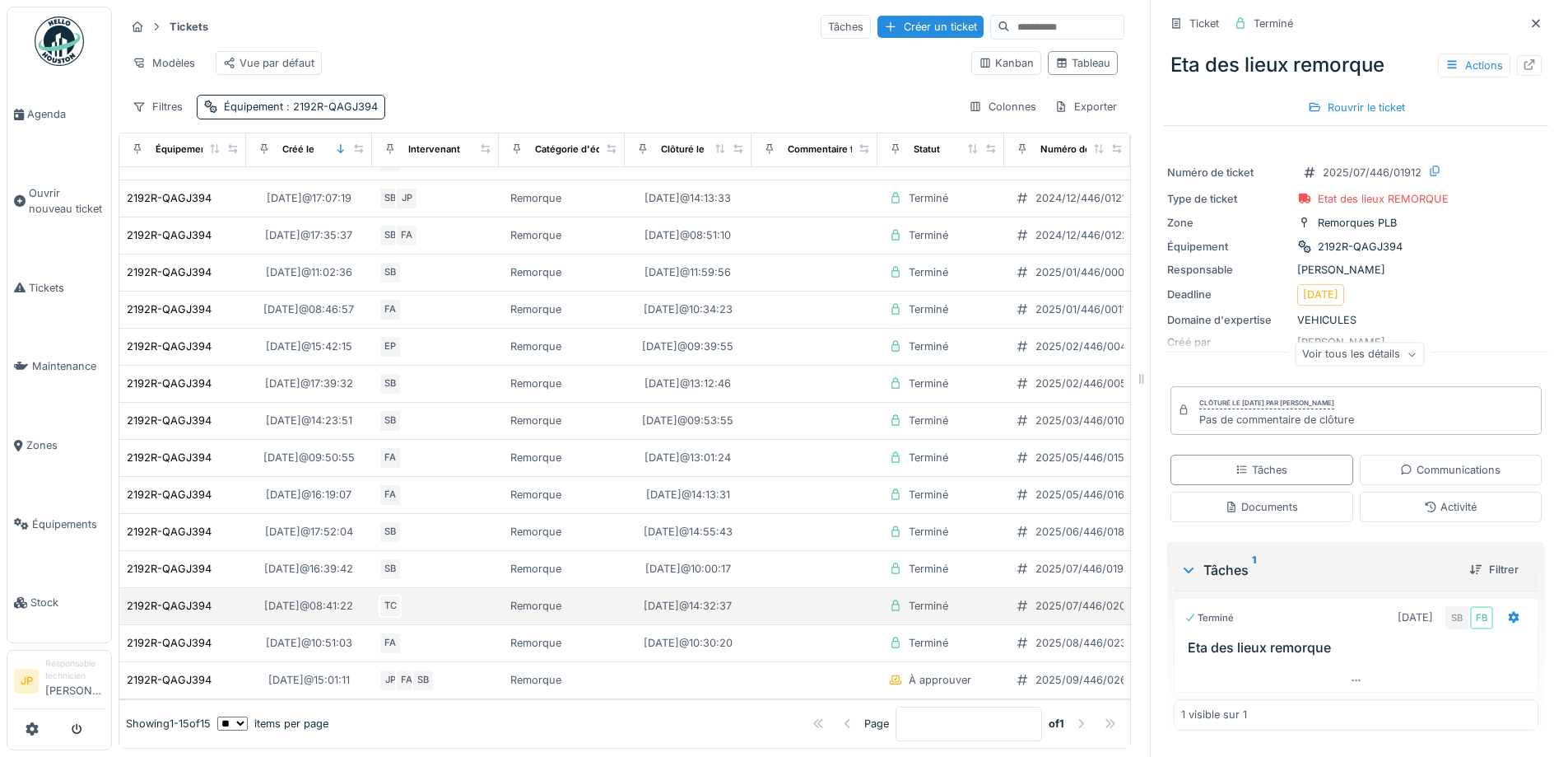
scroll to position [12, 0]
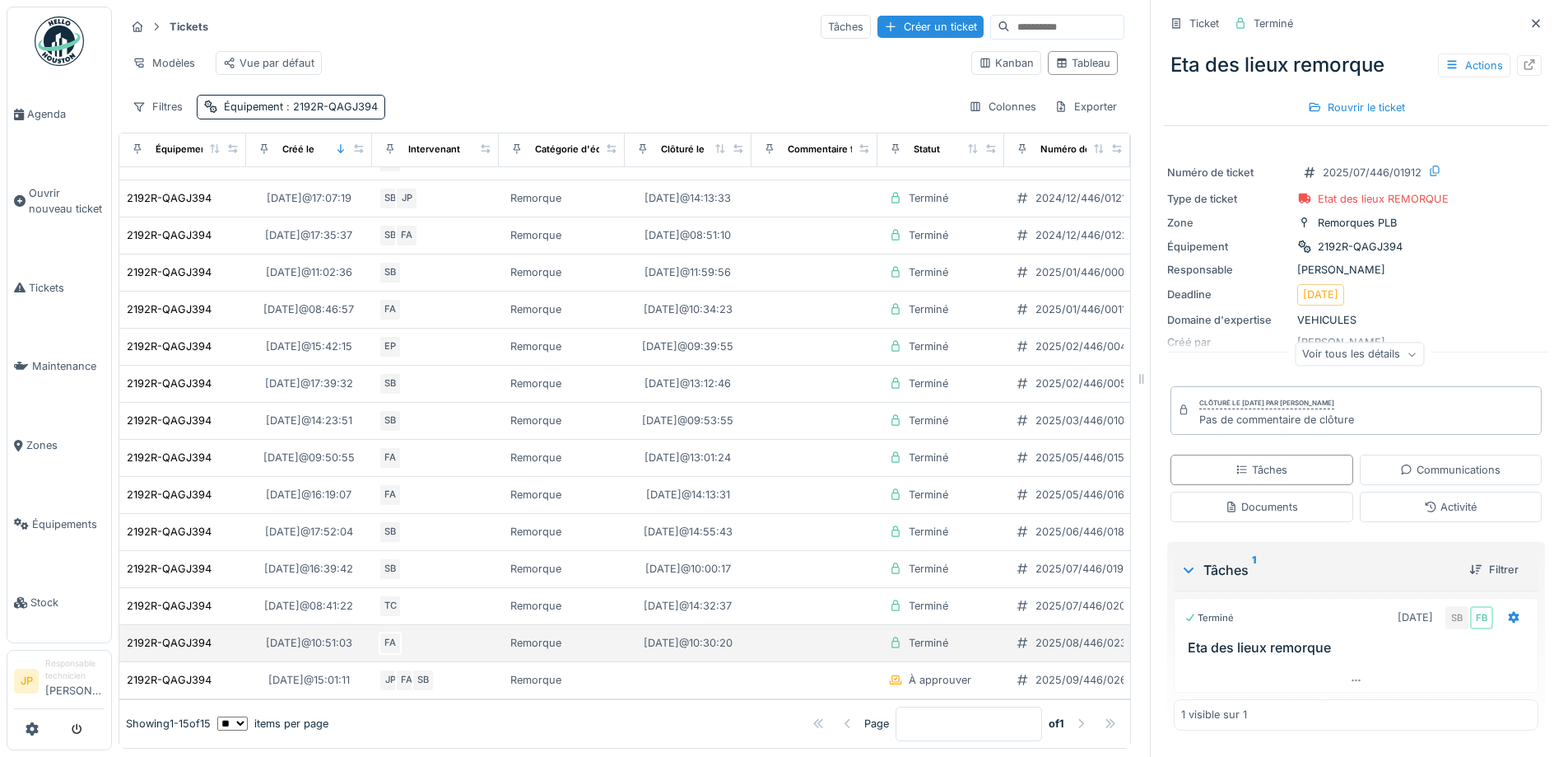
click at [1061, 635] on div "2025/08/446/02309" at bounding box center [1088, 643] width 105 height 16
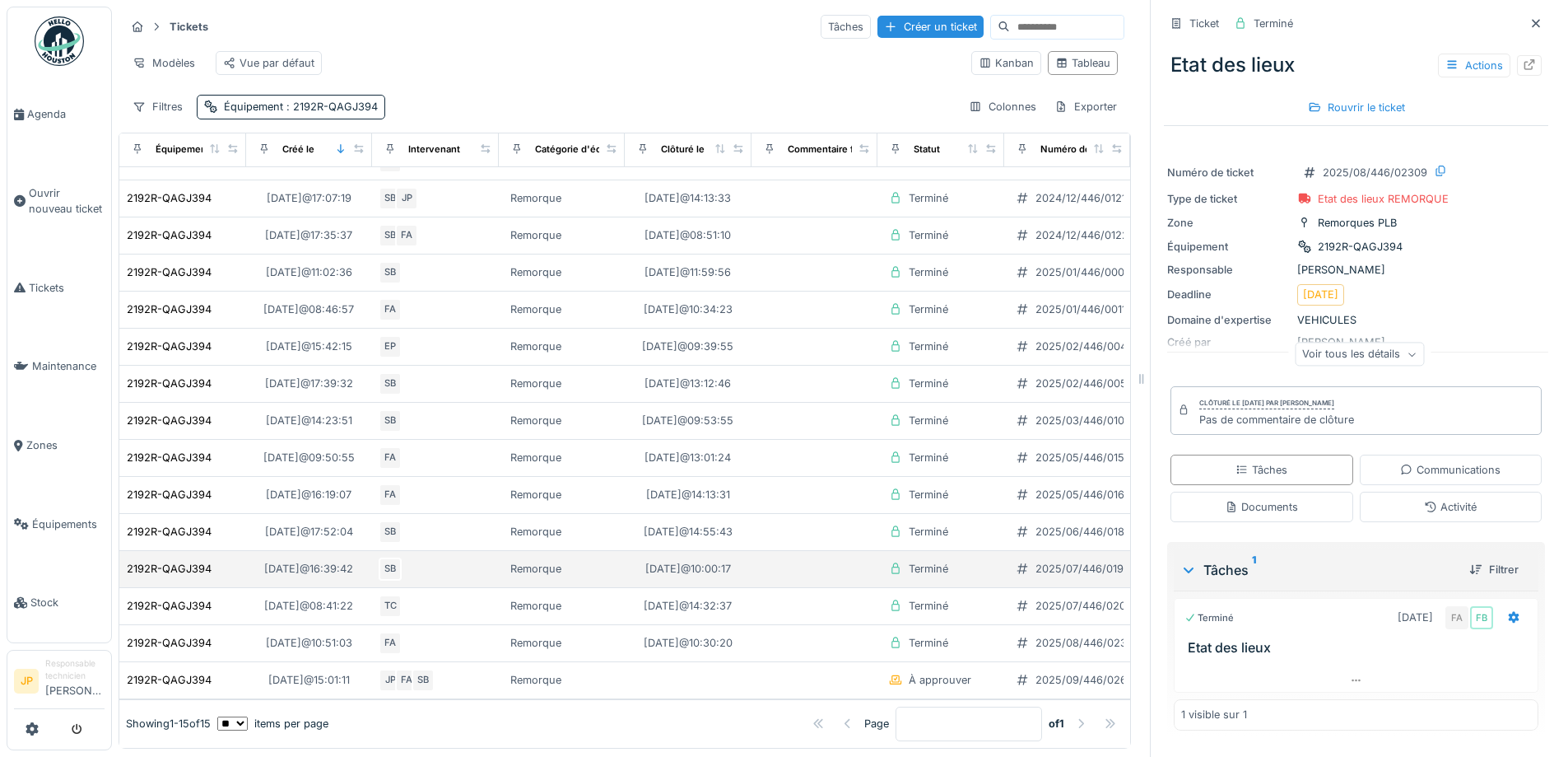
click at [1047, 561] on div "2025/07/446/01912" at bounding box center [1085, 569] width 98 height 16
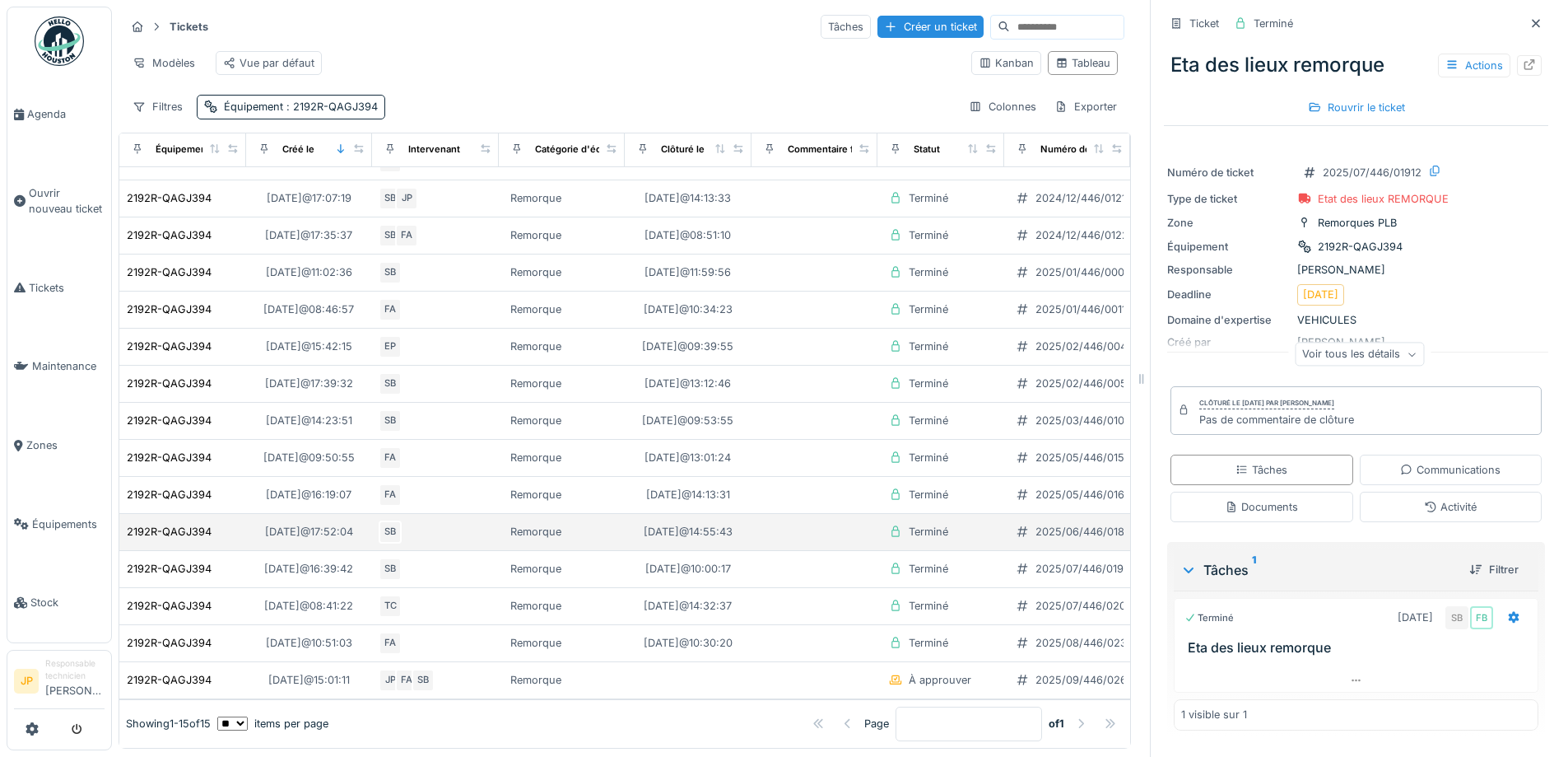
click at [1037, 524] on div "2025/06/446/01857" at bounding box center [1086, 532] width 101 height 16
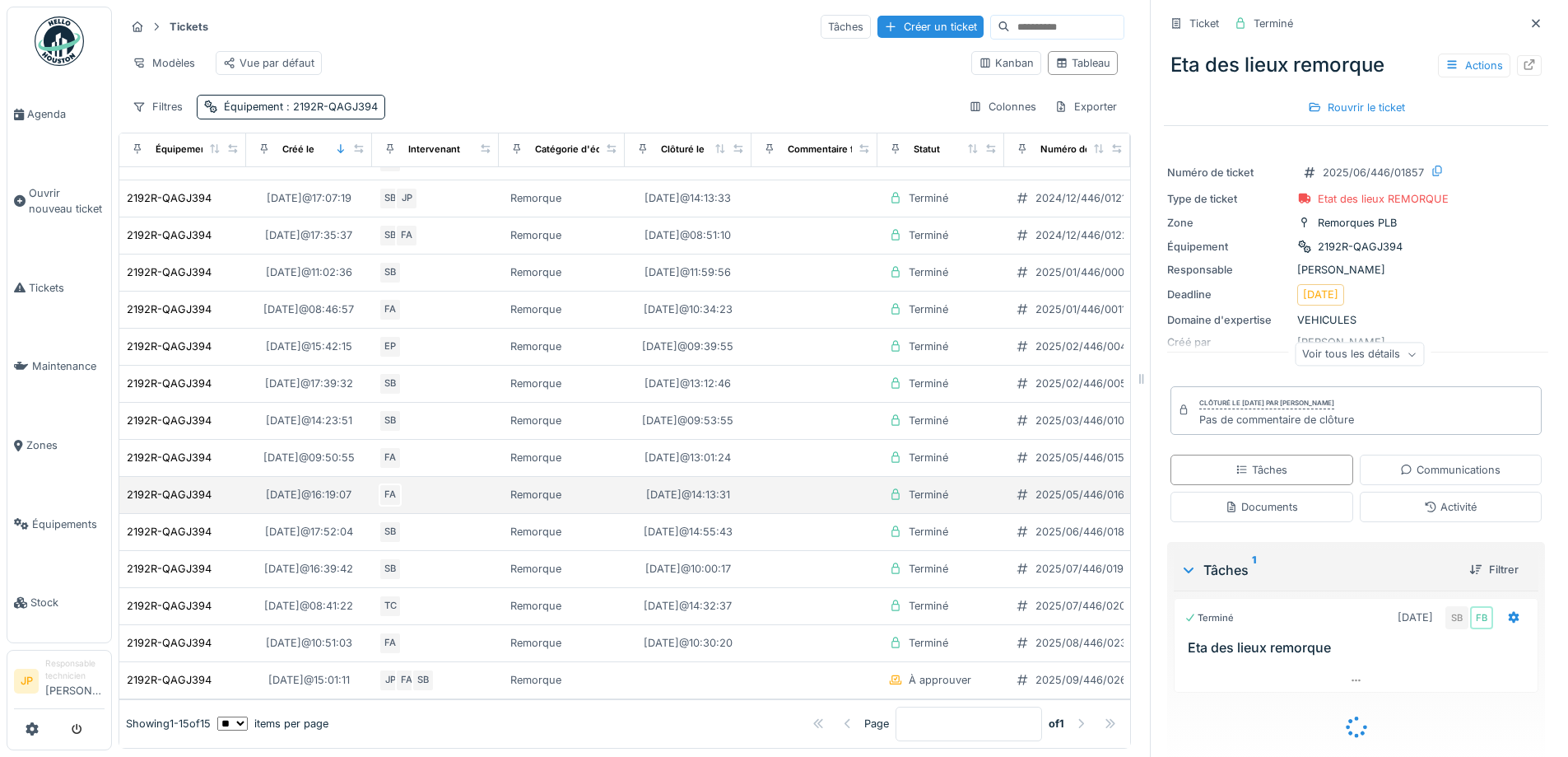
click at [1037, 487] on div "2025/05/446/01606" at bounding box center [1086, 495] width 102 height 16
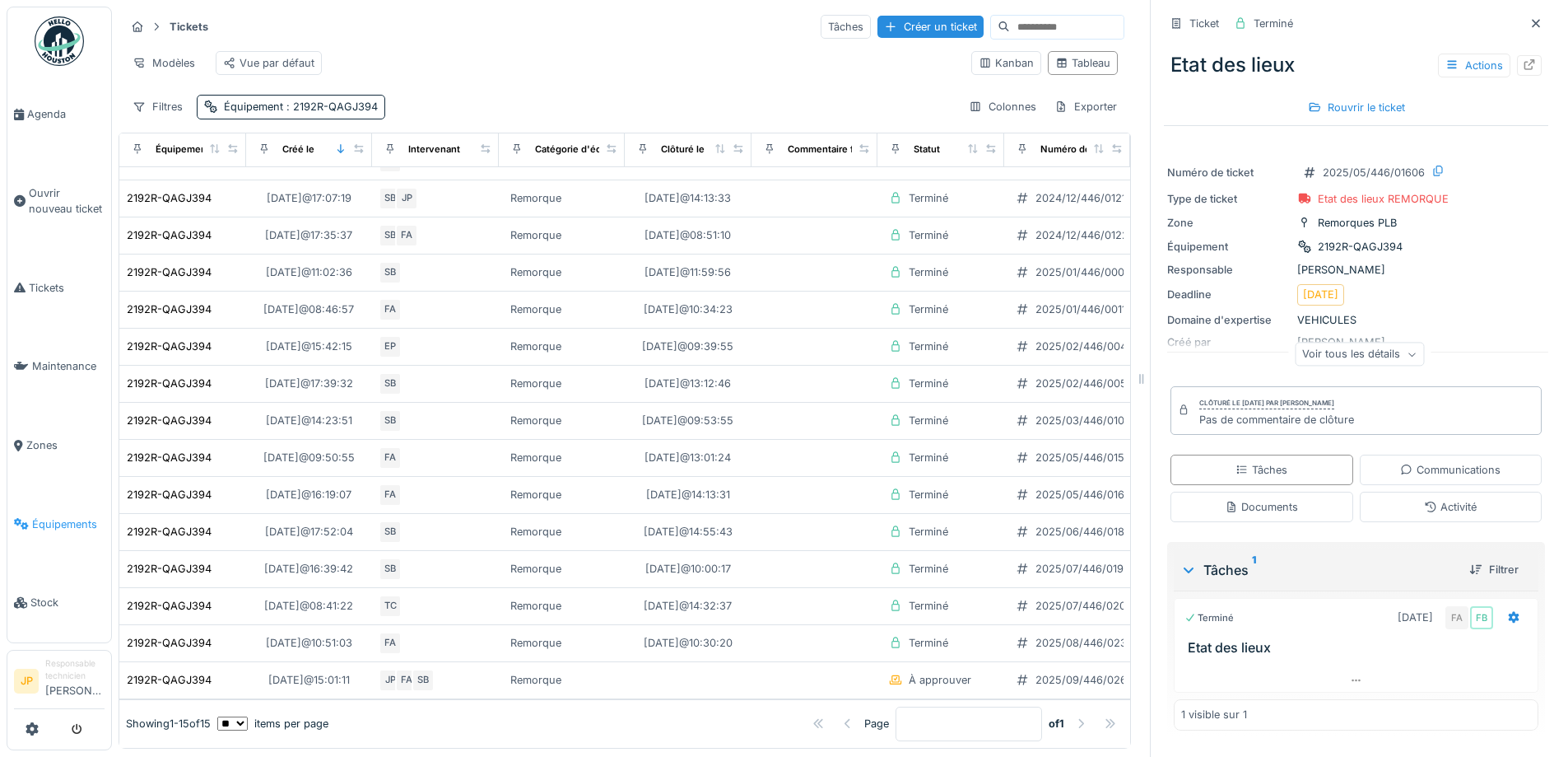
click at [64, 516] on span "Équipements" at bounding box center [68, 524] width 73 height 16
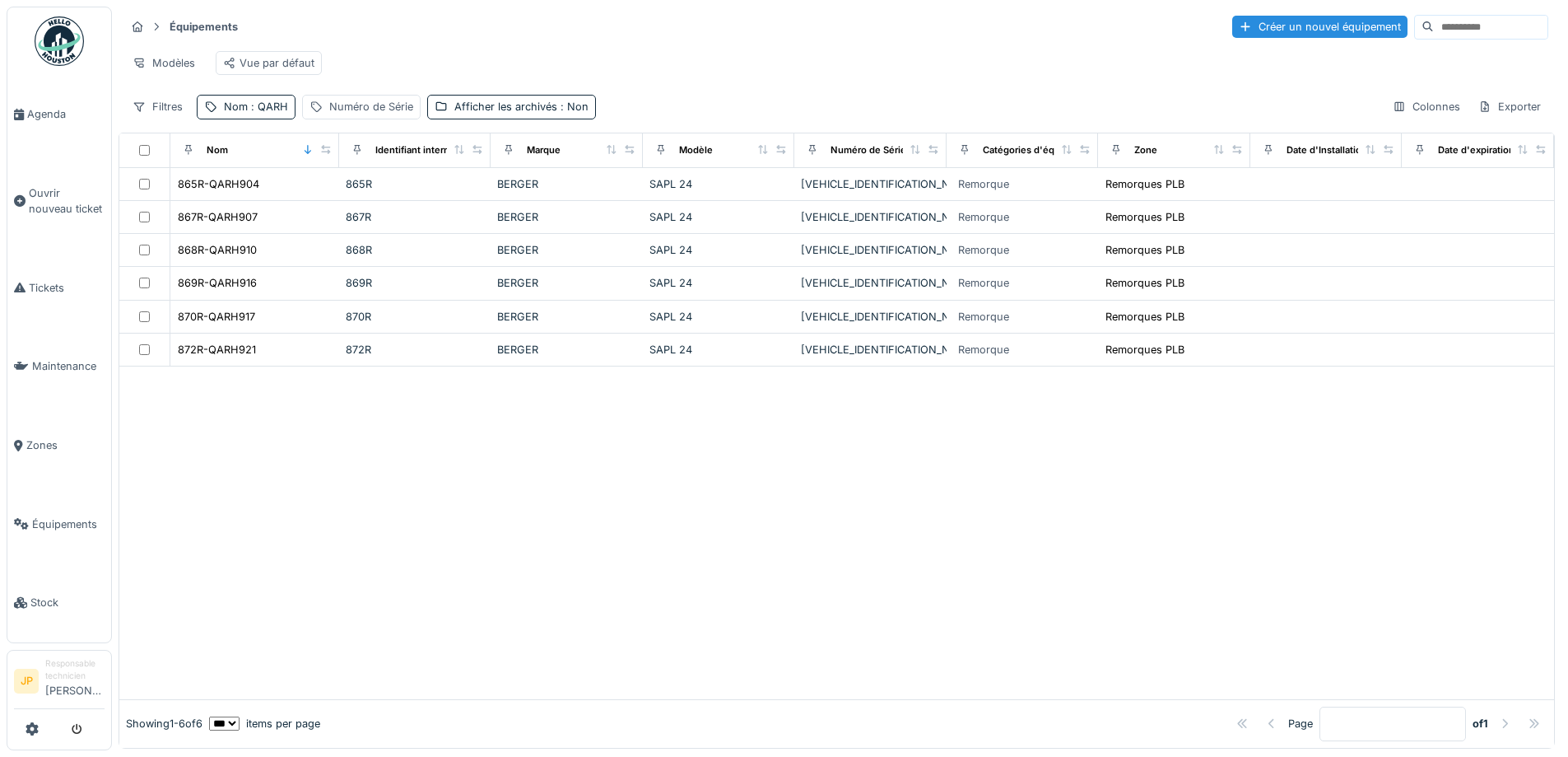
click at [271, 113] on span ": QARH" at bounding box center [267, 106] width 40 height 12
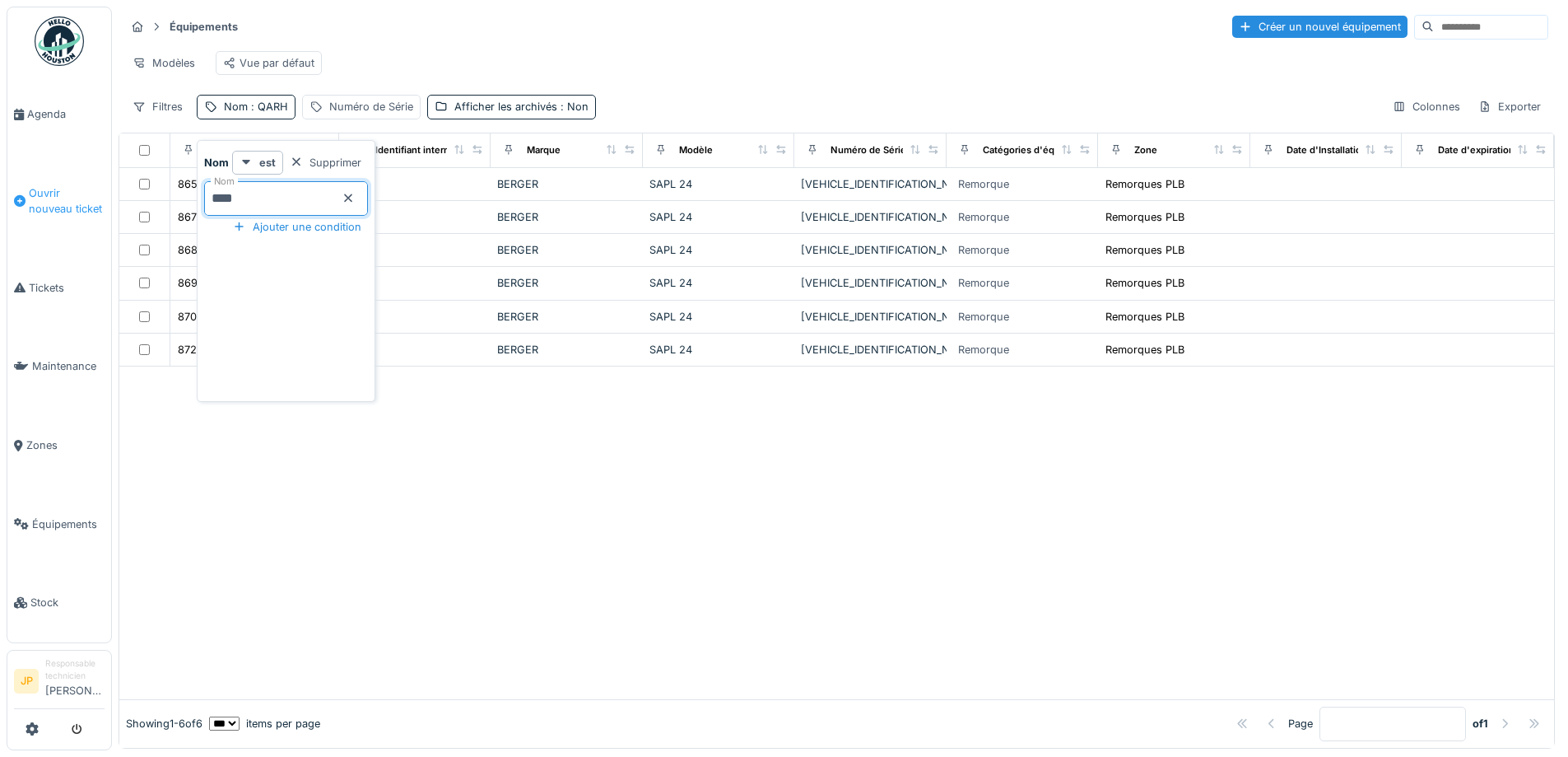
drag, startPoint x: 281, startPoint y: 190, endPoint x: 76, endPoint y: 230, distance: 208.9
click at [76, 230] on body "Agenda Ouvrir nouveau ticket Tickets Maintenance Zones Équipements Stock JP Res…" at bounding box center [784, 378] width 1568 height 757
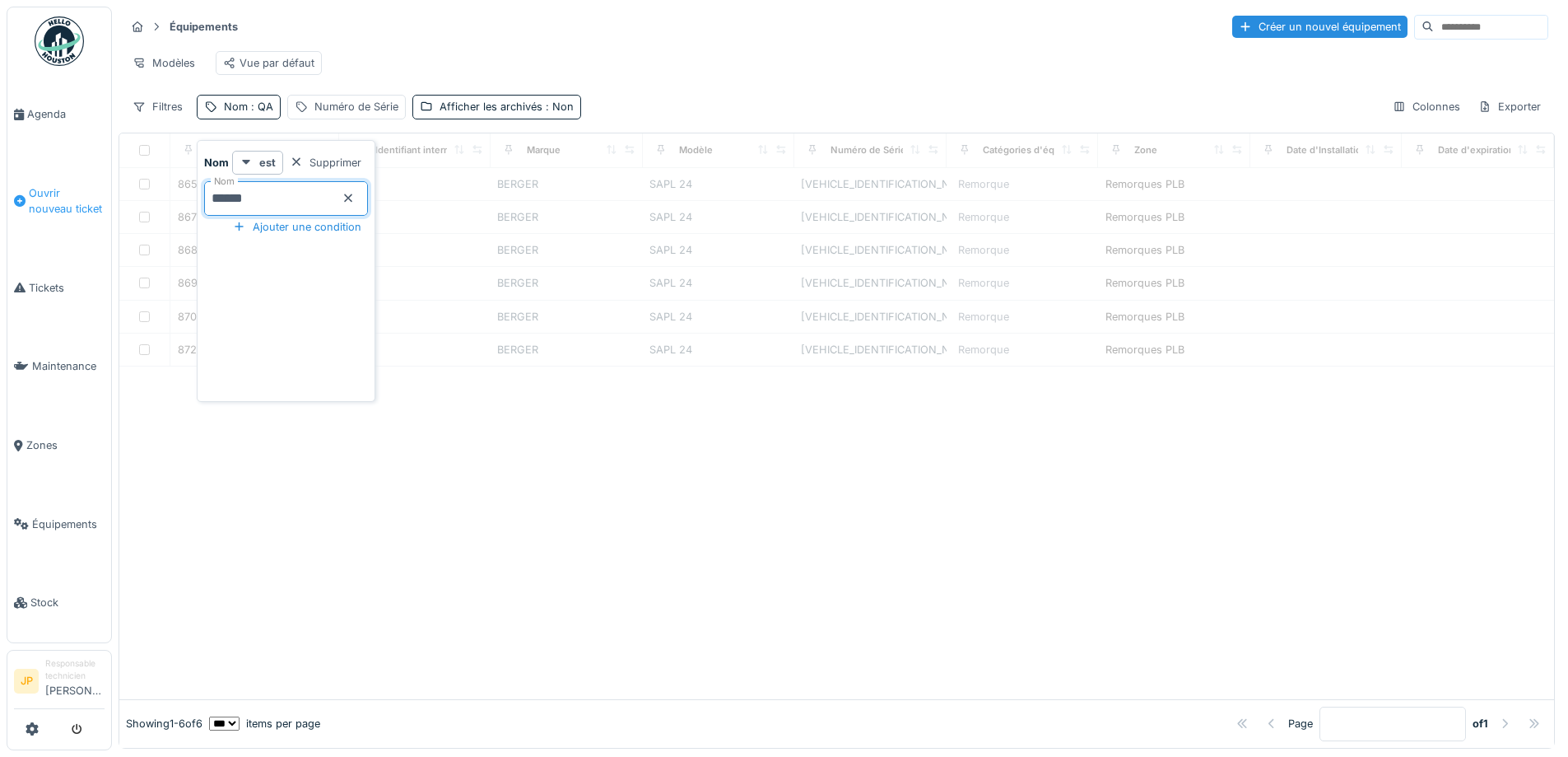
type input "*******"
click at [836, 57] on div "Modèles Vue par défaut" at bounding box center [836, 63] width 1423 height 37
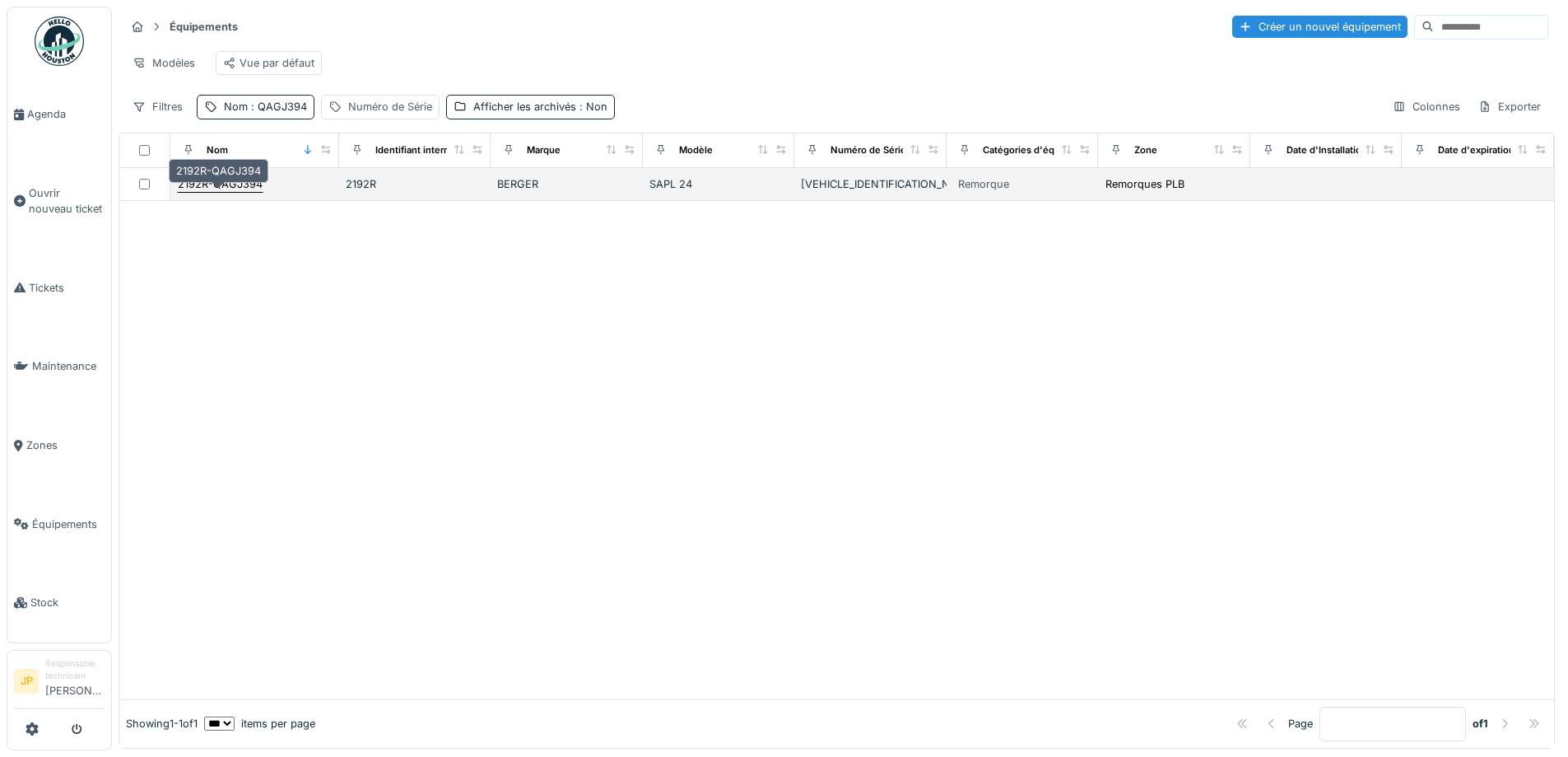
click at [241, 192] on div "2192R-QAGJ394" at bounding box center [220, 185] width 85 height 16
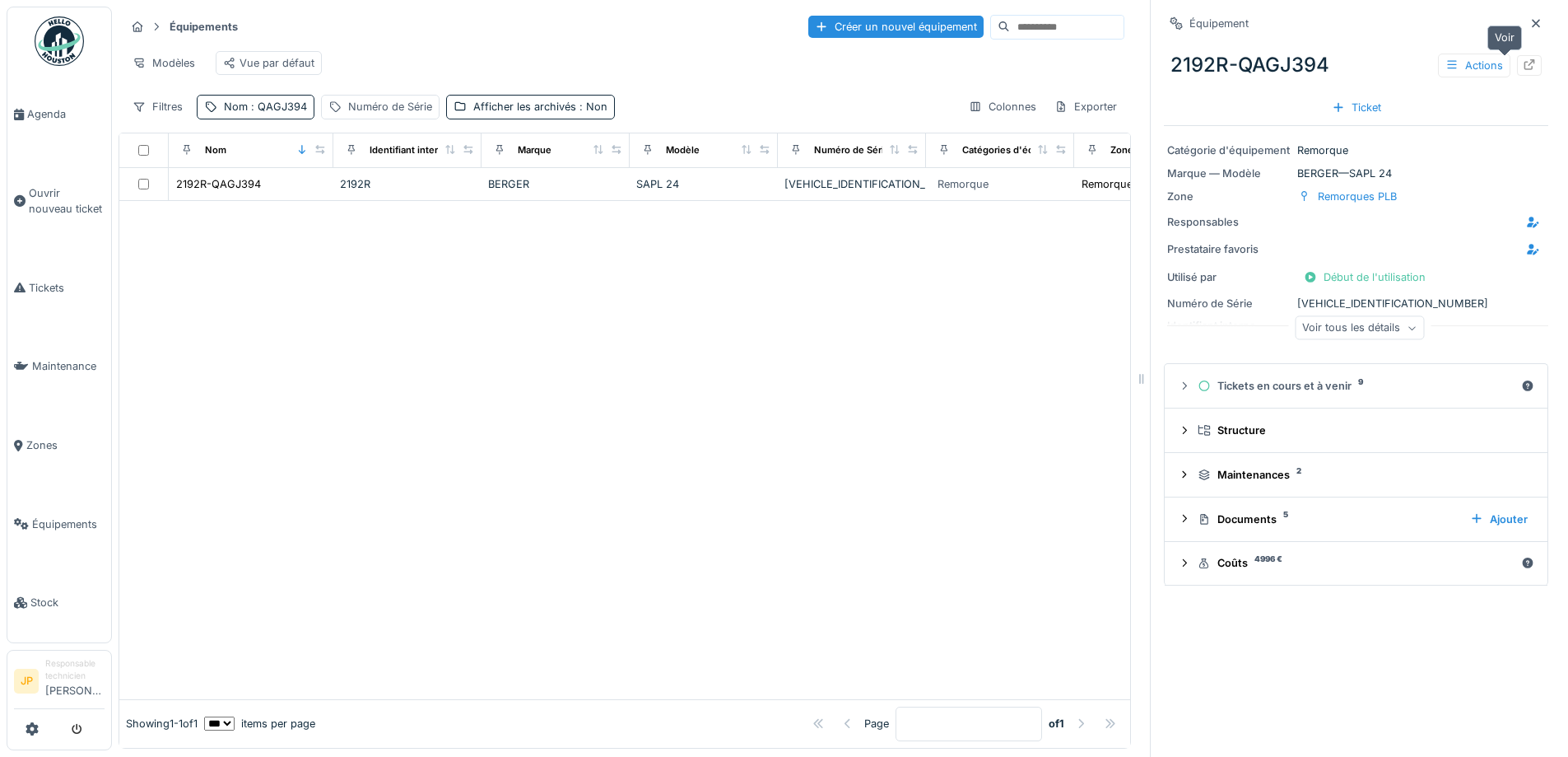
click at [1523, 63] on icon at bounding box center [1529, 65] width 13 height 11
click at [18, 288] on li "Tickets" at bounding box center [59, 288] width 90 height 16
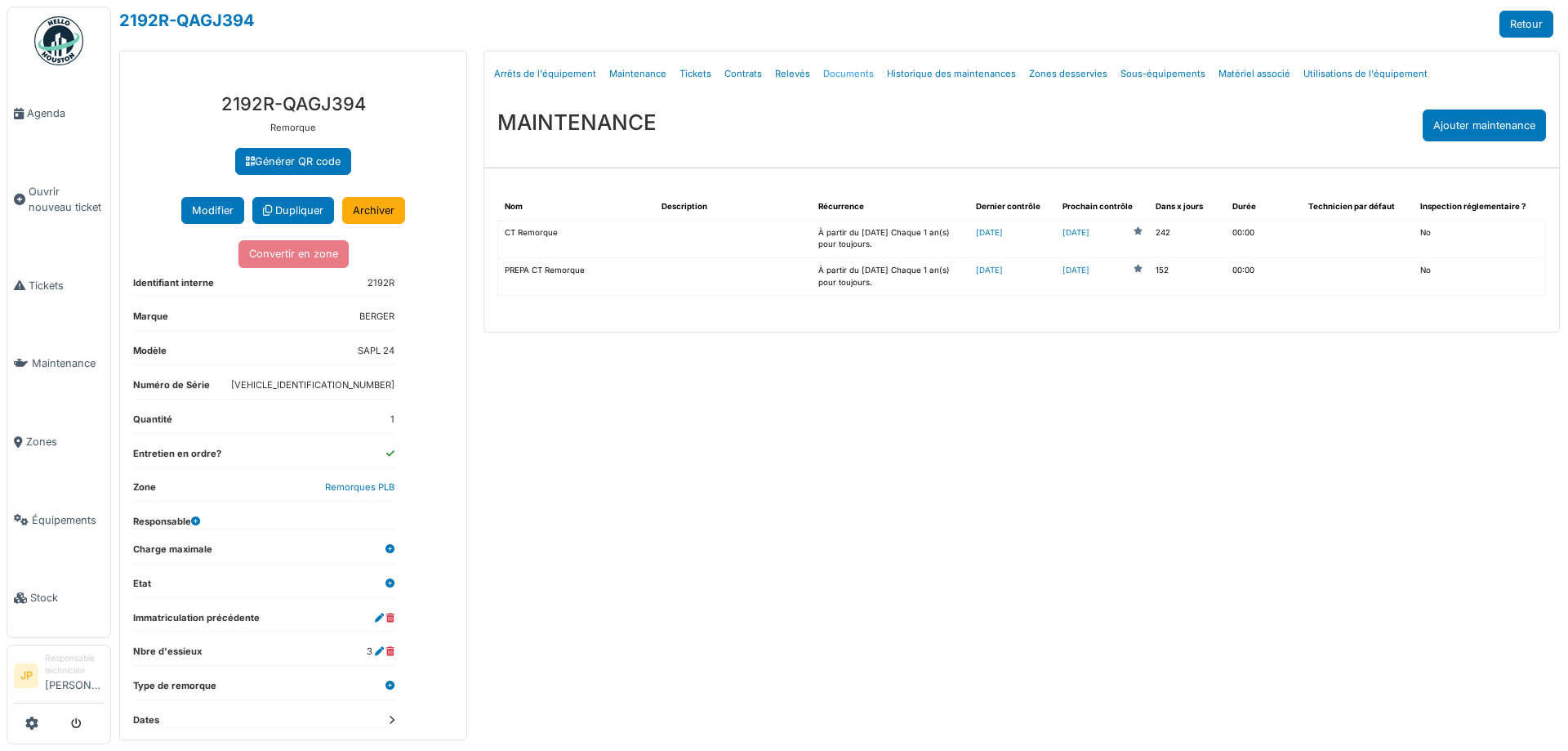
click at [839, 77] on link "Documents" at bounding box center [848, 74] width 63 height 39
select select "***"
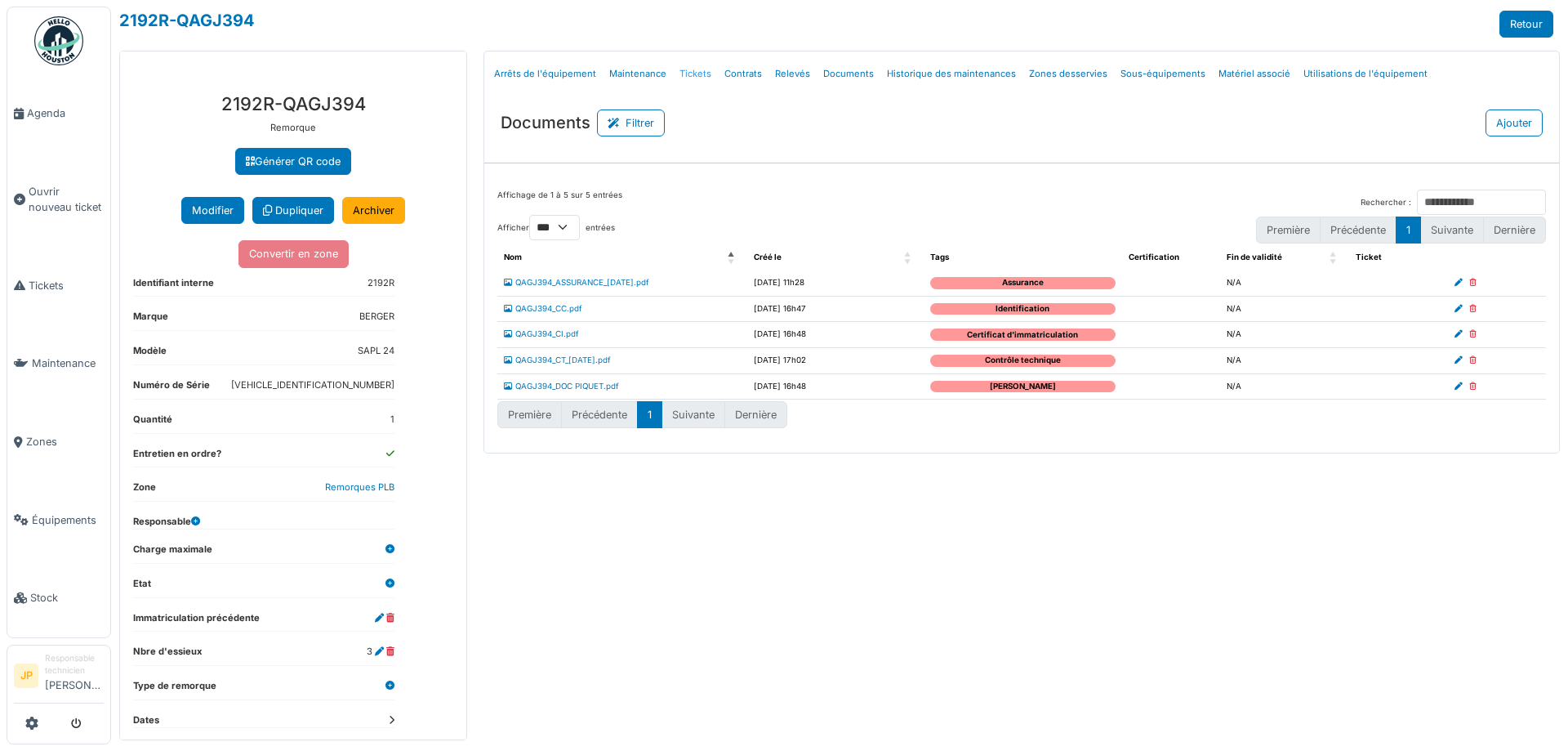
click at [681, 76] on link "Tickets" at bounding box center [695, 74] width 45 height 39
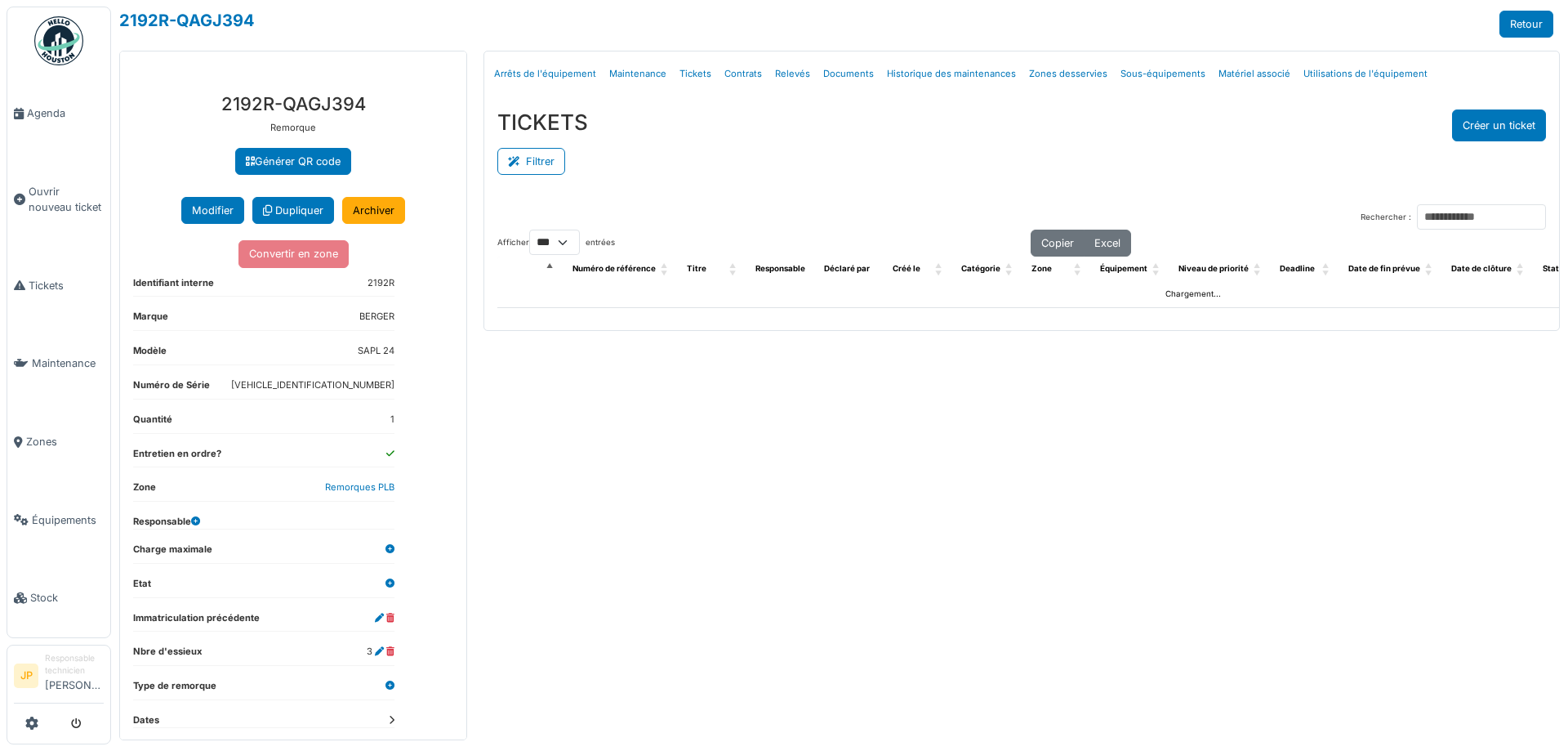
select select "***"
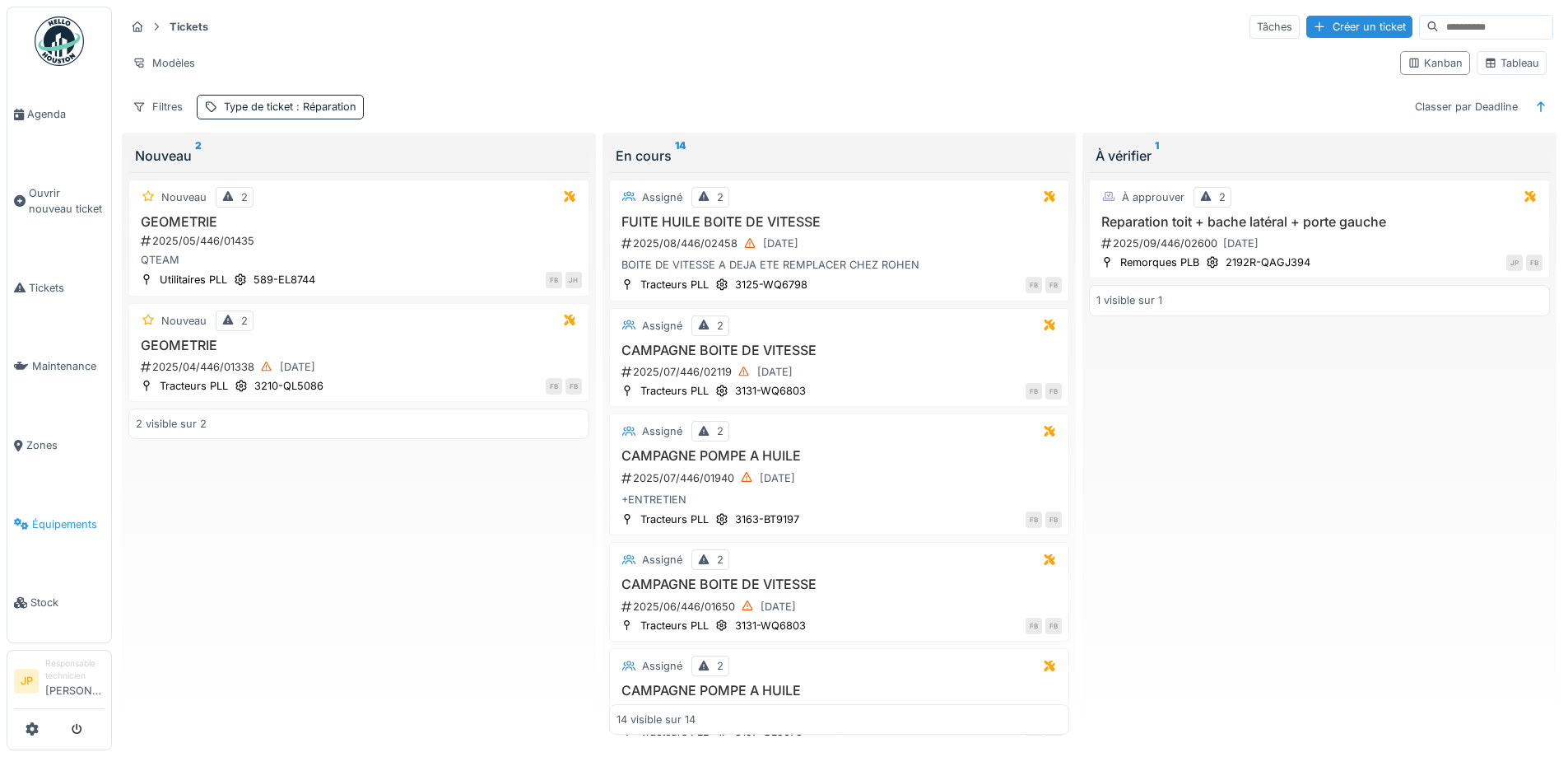
click at [74, 522] on link "Équipements" at bounding box center [59, 524] width 104 height 79
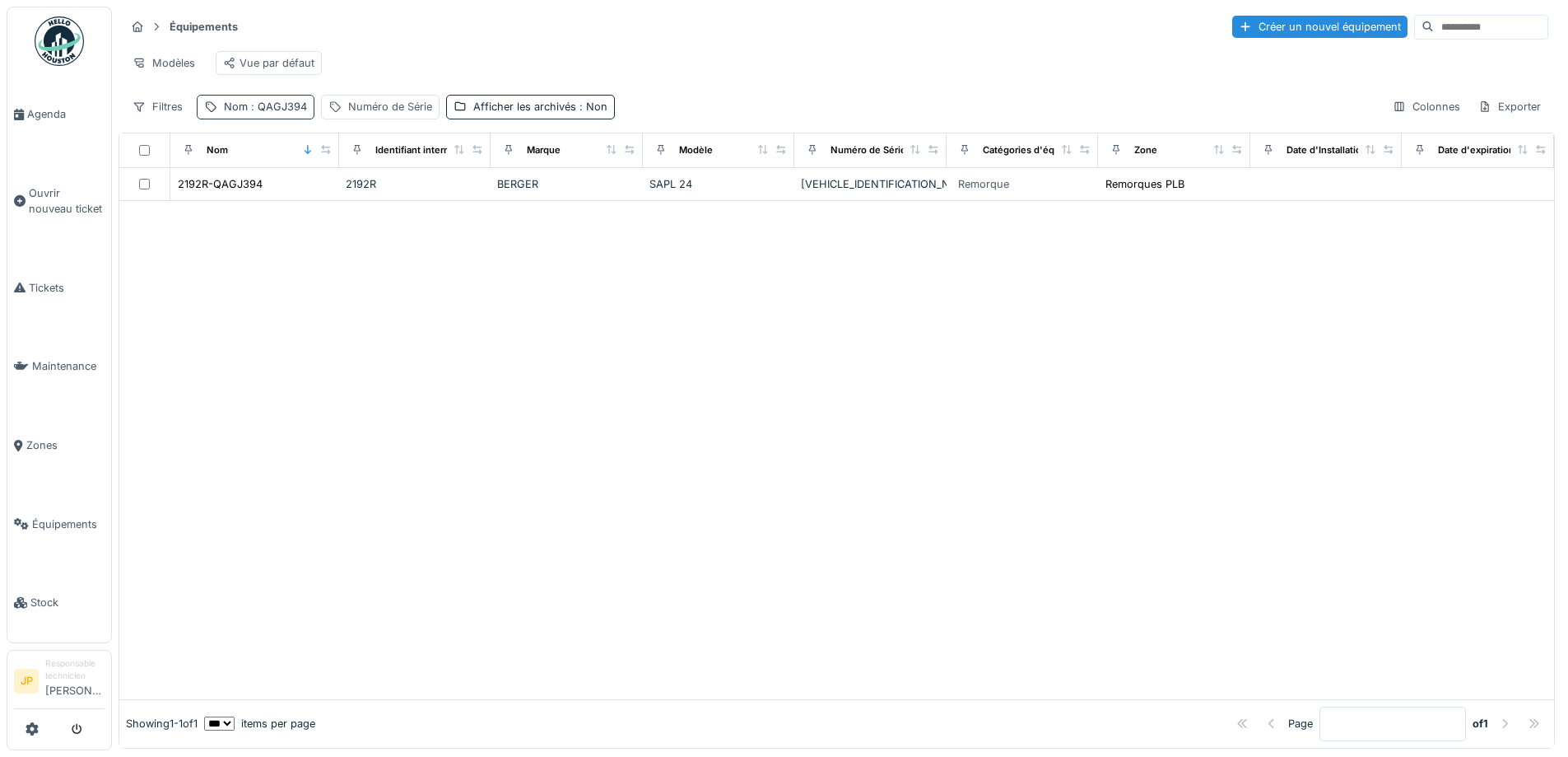
click at [286, 113] on span ": QAGJ394" at bounding box center [277, 106] width 59 height 12
drag, startPoint x: 311, startPoint y: 204, endPoint x: 162, endPoint y: 224, distance: 150.3
click at [162, 224] on body "Agenda Ouvrir nouveau ticket Tickets Maintenance Zones Équipements Stock JP Res…" at bounding box center [784, 378] width 1568 height 757
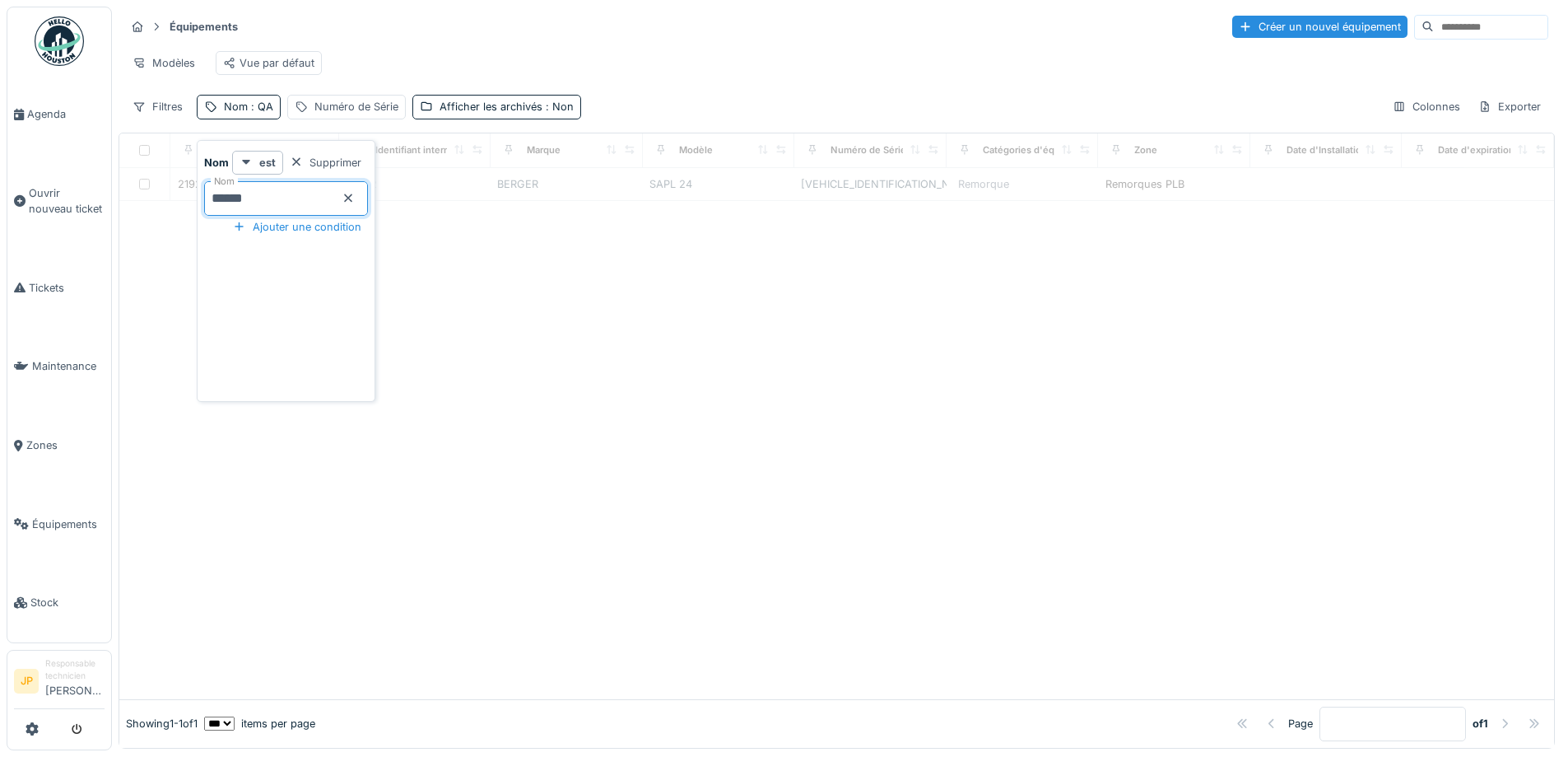
type input "*******"
click at [742, 51] on div "Modèles Vue par défaut" at bounding box center [836, 63] width 1423 height 37
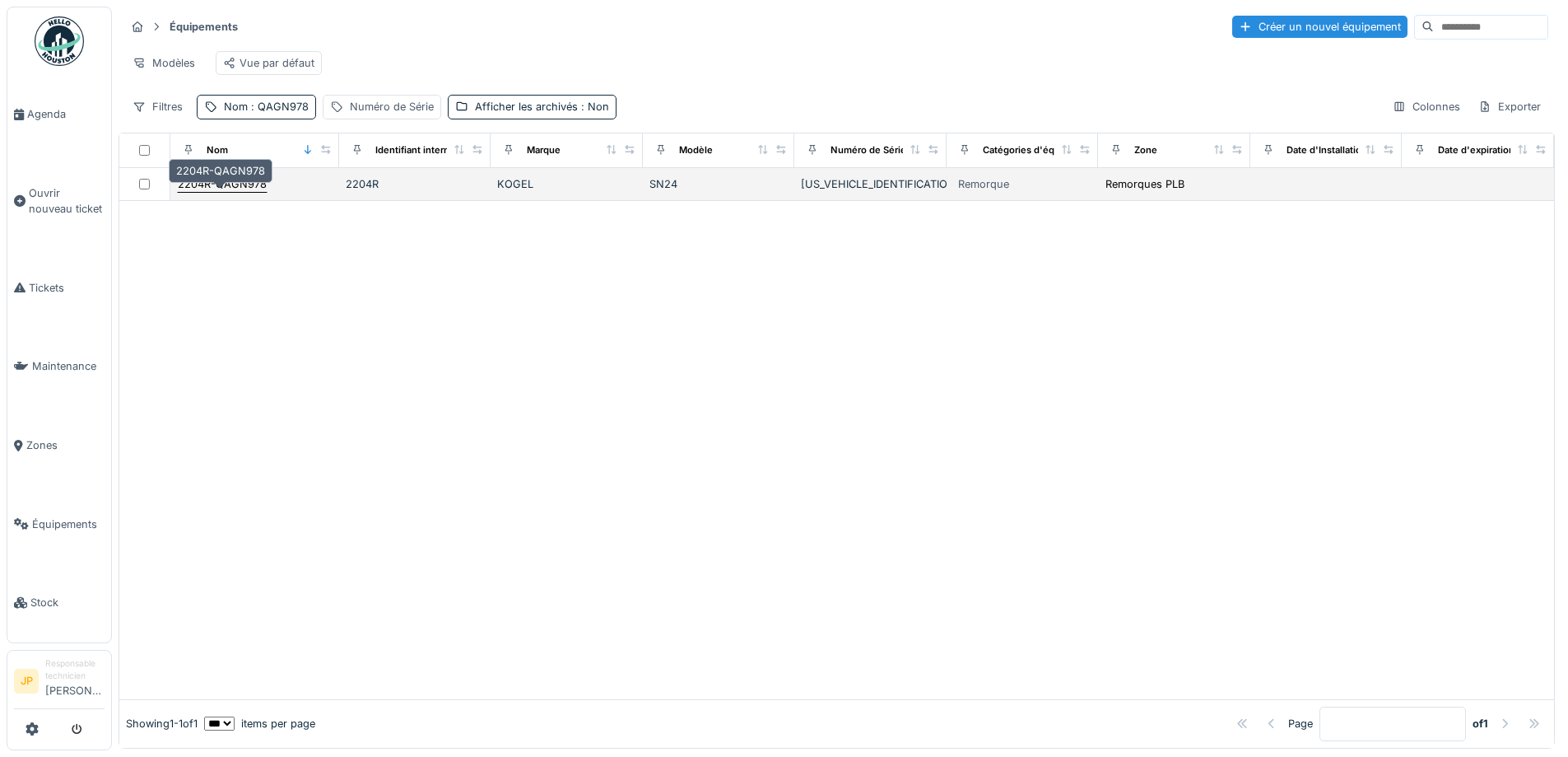
click at [231, 192] on div "2204R-QAGN978" at bounding box center [222, 185] width 89 height 16
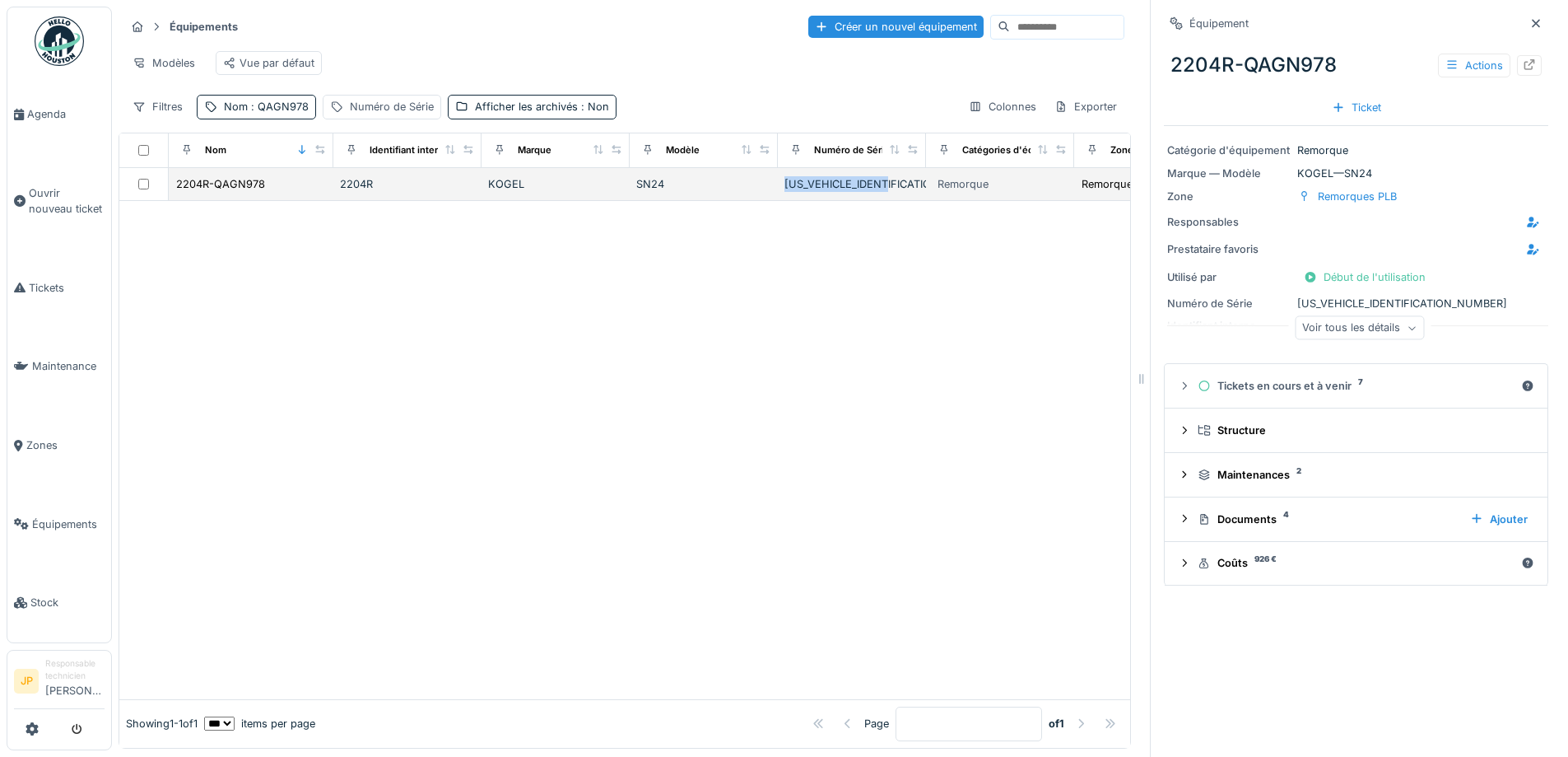
drag, startPoint x: 910, startPoint y: 197, endPoint x: 776, endPoint y: 199, distance: 134.0
click at [776, 199] on tr "2204R-QAGN978 2204R KOGEL SN24 WK0S0002400224334 Remorque Remorques PLB" at bounding box center [819, 184] width 1399 height 33
copy tr "[US_VEHICLE_IDENTIFICATION_NUMBER]"
click at [35, 595] on span "Stock" at bounding box center [67, 603] width 74 height 16
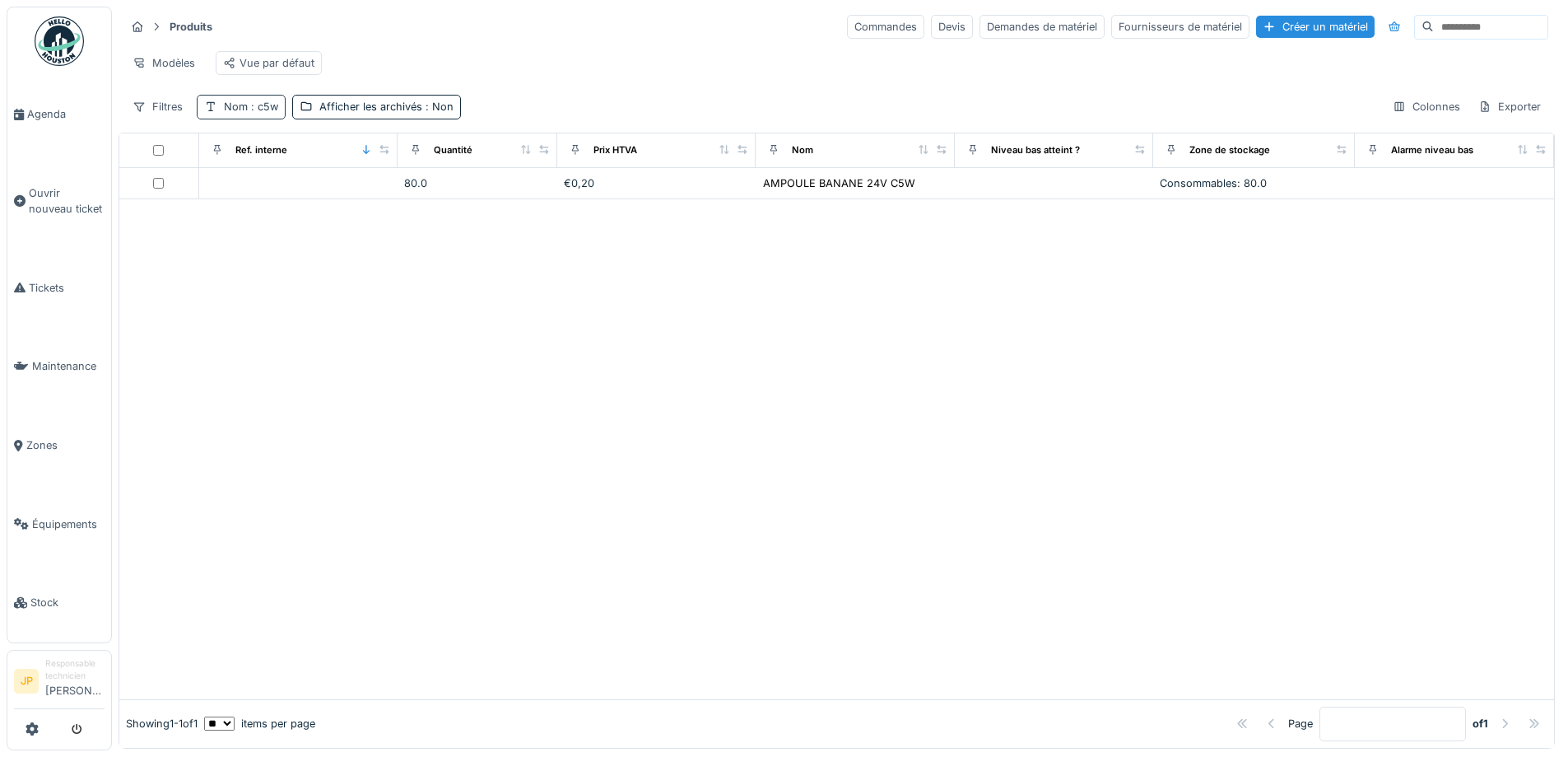
click at [259, 112] on div "Nom : c5w" at bounding box center [250, 106] width 54 height 16
drag, startPoint x: 263, startPoint y: 202, endPoint x: 128, endPoint y: 212, distance: 135.4
click at [128, 212] on body "Agenda Ouvrir nouveau ticket Tickets Maintenance Zones Équipements Stock JP Res…" at bounding box center [784, 378] width 1568 height 757
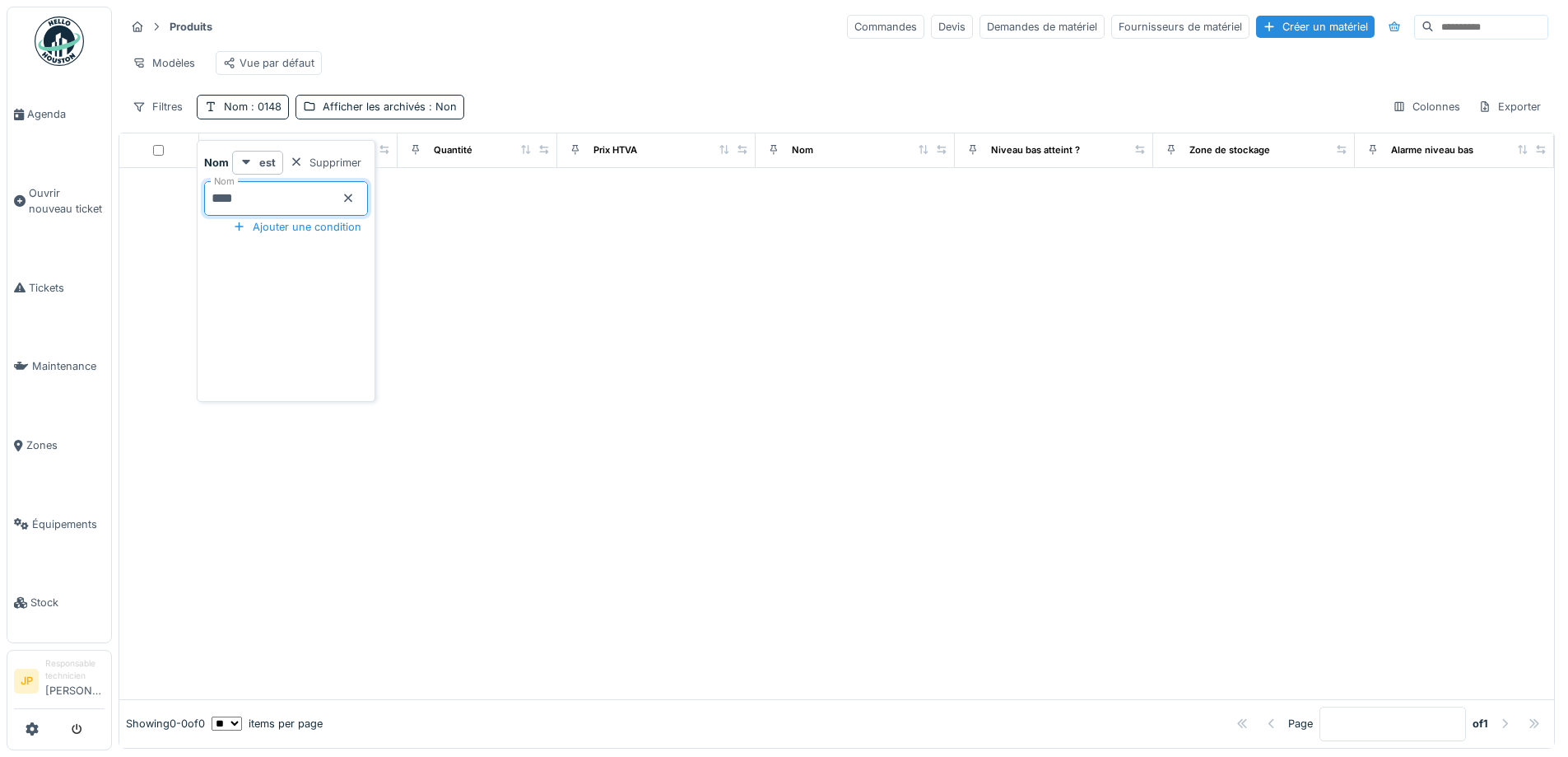
click at [221, 201] on input "****" at bounding box center [286, 198] width 164 height 35
type input "***"
click at [355, 201] on icon at bounding box center [348, 198] width 13 height 11
click at [242, 114] on div "Nom : 148" at bounding box center [249, 106] width 51 height 16
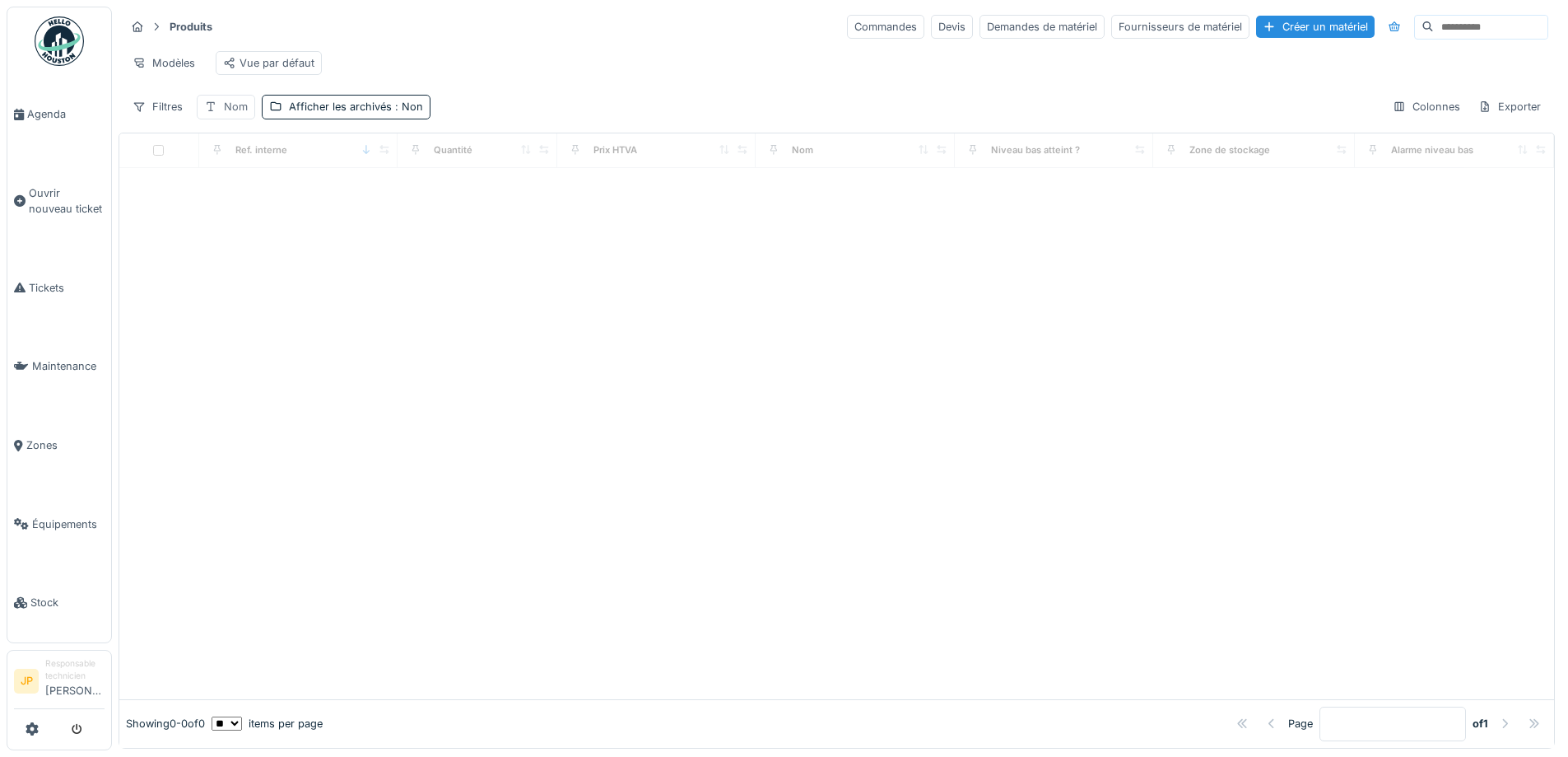
click at [237, 114] on div "Nom" at bounding box center [235, 106] width 24 height 16
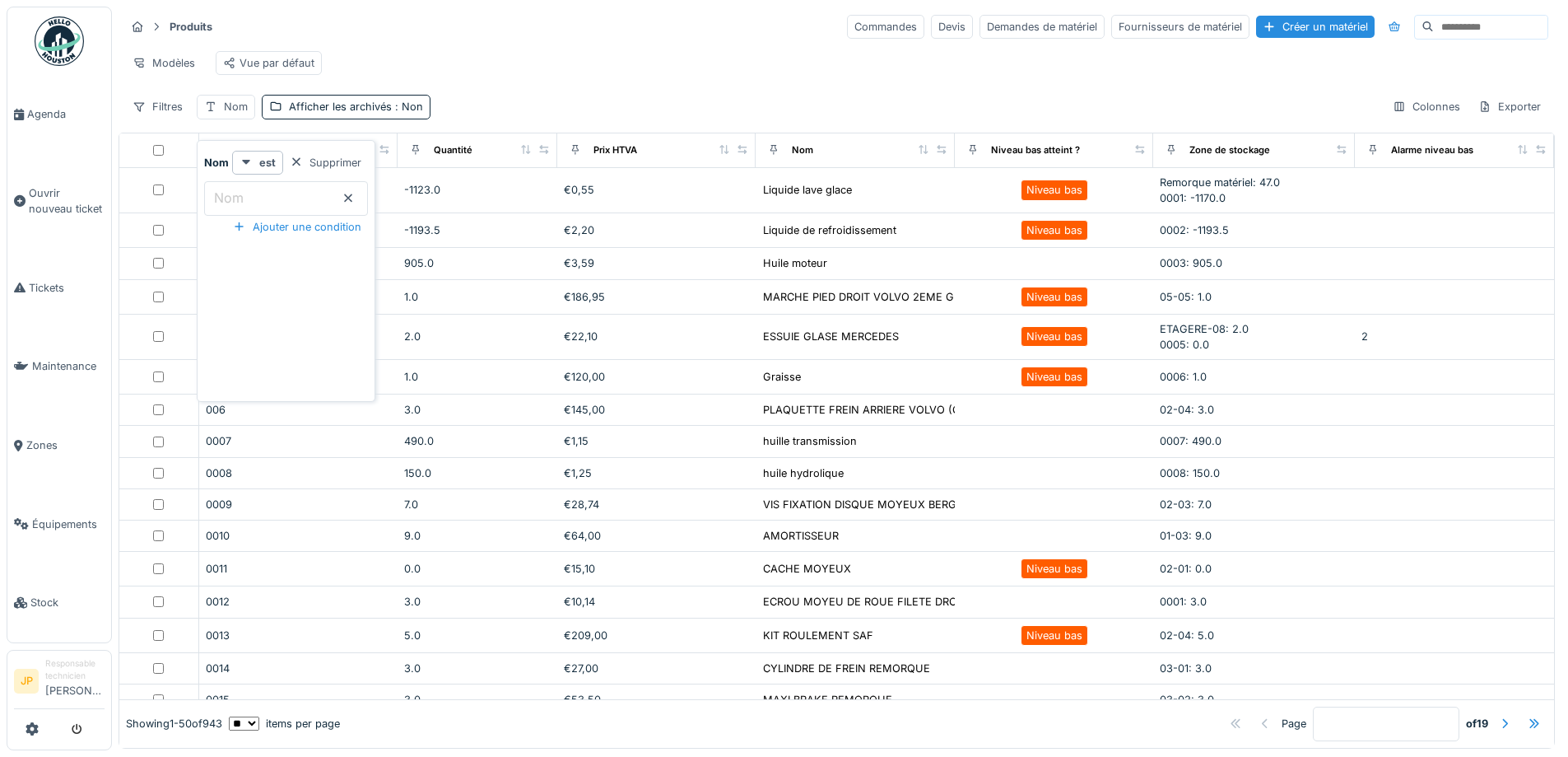
drag, startPoint x: 273, startPoint y: 205, endPoint x: 222, endPoint y: 207, distance: 51.0
click at [222, 207] on div "Nom" at bounding box center [286, 198] width 164 height 35
type input "*******"
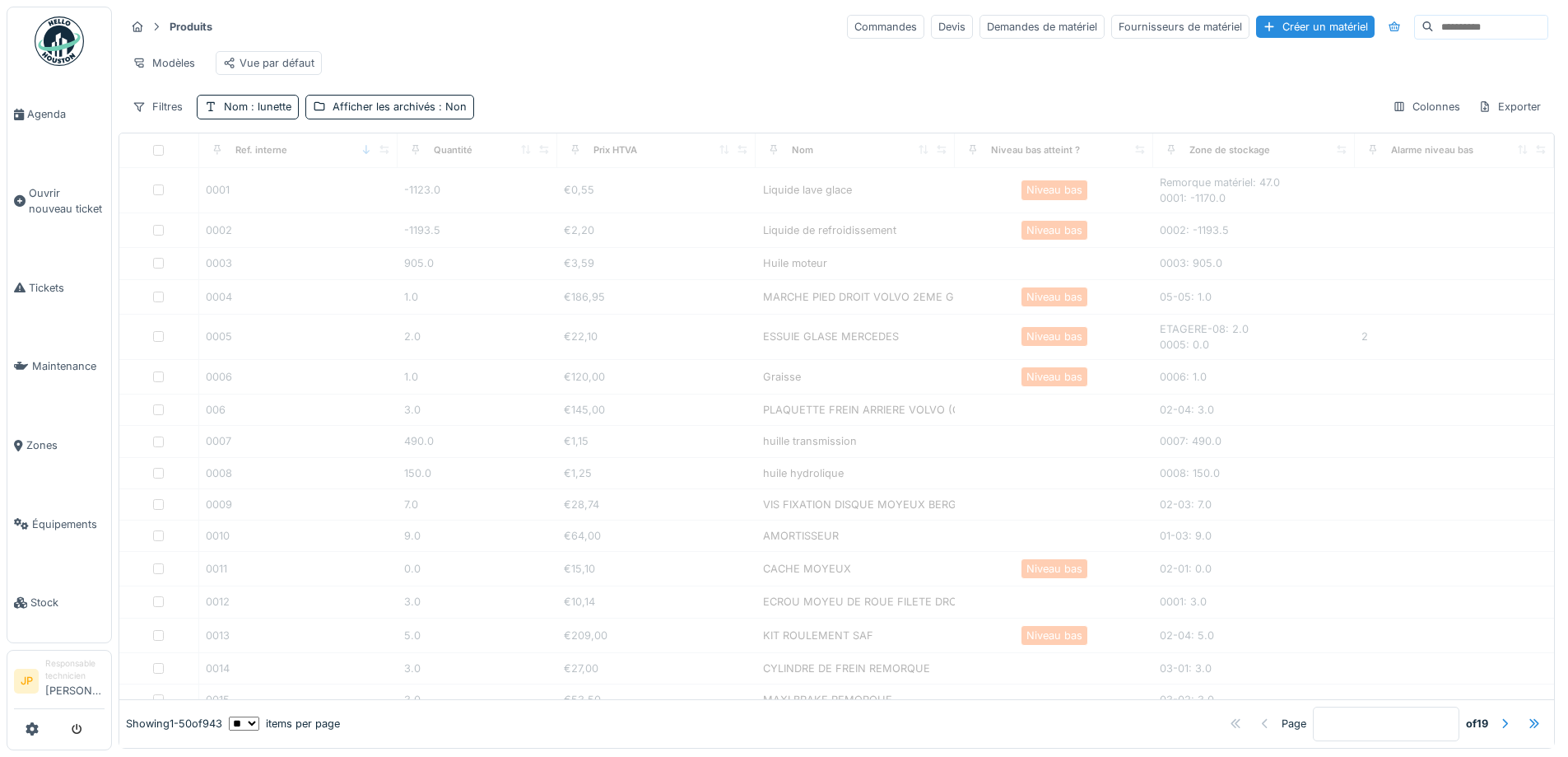
click at [575, 59] on div "Modèles Vue par défaut" at bounding box center [836, 63] width 1423 height 37
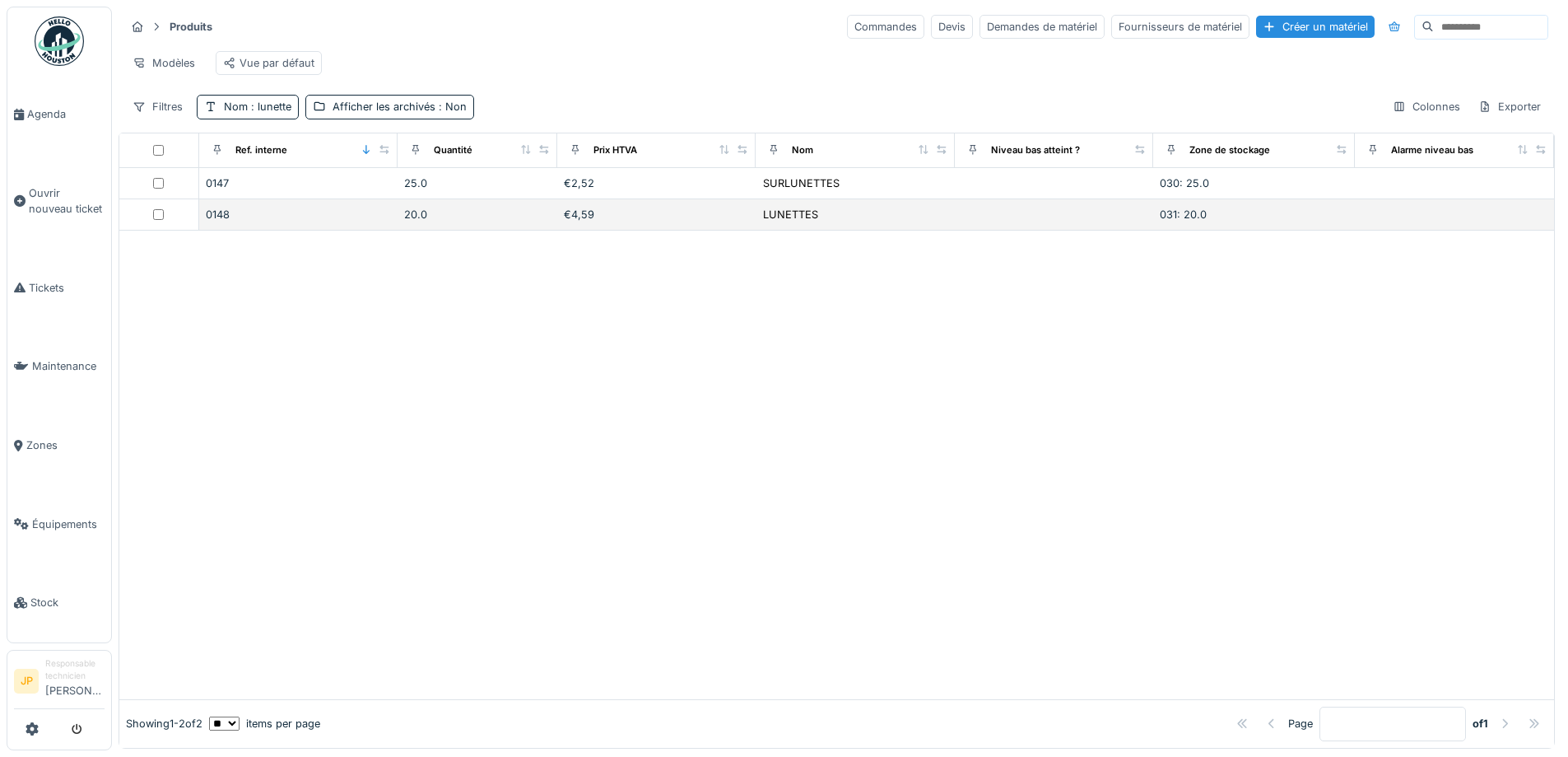
click at [636, 223] on div "€4,59" at bounding box center [657, 215] width 186 height 16
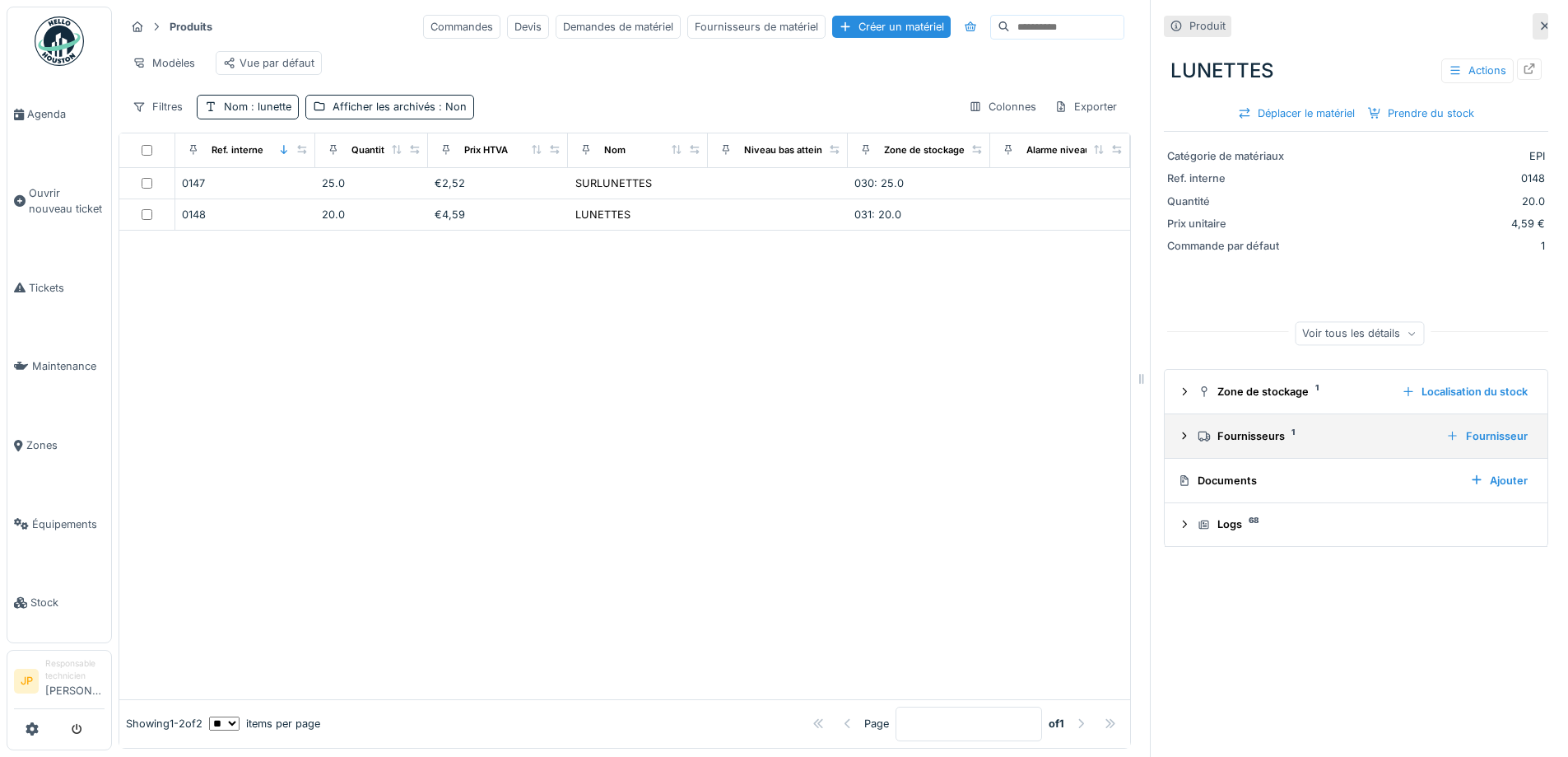
click at [1248, 444] on div "Fournisseurs 1" at bounding box center [1314, 437] width 235 height 16
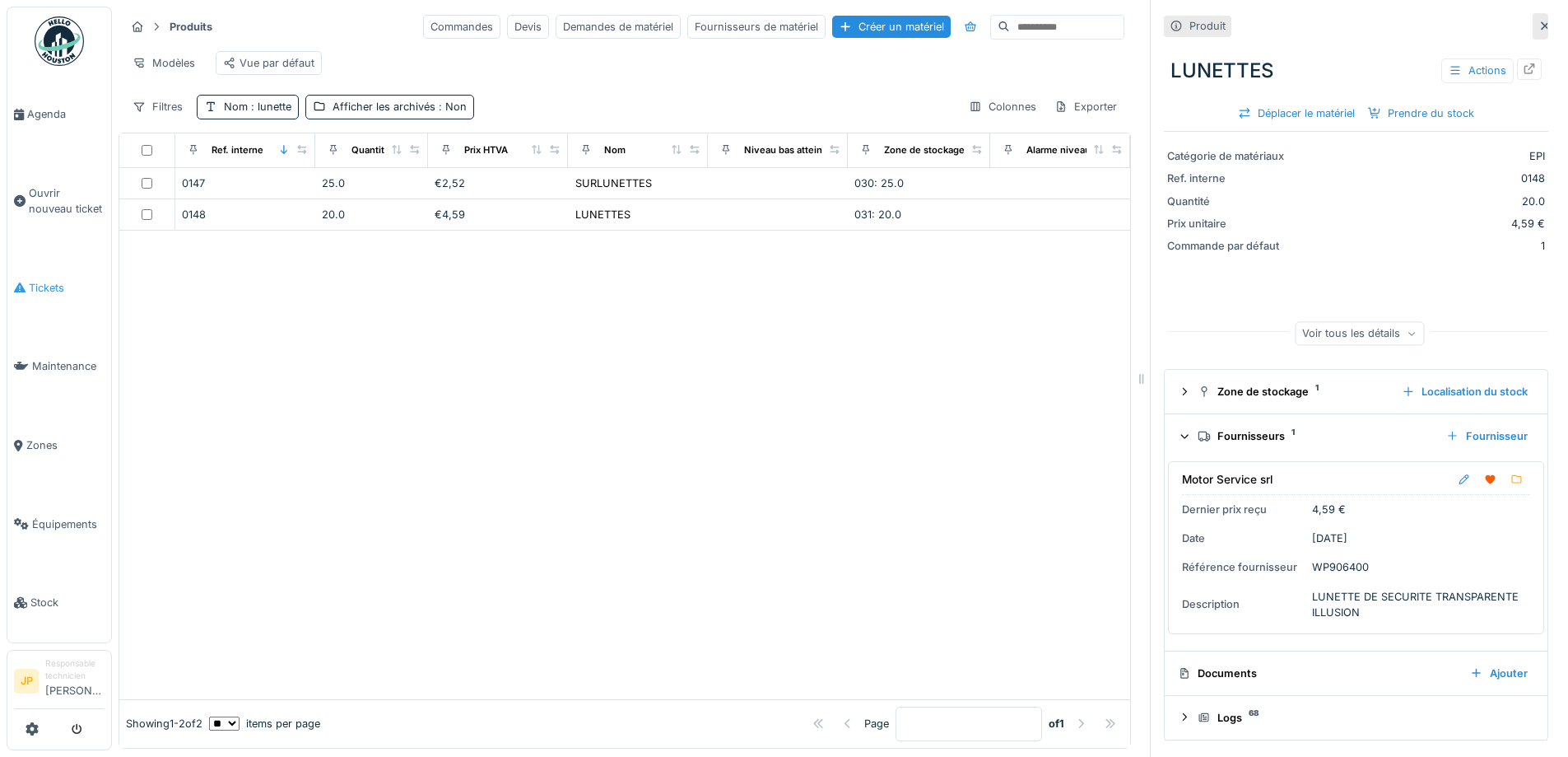
click at [21, 281] on icon at bounding box center [20, 287] width 12 height 12
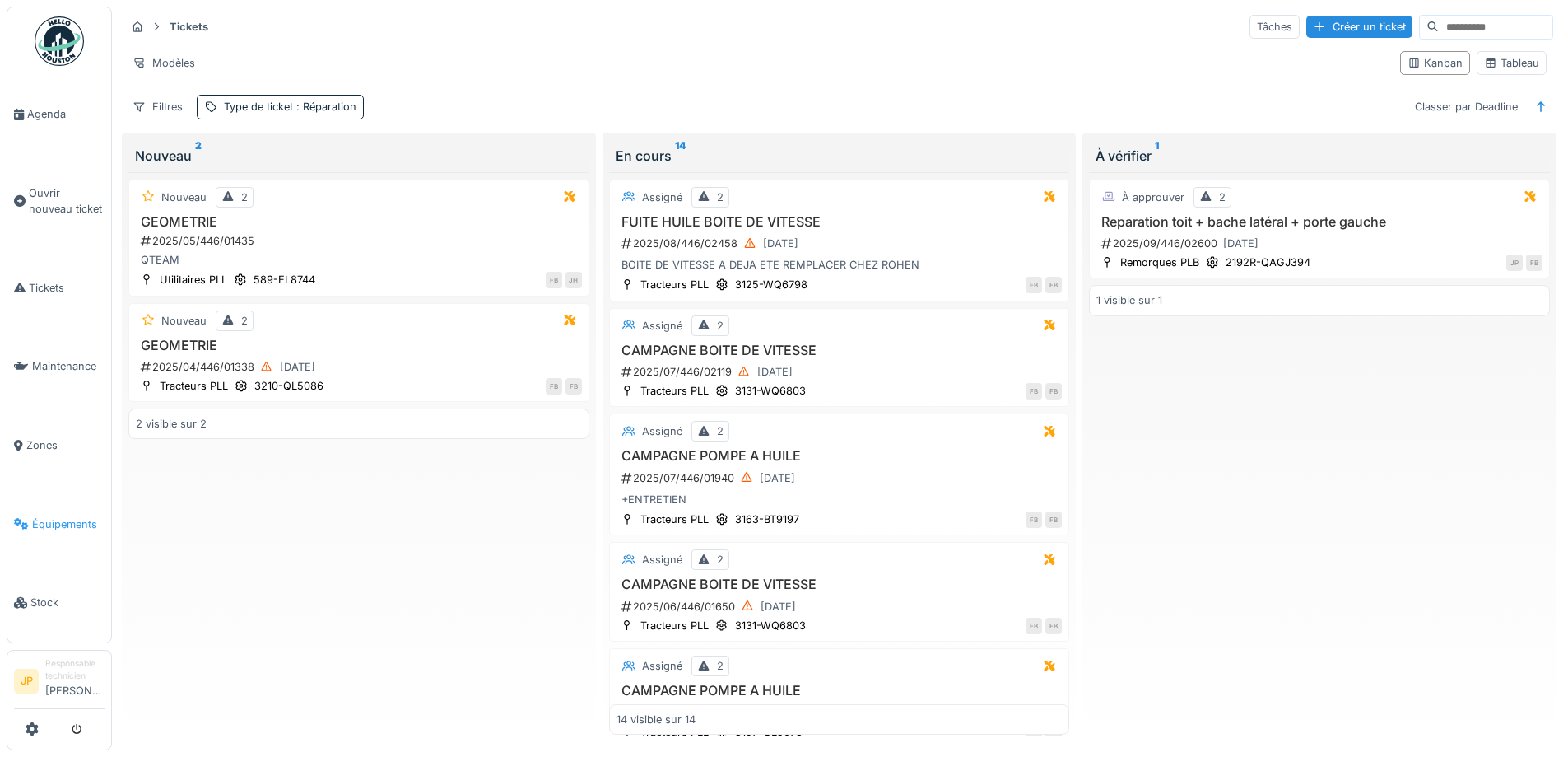
click at [55, 516] on span "Équipements" at bounding box center [68, 524] width 73 height 16
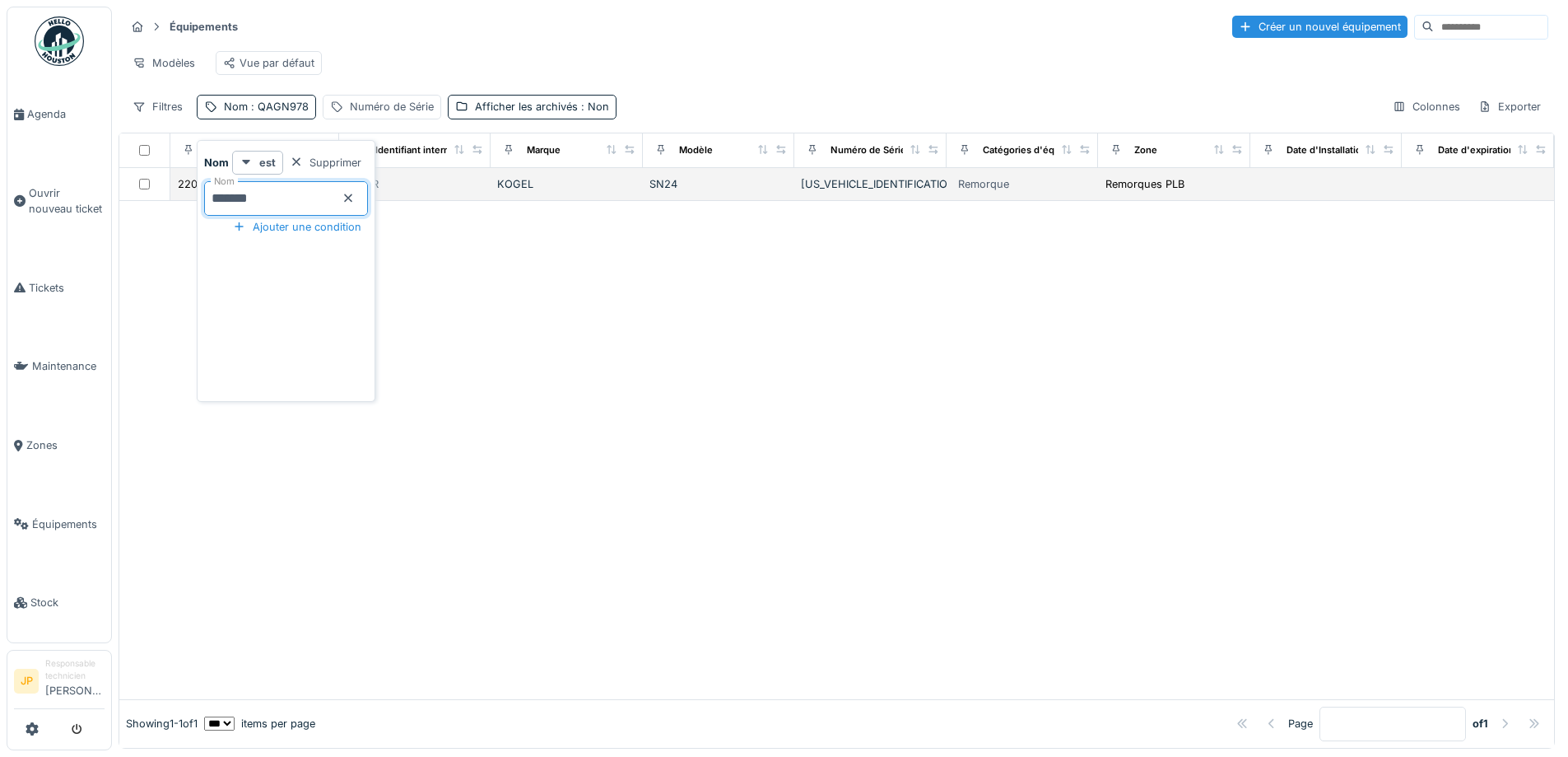
drag, startPoint x: 301, startPoint y: 205, endPoint x: 166, endPoint y: 209, distance: 135.1
click at [166, 209] on body "Agenda Ouvrir nouveau ticket Tickets Maintenance Zones Équipements Stock JP Res…" at bounding box center [784, 378] width 1568 height 757
type input "****"
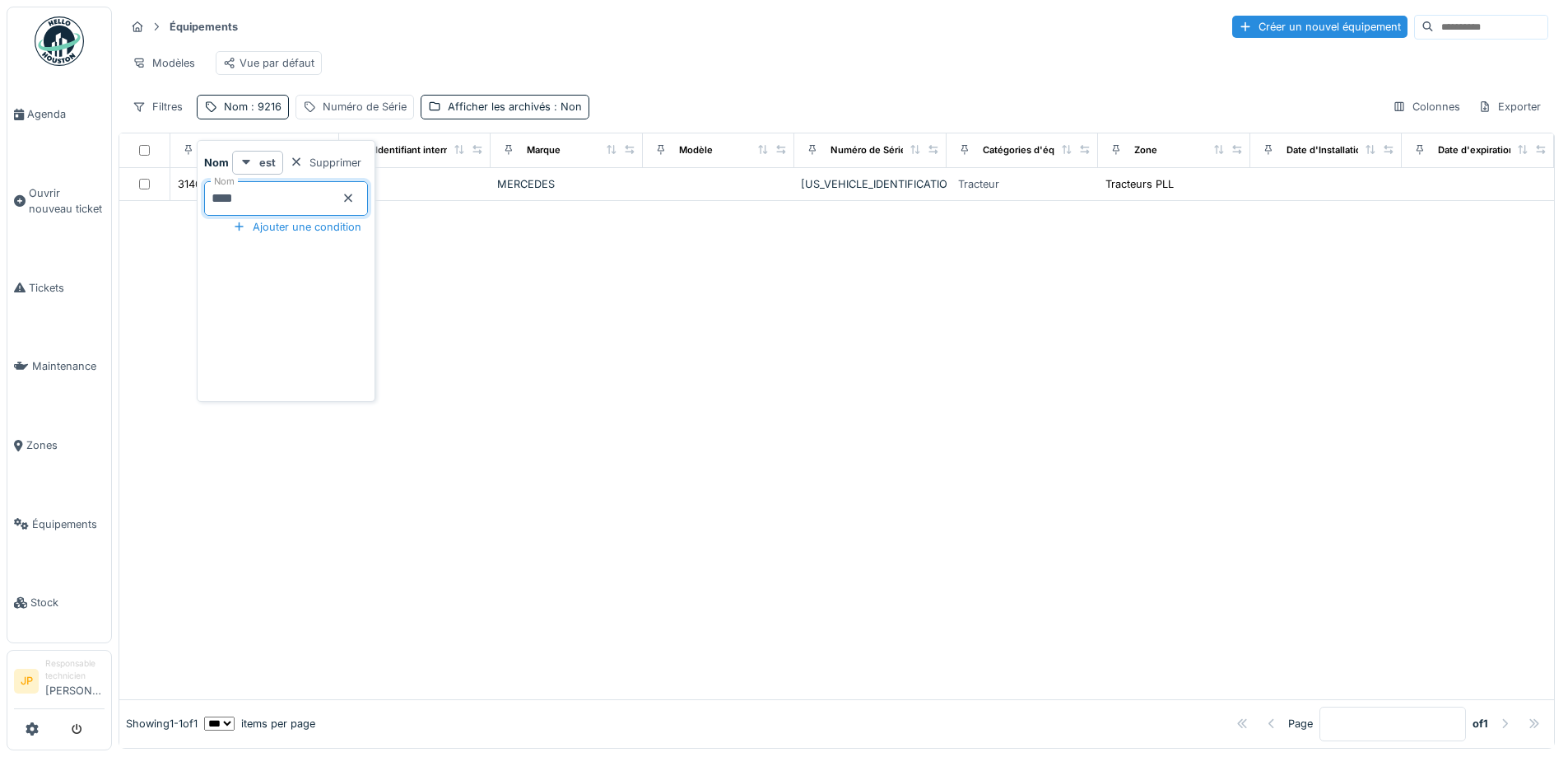
drag, startPoint x: 852, startPoint y: 505, endPoint x: 445, endPoint y: 336, distance: 440.7
click at [851, 505] on div at bounding box center [837, 450] width 1435 height 499
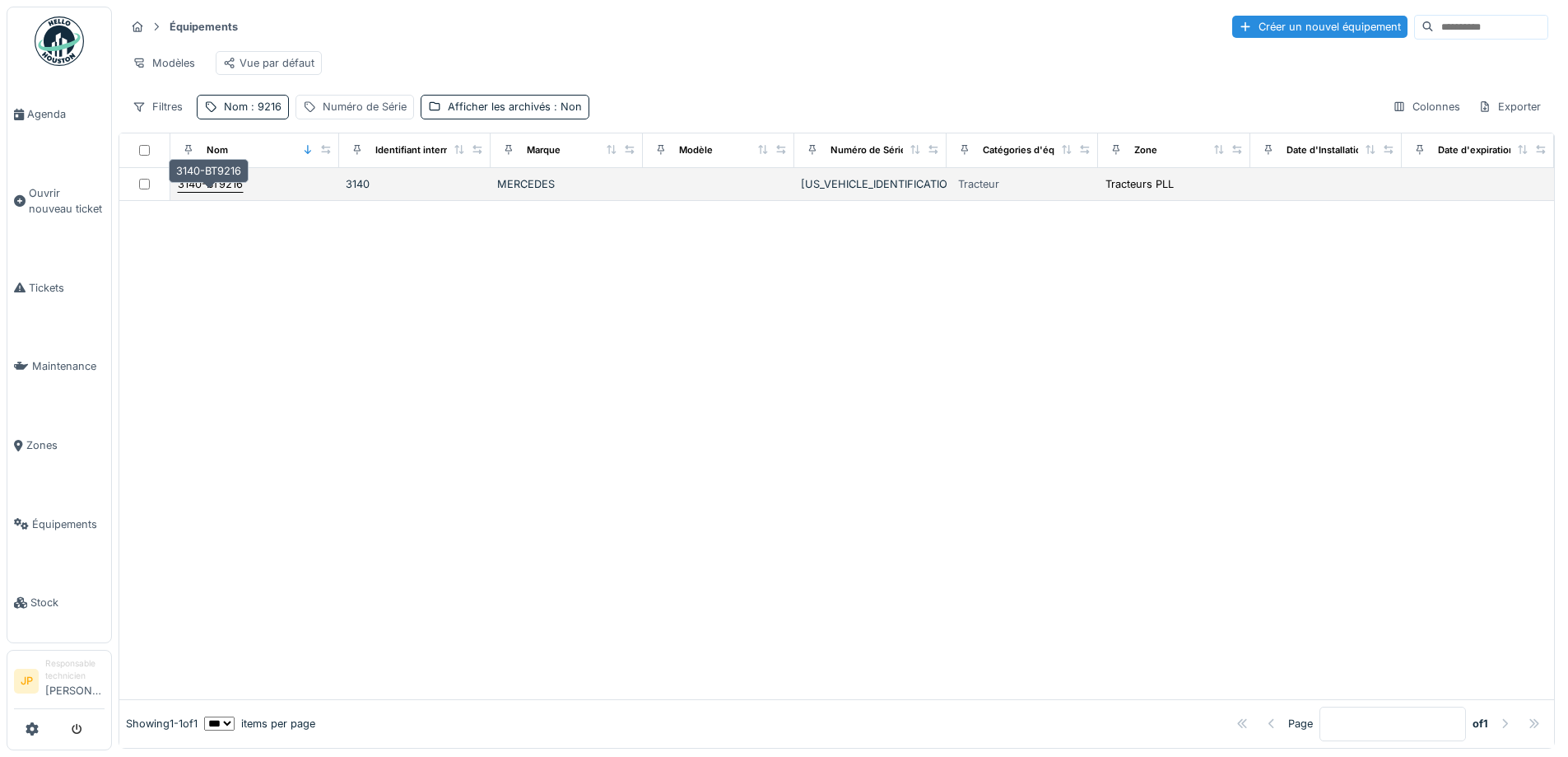
click at [205, 192] on div "3140-BT9216" at bounding box center [209, 185] width 65 height 16
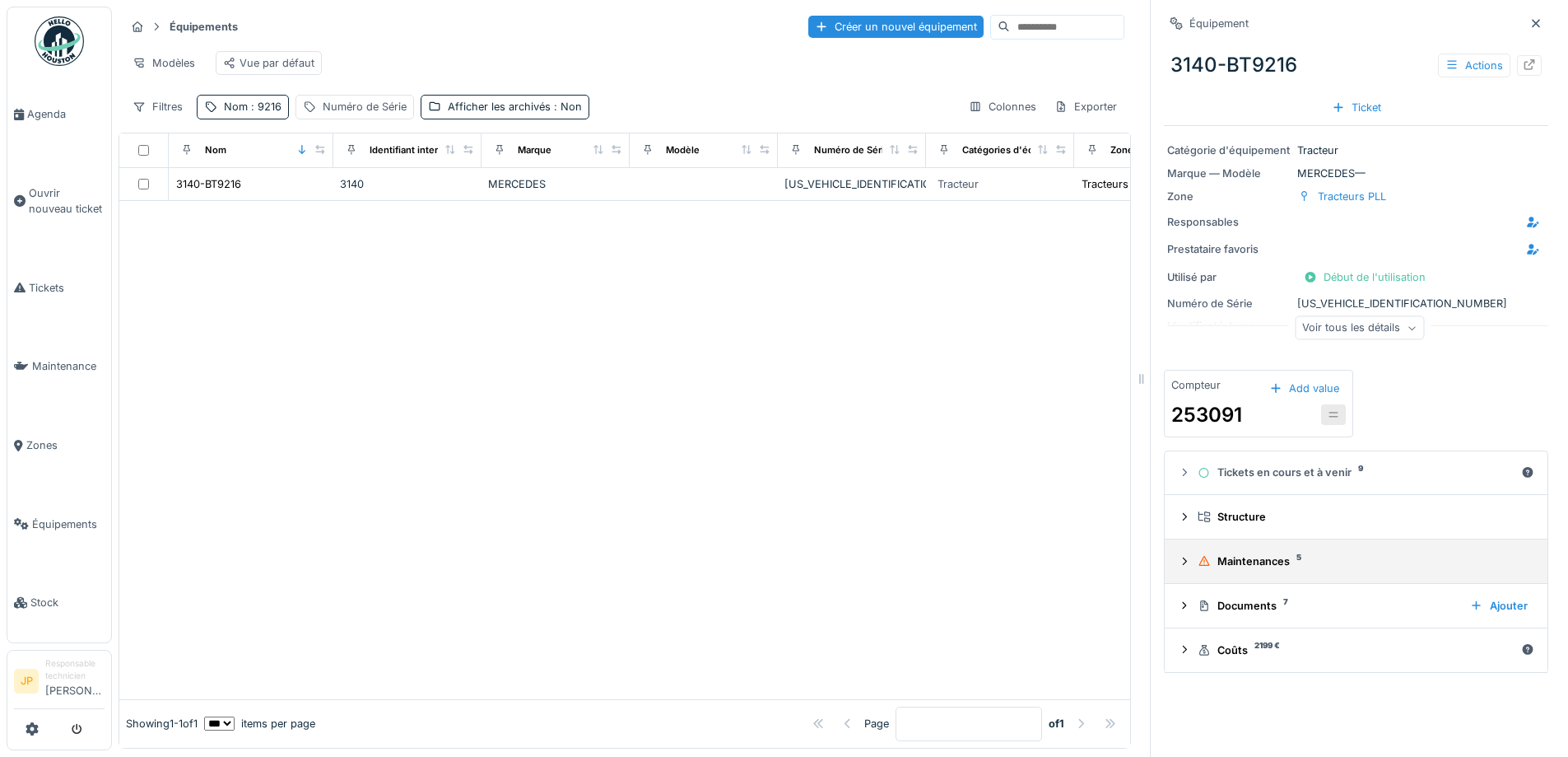
click at [1250, 567] on div "Maintenances 5" at bounding box center [1362, 562] width 330 height 16
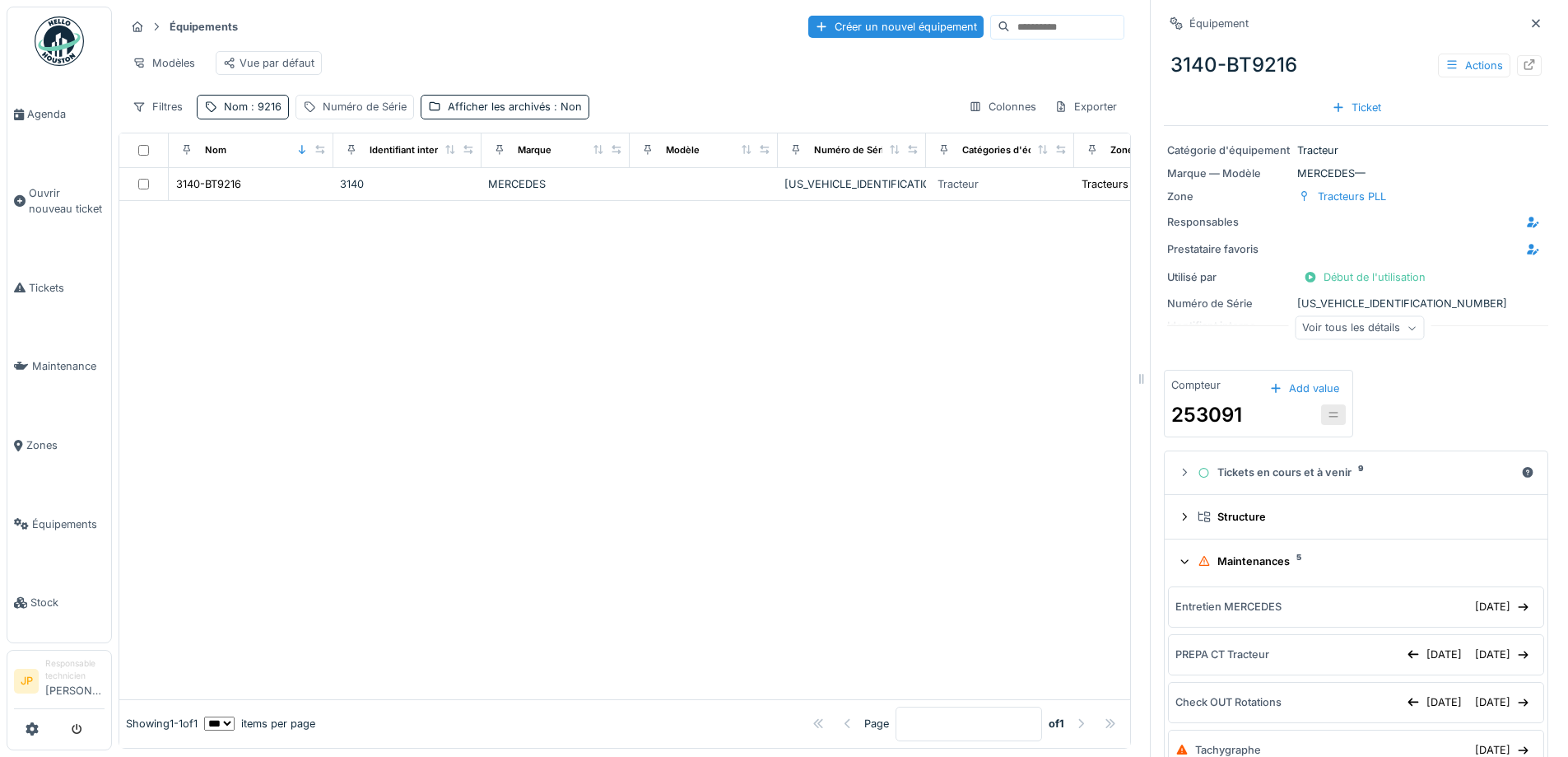
scroll to position [83, 0]
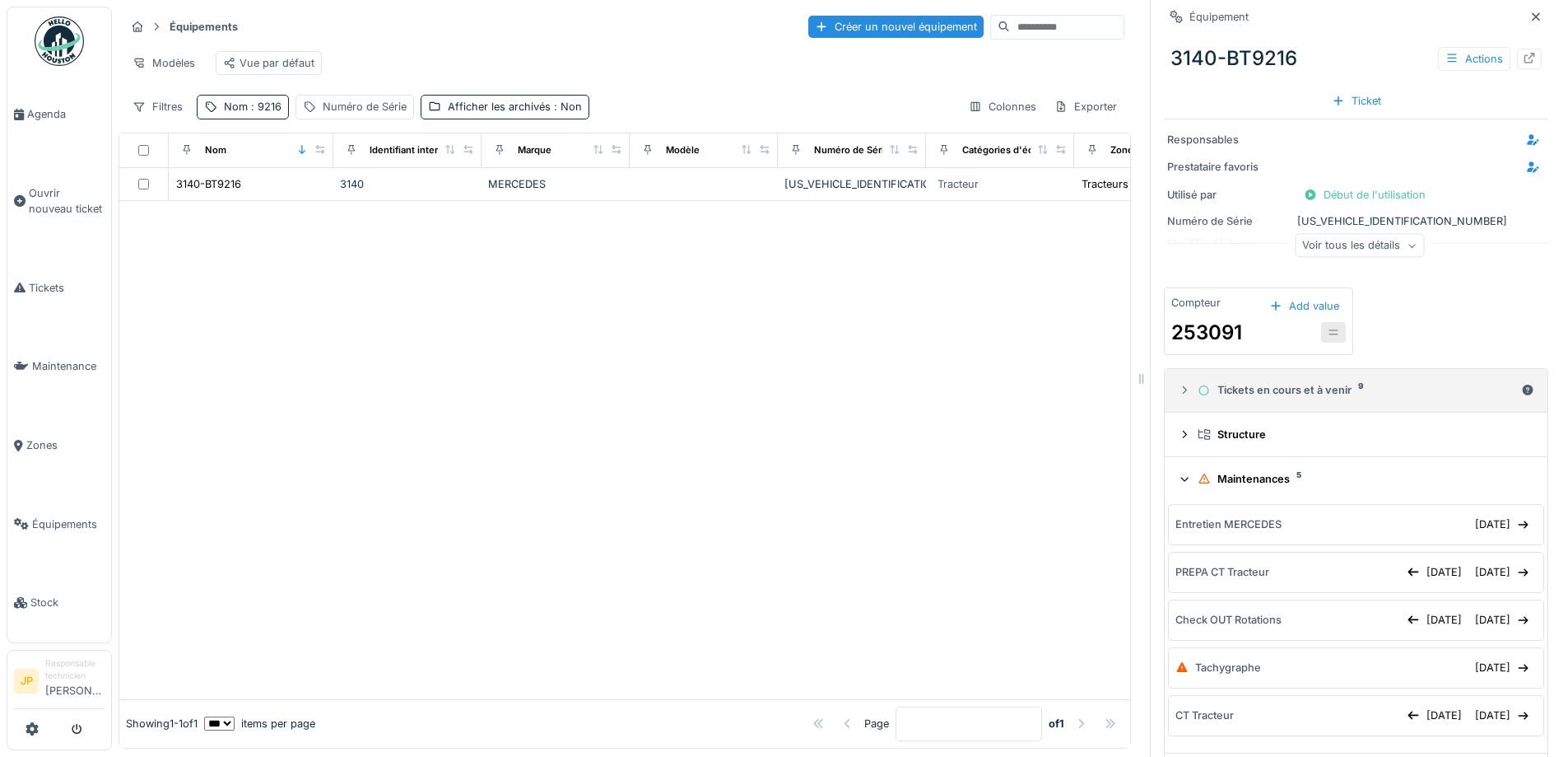
click at [1218, 475] on div "Maintenances 5" at bounding box center [1362, 479] width 330 height 16
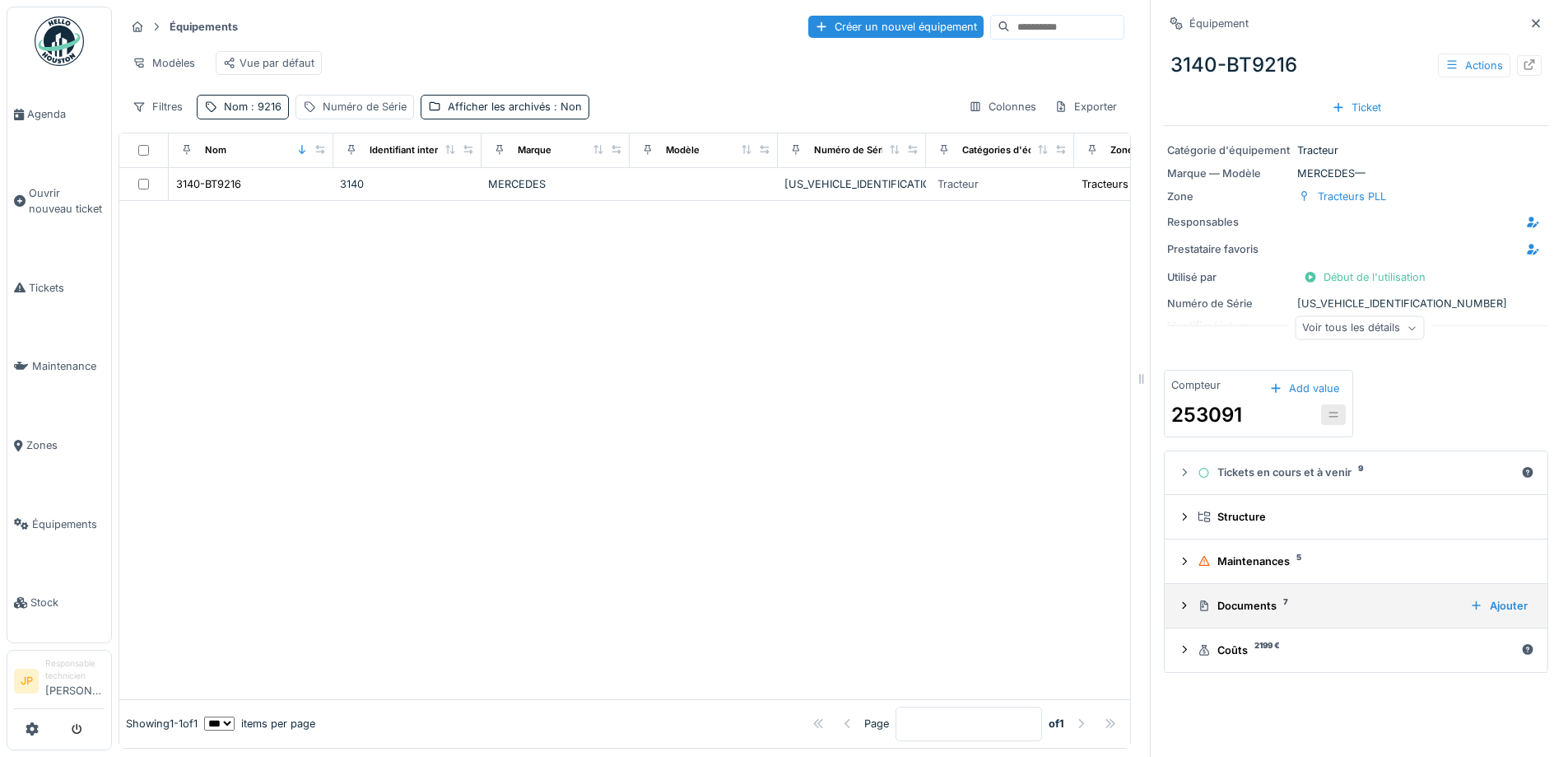
click at [1243, 602] on div "Documents 7" at bounding box center [1327, 606] width 259 height 16
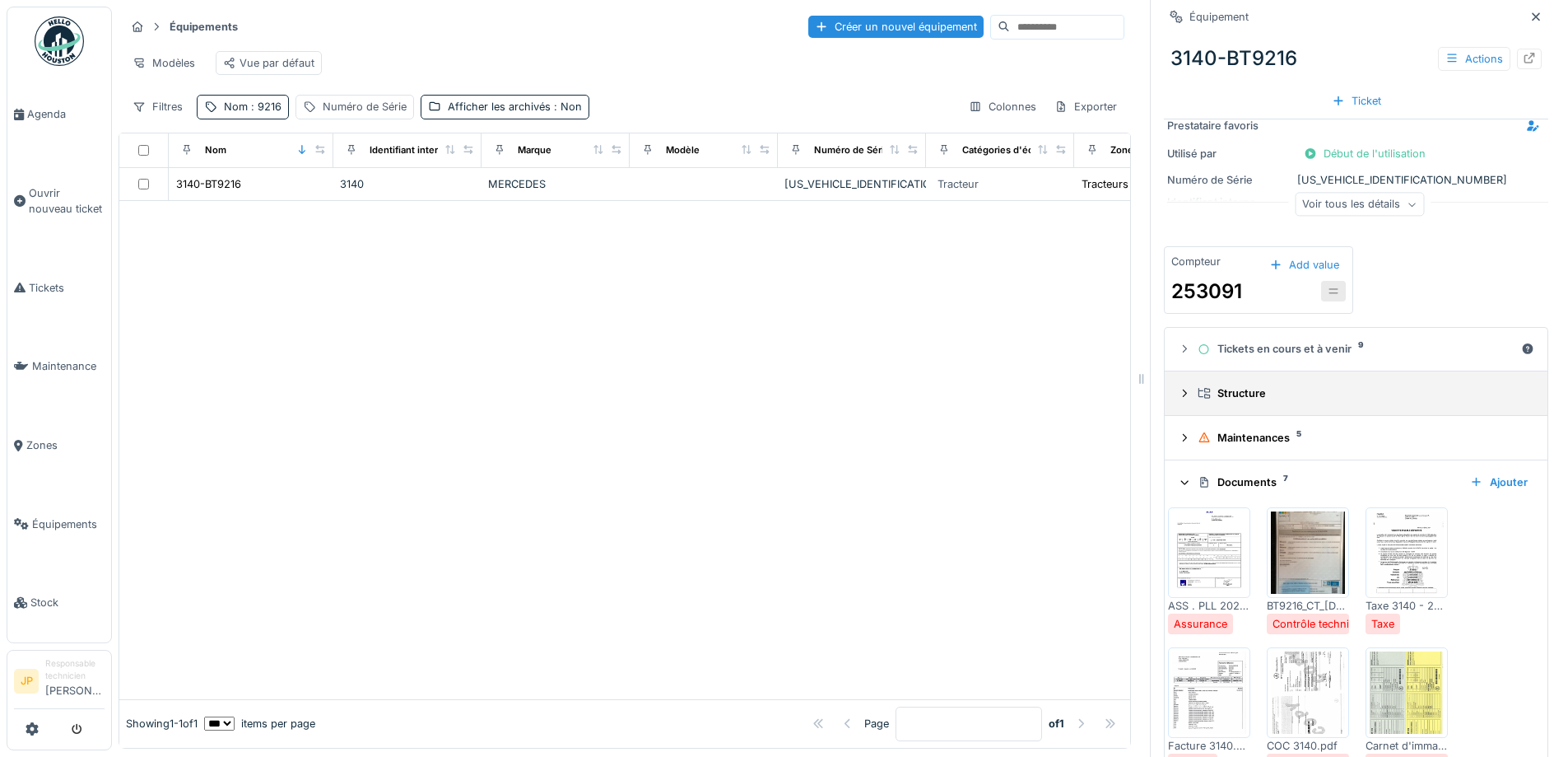
scroll to position [359, 0]
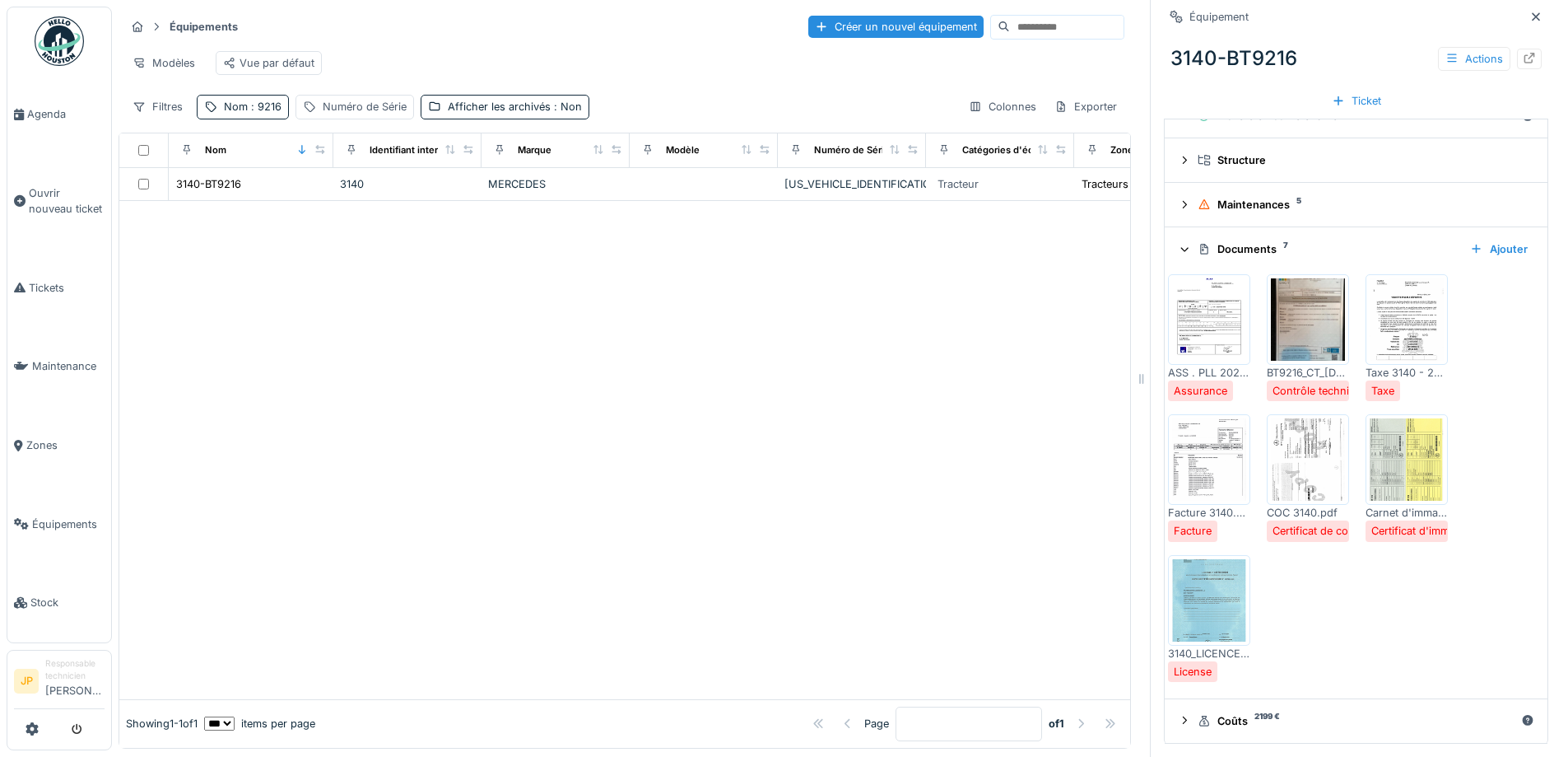
click at [1297, 327] on img at bounding box center [1308, 319] width 74 height 83
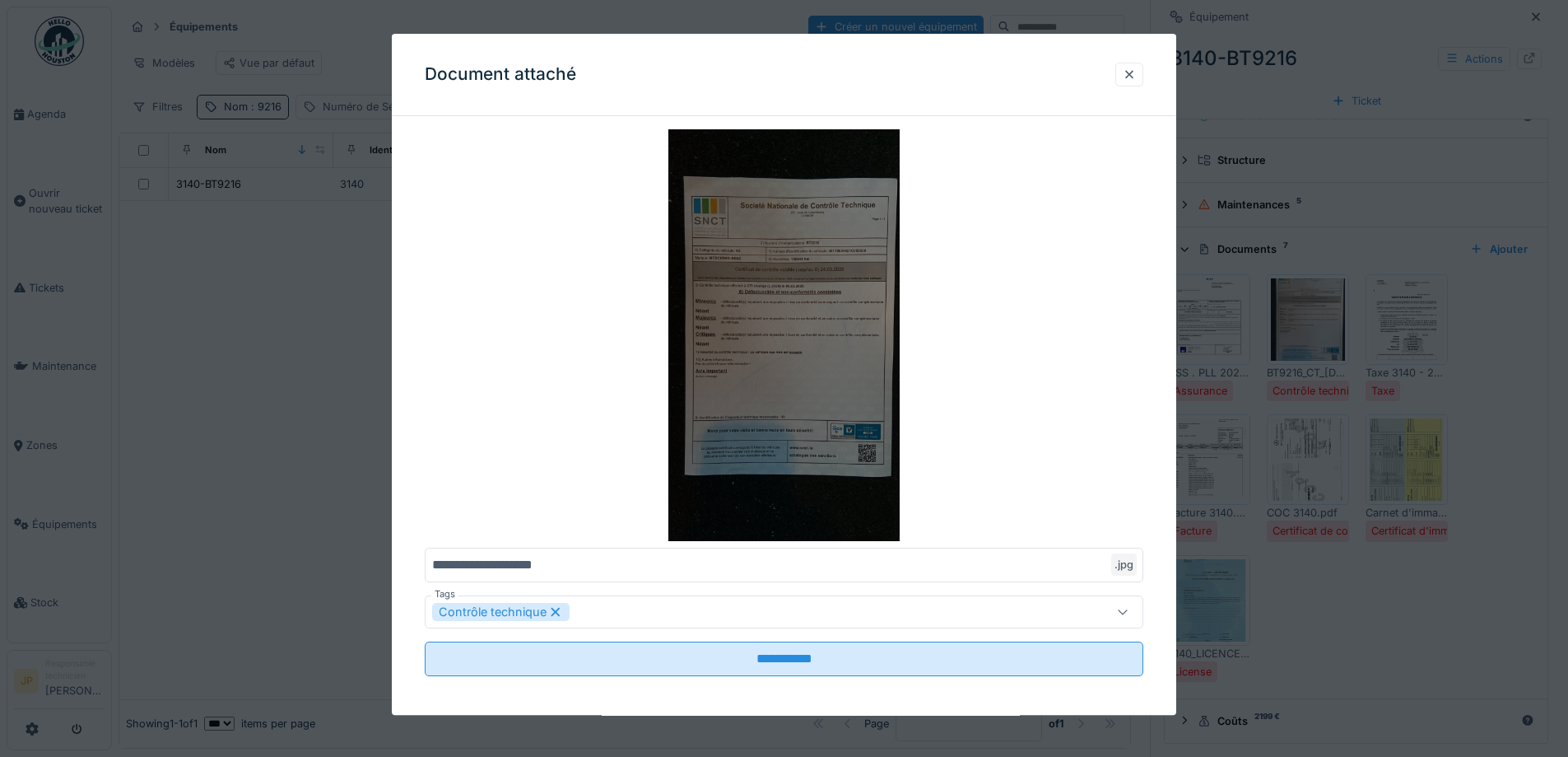
click at [770, 235] on img at bounding box center [784, 335] width 718 height 412
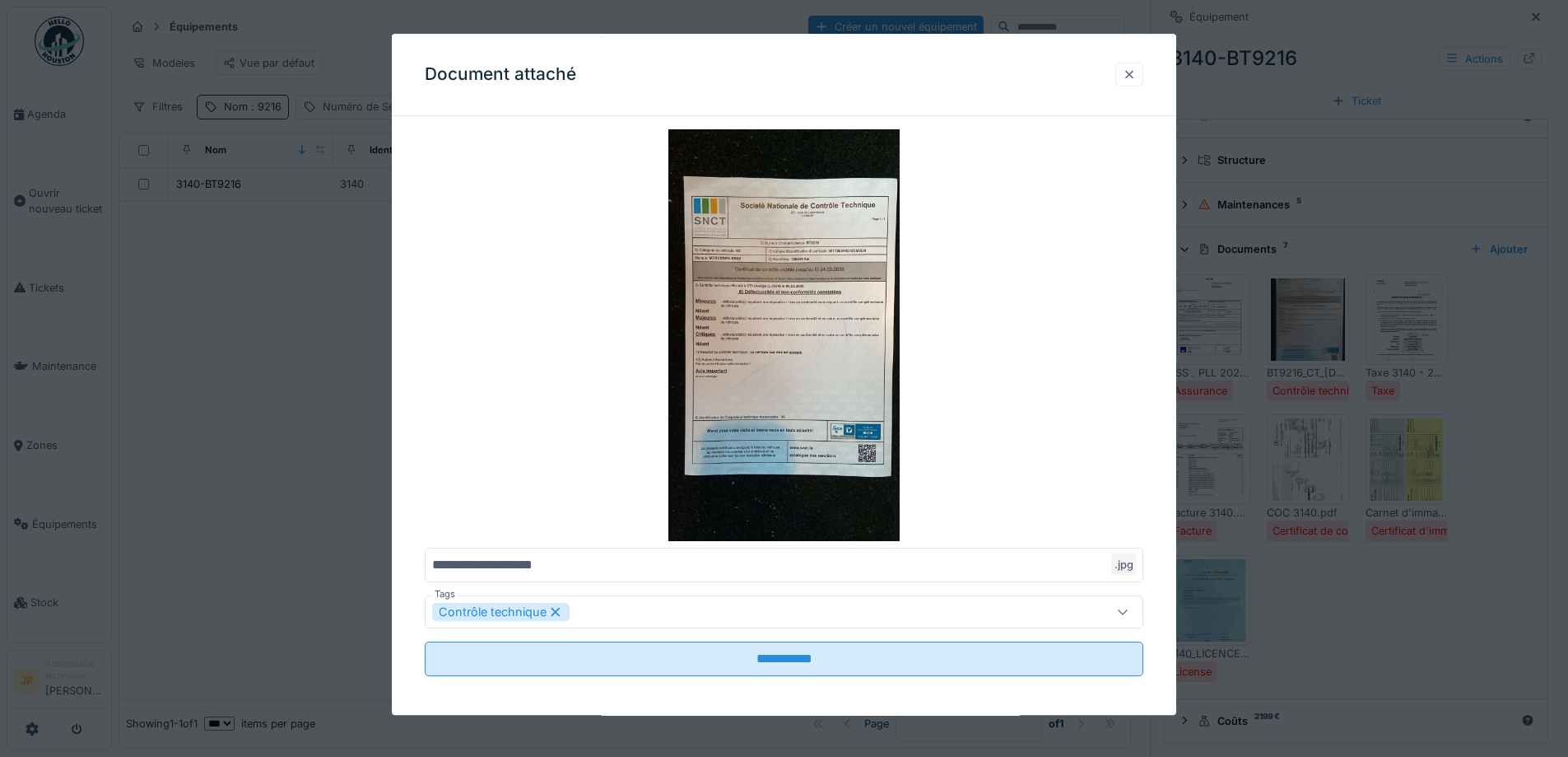
click at [1136, 76] on div at bounding box center [1129, 75] width 13 height 16
